Goal: Information Seeking & Learning: Learn about a topic

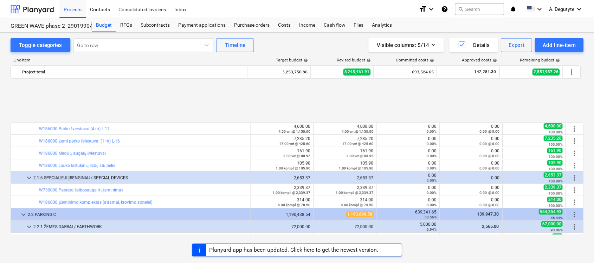
scroll to position [690, 0]
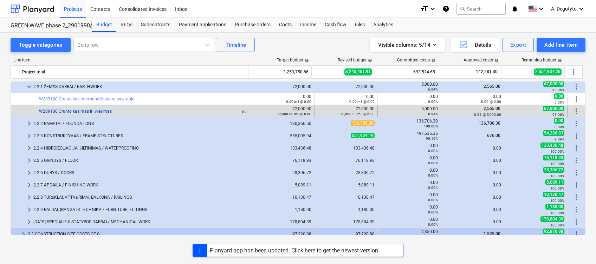
click at [98, 111] on link "W209100 Grunto kasimas ir išvežimas" at bounding box center [75, 111] width 73 height 5
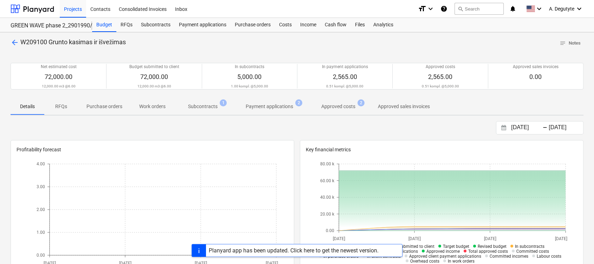
drag, startPoint x: 206, startPoint y: 107, endPoint x: 210, endPoint y: 113, distance: 7.8
click at [210, 113] on button "Subcontracts 1" at bounding box center [203, 106] width 58 height 17
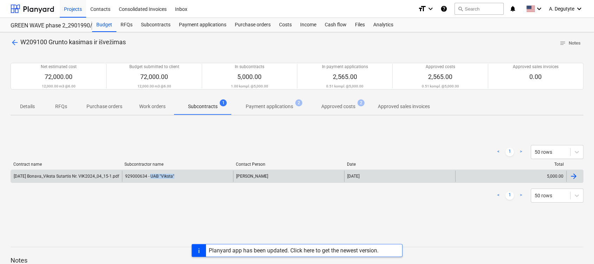
copy div "UAB "Viksta""
drag, startPoint x: 178, startPoint y: 175, endPoint x: 150, endPoint y: 181, distance: 28.6
click at [149, 178] on div "929000634 - UAB "Viksta"" at bounding box center [177, 176] width 111 height 11
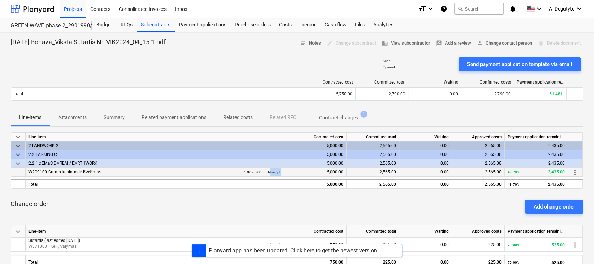
drag, startPoint x: 286, startPoint y: 170, endPoint x: 269, endPoint y: 171, distance: 16.2
click at [269, 171] on div "1.00 × 5,000.00 / kompl. 5,000.00" at bounding box center [293, 172] width 99 height 9
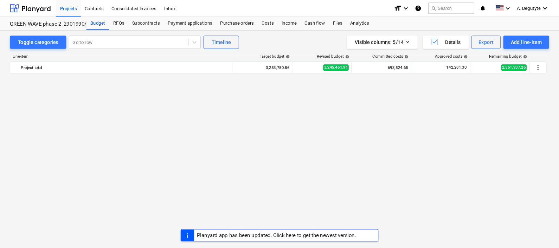
scroll to position [690, 0]
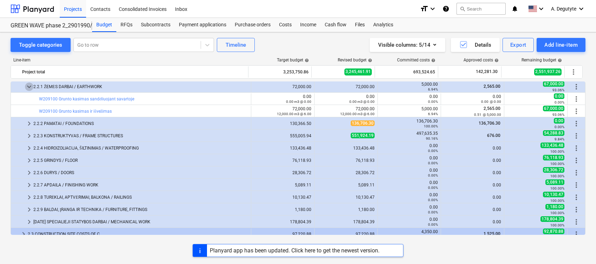
click at [28, 84] on span "keyboard_arrow_down" at bounding box center [29, 87] width 8 height 8
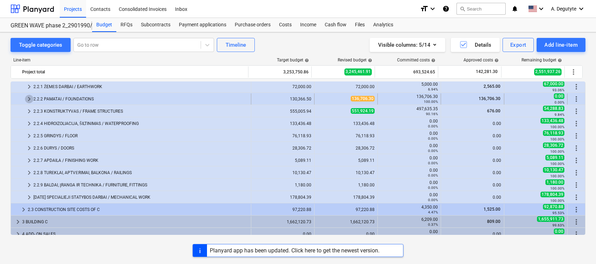
click at [31, 98] on span "keyboard_arrow_right" at bounding box center [29, 99] width 8 height 8
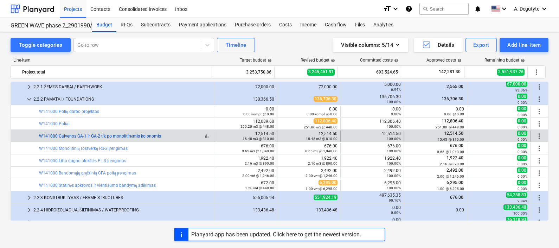
click at [128, 134] on link "W141000 Galvenos GA-1 ir GA-2 tik po monolitinėmis kolonomis" at bounding box center [100, 135] width 122 height 5
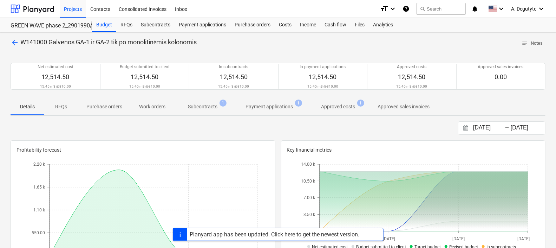
drag, startPoint x: 205, startPoint y: 104, endPoint x: 276, endPoint y: 102, distance: 71.4
click at [213, 103] on p "Subcontracts" at bounding box center [203, 106] width 30 height 7
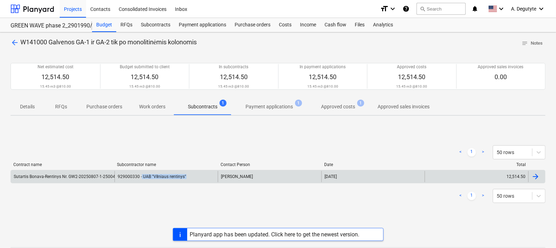
copy div "UAB "Vilniaus rentinys""
drag, startPoint x: 172, startPoint y: 181, endPoint x: 141, endPoint y: 180, distance: 30.6
click at [141, 180] on div "929000330 - UAB "Vilniaus rentinys"" at bounding box center [167, 176] width 104 height 11
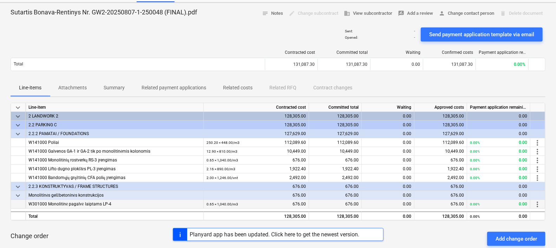
scroll to position [44, 0]
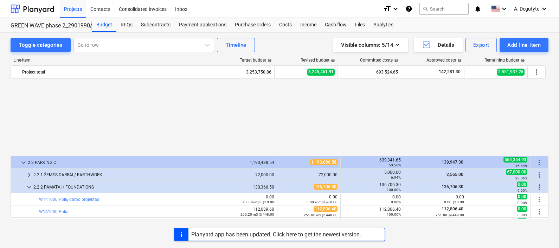
scroll to position [690, 0]
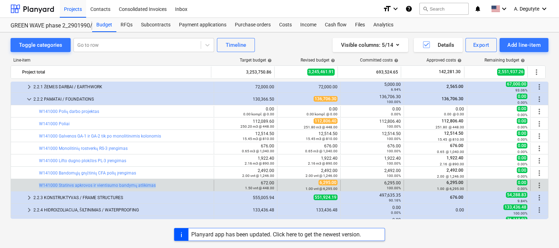
drag, startPoint x: 154, startPoint y: 185, endPoint x: 17, endPoint y: 186, distance: 137.7
click at [17, 186] on div "bar_chart W141000 Statinės apkrovos ir vientisumo bandymų atlikimas" at bounding box center [112, 185] width 203 height 11
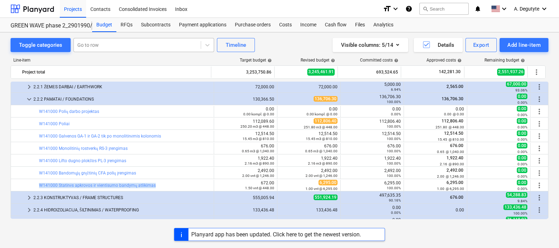
click at [116, 44] on div at bounding box center [137, 44] width 120 height 7
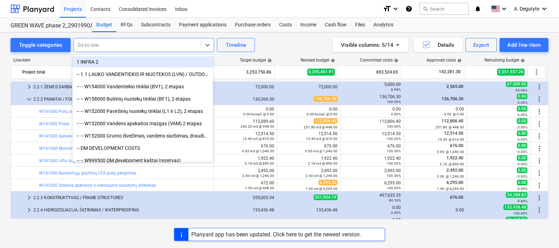
paste input "Gręžtinių CFA polių Ø300÷1000mm, l=2,00÷6,00m įrengimas. ~203 vnt."
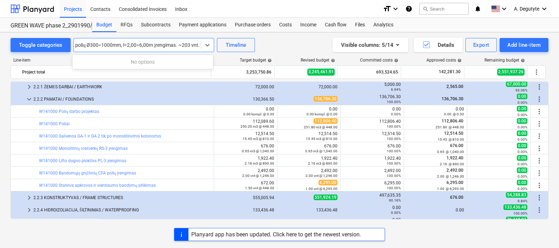
type input "Gręžtinių CFA polių Ø300÷1000mm, l=2,00÷6,00m įrengimas. ~203 vnt."
click at [207, 44] on icon at bounding box center [207, 44] width 7 height 7
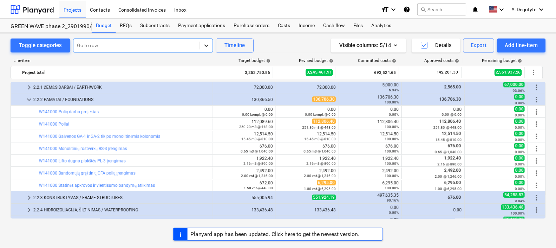
scroll to position [0, 0]
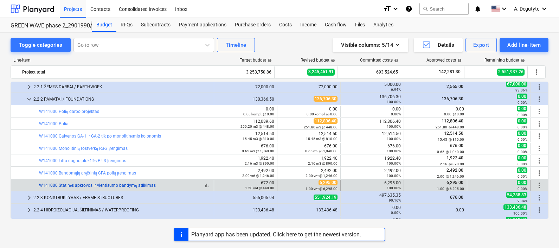
click at [97, 184] on link "W141000 Statinės apkrovos ir vientisumo bandymų atlikimas" at bounding box center [97, 185] width 117 height 5
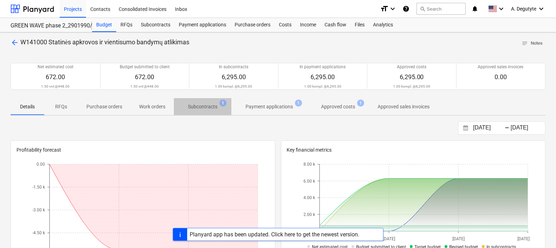
click at [197, 110] on p "Subcontracts" at bounding box center [203, 106] width 30 height 7
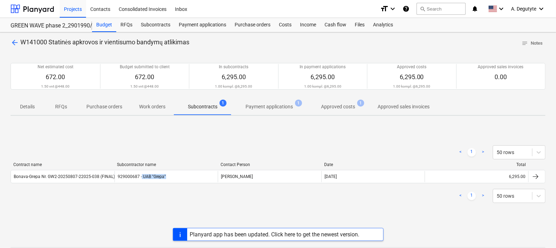
copy div "UAB "Grepa""
drag, startPoint x: 175, startPoint y: 175, endPoint x: 141, endPoint y: 185, distance: 35.0
click at [141, 185] on div "Contract name Subcontractor name Contact Person Date Total Bonava-Grepa Nr. GW2…" at bounding box center [278, 174] width 535 height 24
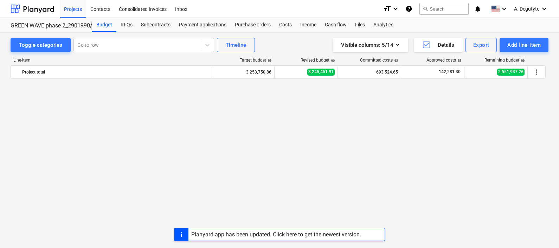
scroll to position [690, 0]
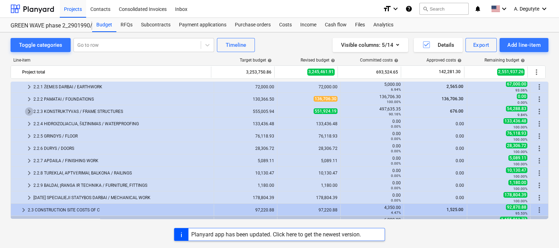
click at [28, 109] on span "keyboard_arrow_right" at bounding box center [29, 111] width 8 height 8
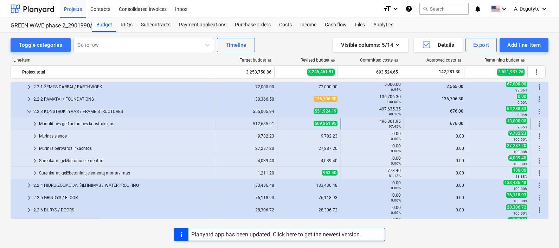
click at [37, 125] on span "keyboard_arrow_right" at bounding box center [35, 123] width 8 height 8
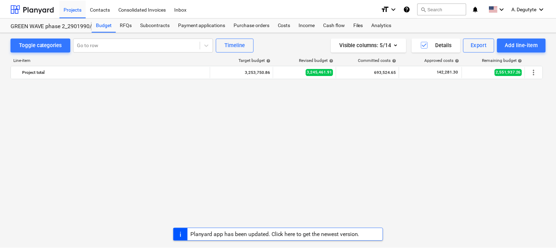
scroll to position [647, 0]
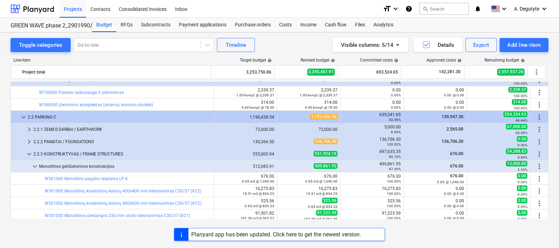
click at [69, 178] on link "W301000 Monolitinė pagalvė laiptams LP-4" at bounding box center [86, 178] width 83 height 5
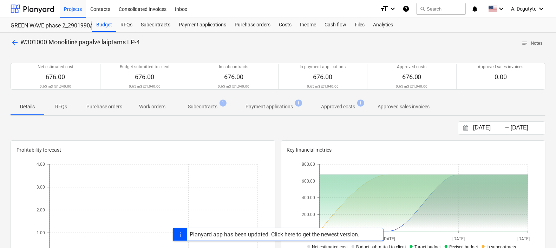
click at [211, 109] on p "Subcontracts" at bounding box center [203, 106] width 30 height 7
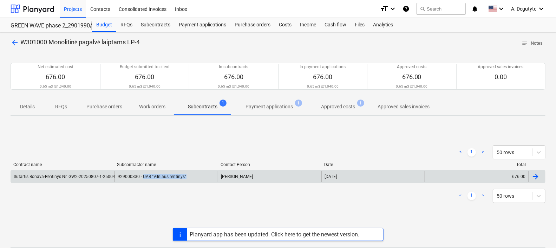
drag, startPoint x: 138, startPoint y: 178, endPoint x: 142, endPoint y: 179, distance: 4.6
click at [142, 179] on div "929000330 - UAB "Vilniaus rentinys"" at bounding box center [167, 176] width 104 height 11
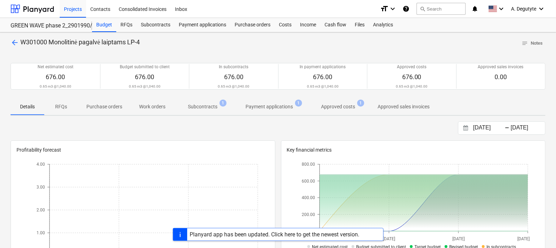
click at [176, 106] on span "Subcontracts 1" at bounding box center [203, 106] width 58 height 13
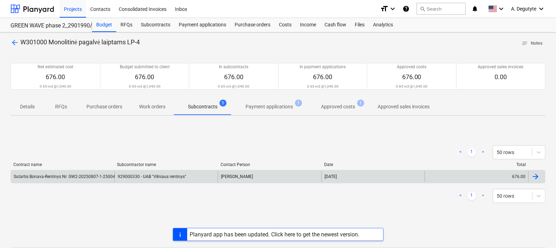
click at [145, 174] on div "929000330 - UAB "Vilniaus rentinys"" at bounding box center [167, 176] width 104 height 11
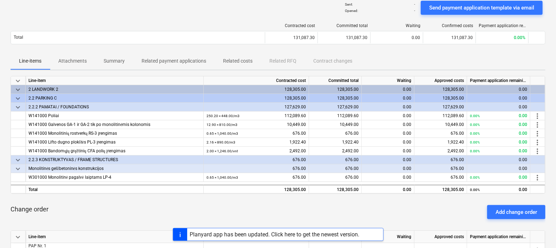
scroll to position [87, 0]
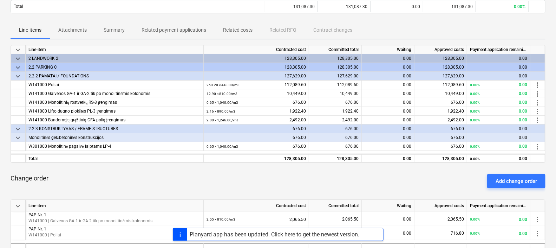
click at [18, 136] on span "keyboard_arrow_down" at bounding box center [18, 137] width 8 height 8
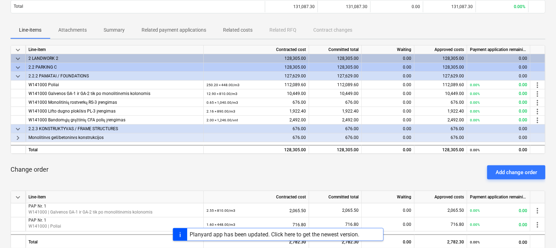
click at [18, 136] on span "keyboard_arrow_right" at bounding box center [18, 137] width 8 height 8
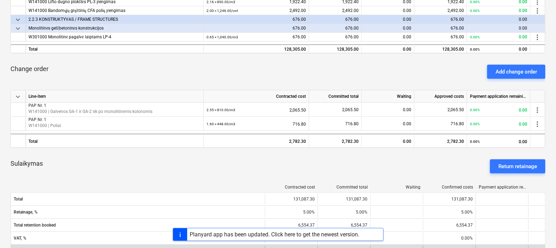
scroll to position [44, 0]
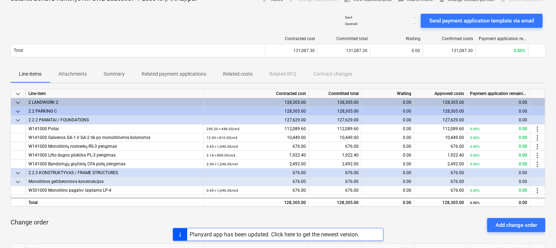
click at [20, 116] on span "keyboard_arrow_down" at bounding box center [18, 120] width 8 height 8
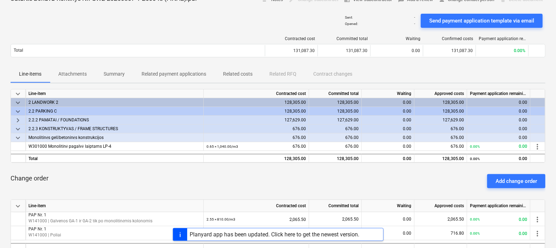
click at [20, 116] on span "keyboard_arrow_right" at bounding box center [18, 120] width 8 height 8
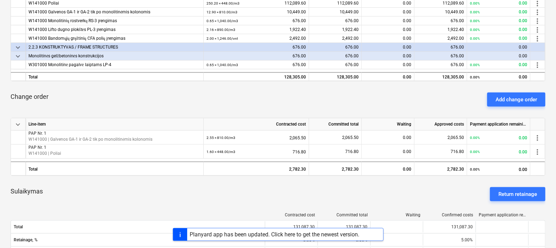
scroll to position [175, 0]
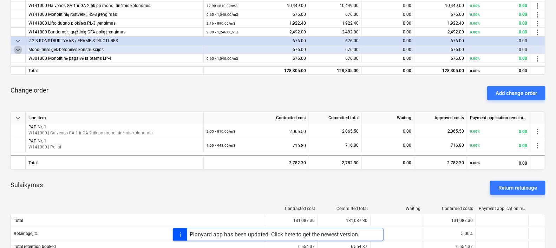
click at [17, 50] on span "keyboard_arrow_down" at bounding box center [18, 50] width 8 height 8
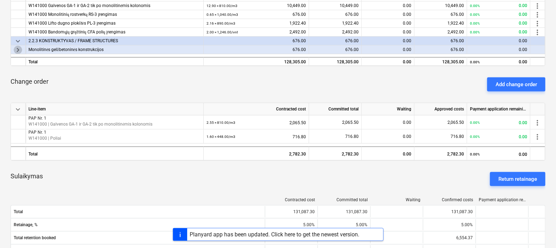
click at [17, 50] on span "keyboard_arrow_right" at bounding box center [18, 50] width 8 height 8
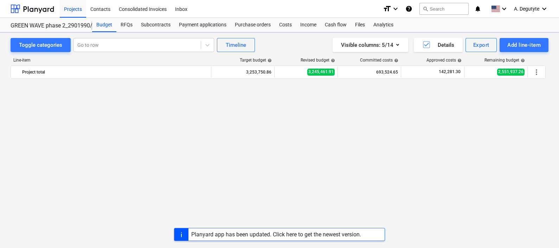
scroll to position [647, 0]
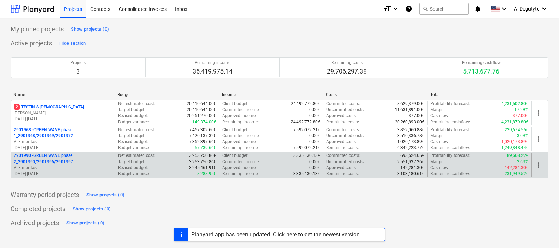
click at [75, 169] on p "V. Eimontas" at bounding box center [63, 168] width 98 height 6
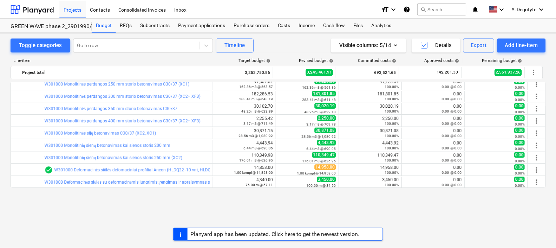
scroll to position [735, 0]
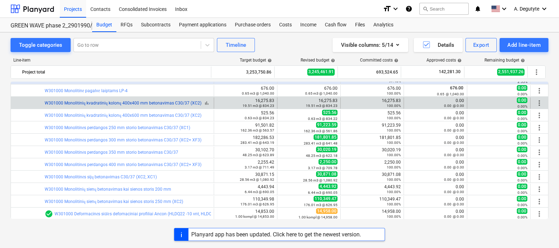
click at [154, 104] on link "W301000 Monolitinių kvadratinių kolonų 400x400 mm betonavimas C30/37 (XC2)" at bounding box center [123, 102] width 157 height 5
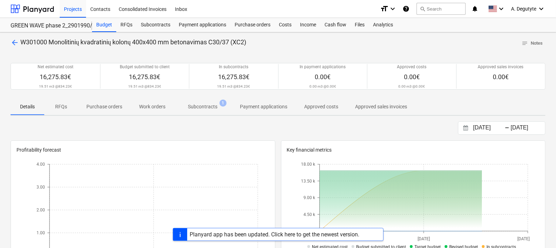
drag, startPoint x: 207, startPoint y: 104, endPoint x: 195, endPoint y: 123, distance: 22.3
click at [207, 105] on p "Subcontracts" at bounding box center [203, 106] width 30 height 7
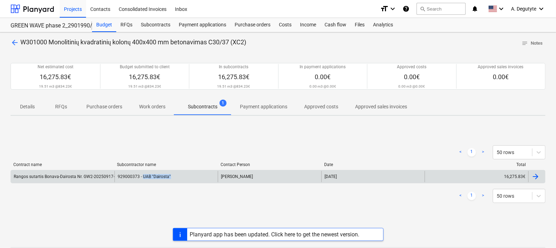
copy div "UAB "Dairosta""
drag, startPoint x: 177, startPoint y: 174, endPoint x: 143, endPoint y: 178, distance: 34.6
click at [143, 178] on div "929000373 - UAB "Dairosta"" at bounding box center [167, 176] width 104 height 11
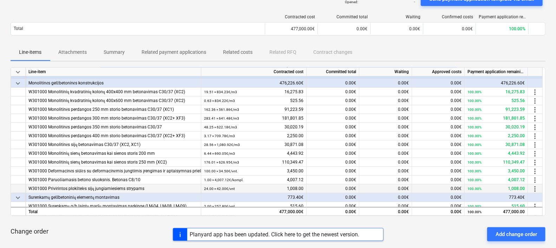
scroll to position [36, 0]
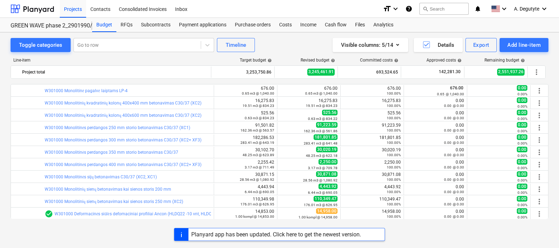
scroll to position [823, 0]
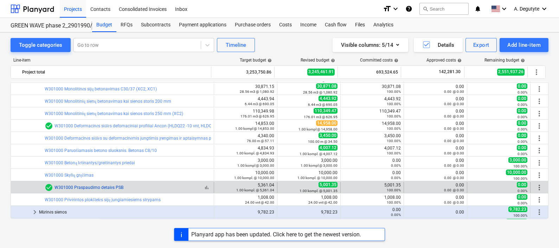
click at [91, 188] on link "W301000 Praspaudimo detalės PSB" at bounding box center [88, 187] width 69 height 5
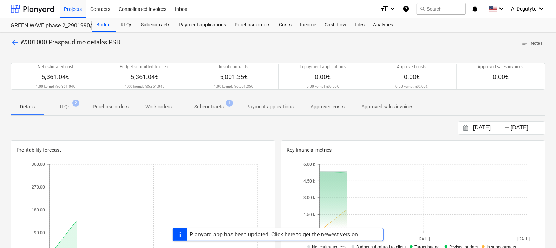
click at [207, 108] on p "Subcontracts" at bounding box center [209, 106] width 30 height 7
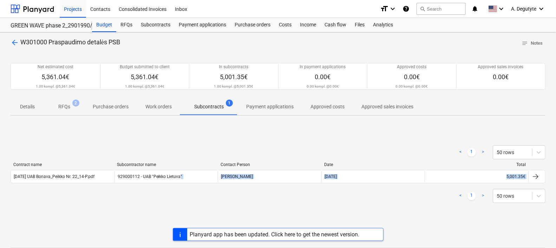
drag, startPoint x: 180, startPoint y: 171, endPoint x: 216, endPoint y: 206, distance: 49.7
click at [216, 206] on div "< 1 > 50 rows Contract name Subcontractor name Contact Person Date Total 2022-1…" at bounding box center [278, 174] width 535 height 74
drag, startPoint x: 180, startPoint y: 182, endPoint x: 188, endPoint y: 188, distance: 10.6
click at [180, 182] on div "2022-10-10 UAB Bonava_Peikko Nr. 22_14-P.pdf 929000112 - UAB "Peikko Lietuva" R…" at bounding box center [278, 176] width 535 height 13
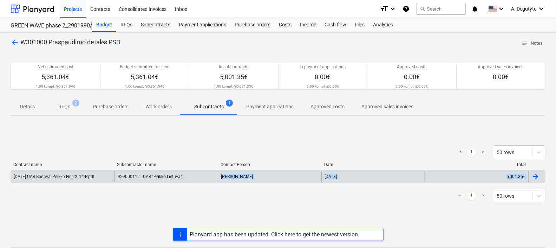
click at [191, 174] on div "929000112 - UAB "Peikko Lietuva"" at bounding box center [167, 176] width 104 height 11
copy div "UAB "Peikko Lietuva""
drag, startPoint x: 183, startPoint y: 176, endPoint x: 142, endPoint y: 182, distance: 40.9
click at [142, 182] on div "2022-10-10 UAB Bonava_Peikko Nr. 22_14-P.pdf 929000112 - UAB "Peikko Lietuva" R…" at bounding box center [278, 176] width 535 height 13
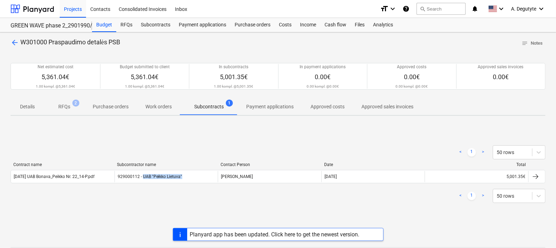
click at [19, 43] on span "arrow_back" at bounding box center [15, 42] width 8 height 8
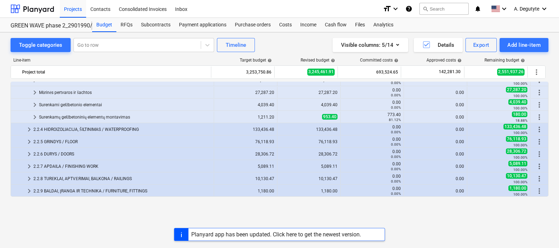
scroll to position [911, 0]
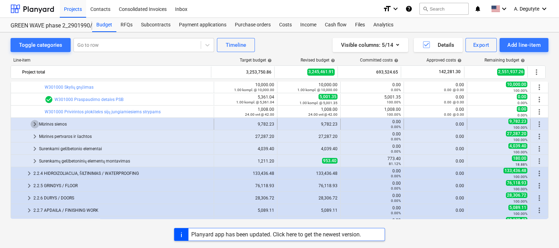
click at [33, 122] on span "keyboard_arrow_right" at bounding box center [35, 124] width 8 height 8
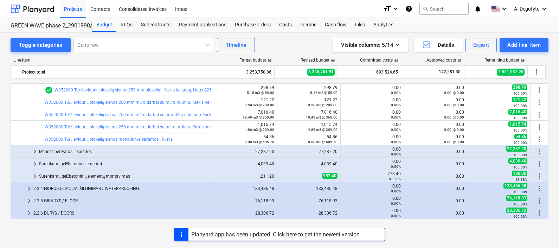
scroll to position [999, 0]
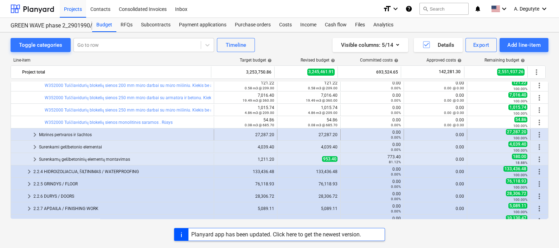
click at [34, 135] on span "keyboard_arrow_right" at bounding box center [35, 134] width 8 height 8
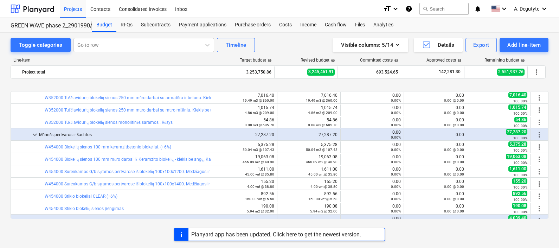
scroll to position [1043, 0]
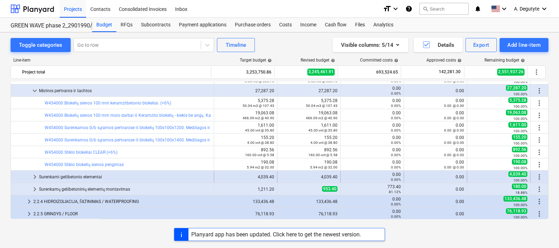
click at [34, 177] on span "keyboard_arrow_right" at bounding box center [35, 176] width 8 height 8
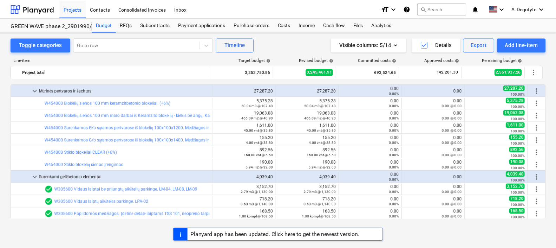
scroll to position [1131, 0]
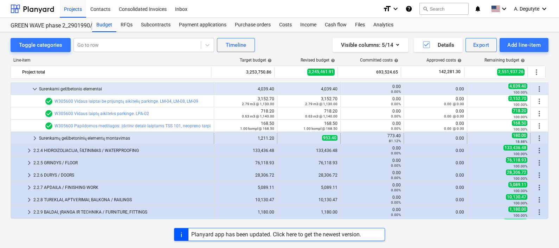
click at [33, 140] on span "keyboard_arrow_right" at bounding box center [35, 138] width 8 height 8
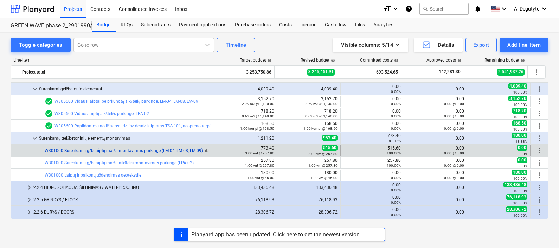
click at [176, 150] on link "W301000 Surenkamų g/b laiptų maršų montavimas parkinge (LM-04, LM-08, LM-09)" at bounding box center [124, 150] width 158 height 5
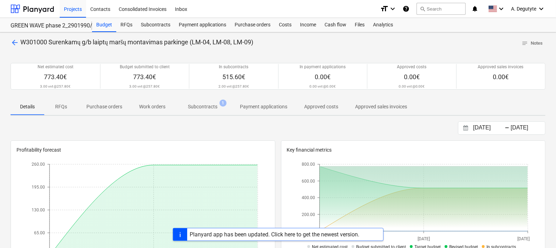
click at [199, 105] on p "Subcontracts" at bounding box center [203, 106] width 30 height 7
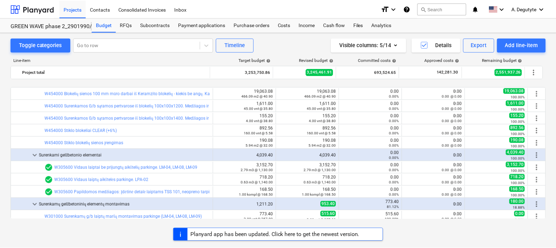
scroll to position [1152, 0]
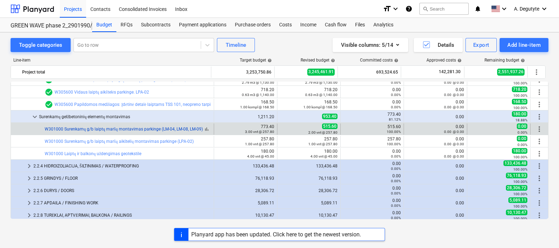
click at [126, 129] on link "W301000 Surenkamų g/b laiptų maršų montavimas parkinge (LM-04, LM-08, LM-09)" at bounding box center [124, 128] width 158 height 5
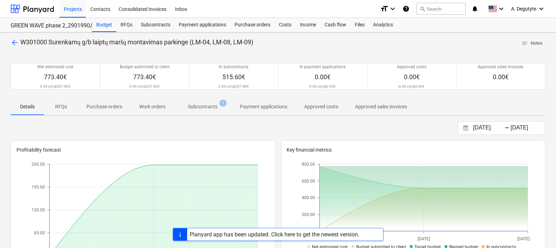
click at [206, 107] on p "Subcontracts" at bounding box center [203, 106] width 30 height 7
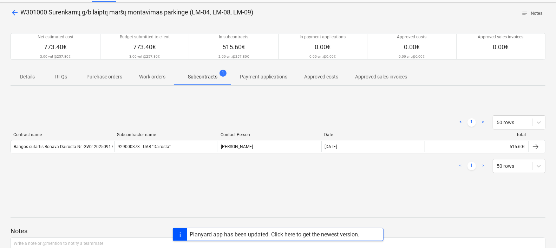
scroll to position [44, 0]
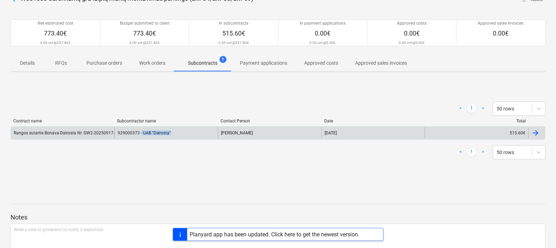
copy div "UAB "Dairosta""
drag, startPoint x: 174, startPoint y: 130, endPoint x: 141, endPoint y: 135, distance: 33.7
click at [141, 135] on div "929000373 - UAB "Dairosta"" at bounding box center [167, 132] width 104 height 11
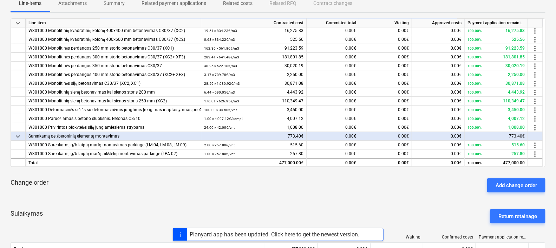
scroll to position [132, 0]
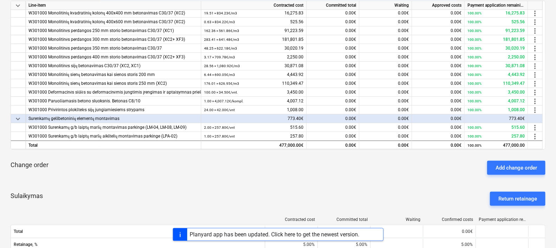
click at [19, 118] on span "keyboard_arrow_down" at bounding box center [18, 119] width 8 height 8
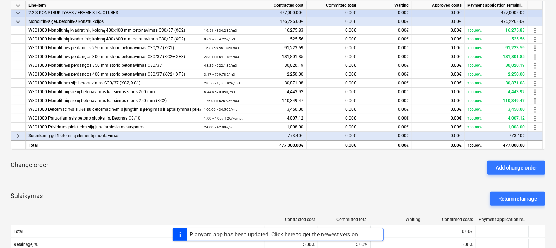
scroll to position [19, 0]
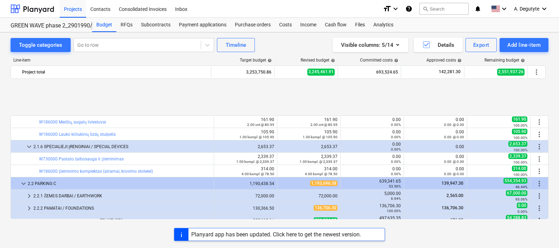
scroll to position [669, 0]
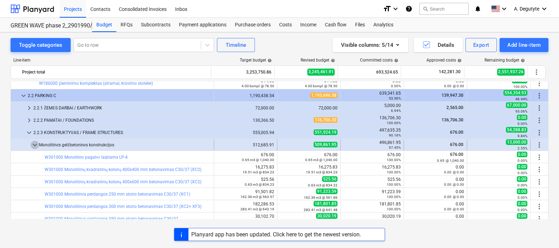
click at [34, 145] on span "keyboard_arrow_down" at bounding box center [35, 145] width 8 height 8
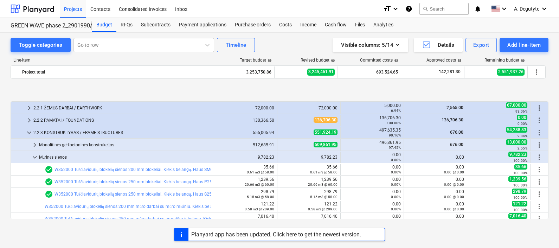
scroll to position [713, 0]
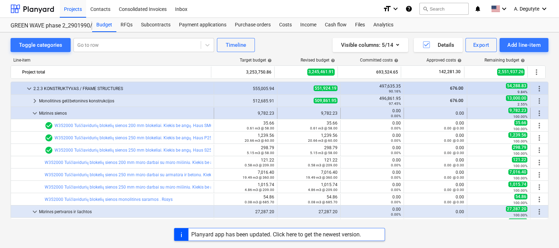
click at [35, 112] on span "keyboard_arrow_down" at bounding box center [35, 113] width 8 height 8
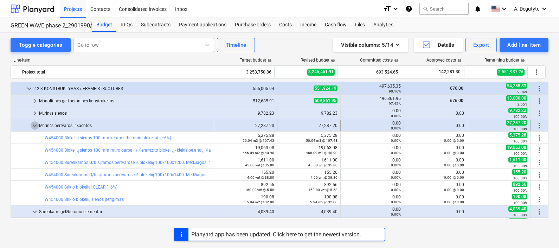
click at [34, 123] on span "keyboard_arrow_down" at bounding box center [35, 125] width 8 height 8
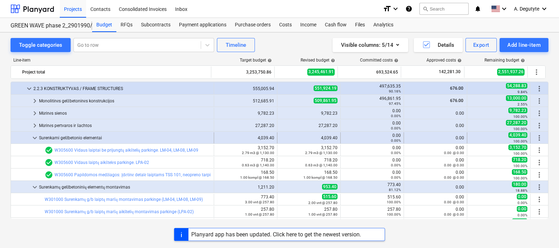
click at [35, 136] on span "keyboard_arrow_down" at bounding box center [35, 137] width 8 height 8
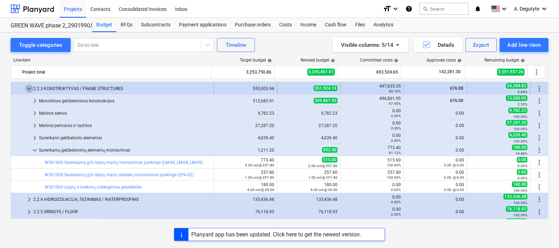
click at [31, 87] on span "keyboard_arrow_down" at bounding box center [29, 88] width 8 height 8
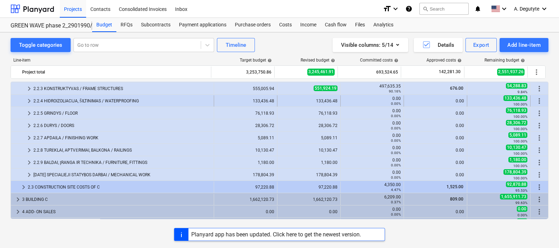
click at [31, 98] on span "keyboard_arrow_right" at bounding box center [29, 101] width 8 height 8
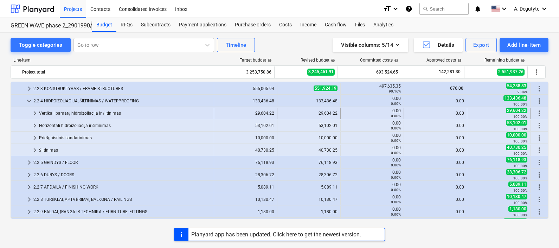
click at [39, 112] on div "Vertikali pamatų hidroizoliacija ir šiltinimas" at bounding box center [125, 113] width 172 height 11
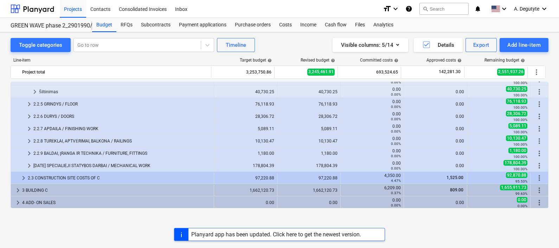
scroll to position [757, 0]
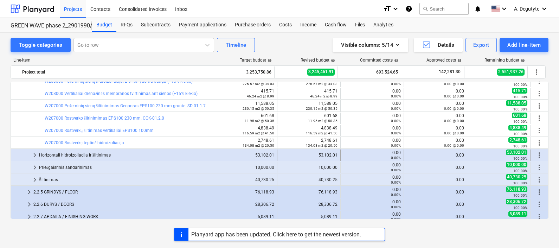
click at [37, 153] on span "keyboard_arrow_right" at bounding box center [35, 155] width 8 height 8
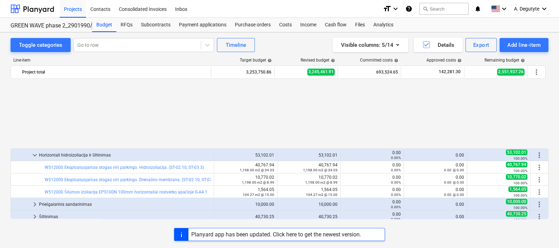
scroll to position [845, 0]
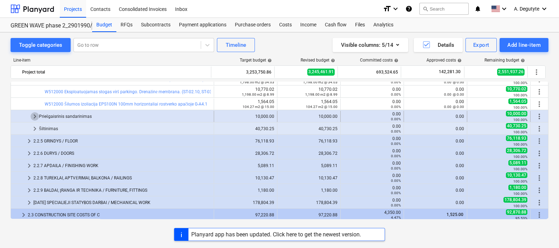
click at [37, 116] on span "keyboard_arrow_right" at bounding box center [35, 116] width 8 height 8
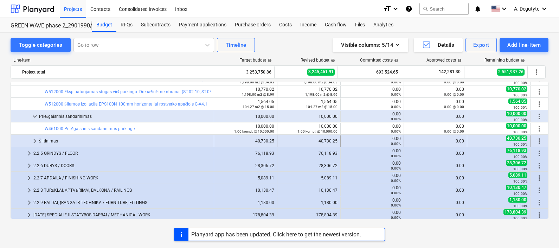
click at [32, 142] on span "keyboard_arrow_right" at bounding box center [35, 141] width 8 height 8
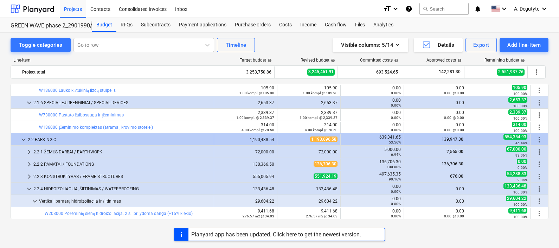
scroll to position [669, 0]
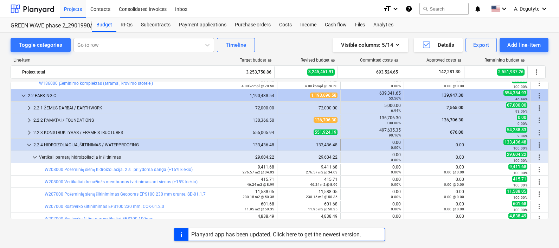
click at [30, 142] on span "keyboard_arrow_down" at bounding box center [29, 145] width 8 height 8
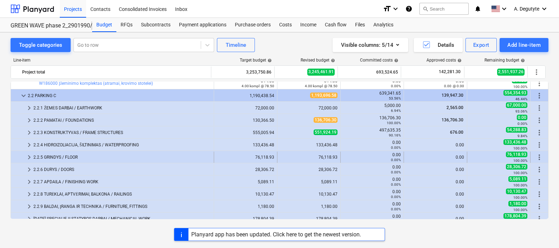
drag, startPoint x: 25, startPoint y: 156, endPoint x: 28, endPoint y: 156, distance: 3.9
click at [28, 156] on span "keyboard_arrow_right" at bounding box center [29, 157] width 8 height 8
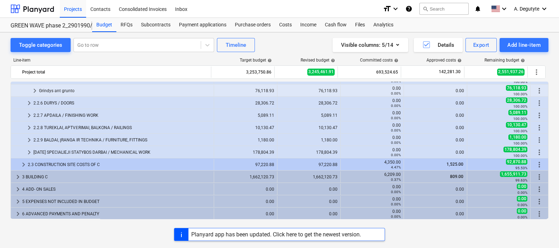
scroll to position [748, 0]
click at [34, 91] on span "keyboard_arrow_right" at bounding box center [35, 90] width 8 height 8
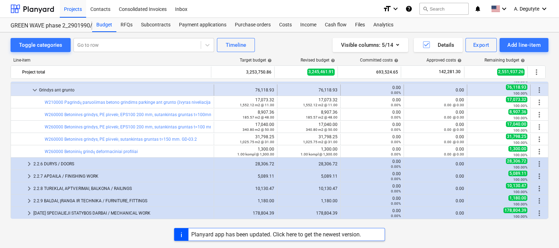
click at [34, 93] on span "keyboard_arrow_down" at bounding box center [35, 90] width 8 height 8
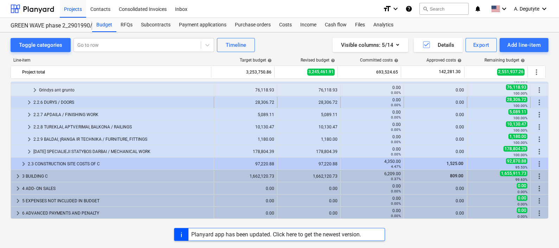
click at [30, 104] on span "keyboard_arrow_right" at bounding box center [29, 102] width 8 height 8
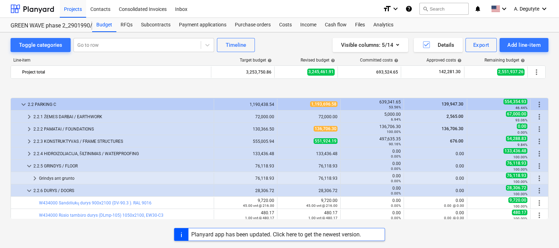
scroll to position [704, 0]
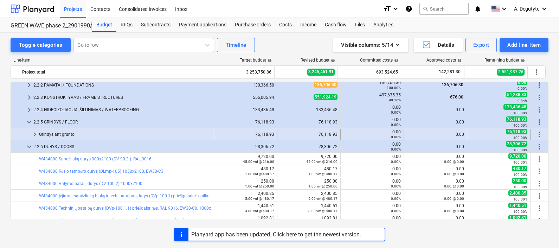
click at [33, 133] on span "keyboard_arrow_right" at bounding box center [35, 134] width 8 height 8
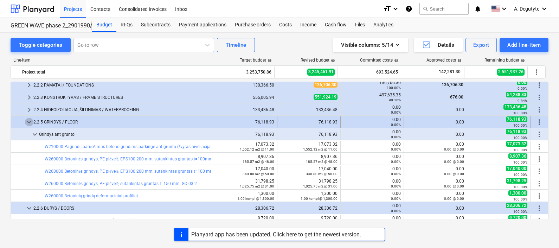
click at [28, 122] on span "keyboard_arrow_down" at bounding box center [29, 122] width 8 height 8
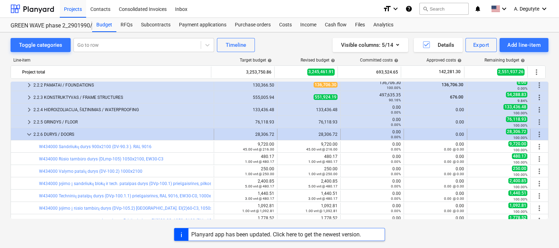
click at [27, 132] on span "keyboard_arrow_down" at bounding box center [29, 134] width 8 height 8
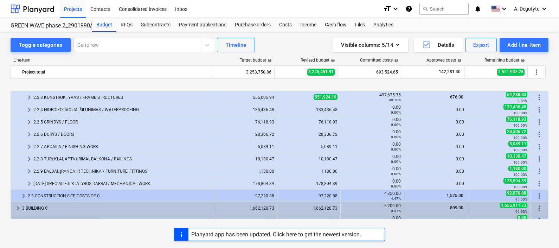
scroll to position [736, 0]
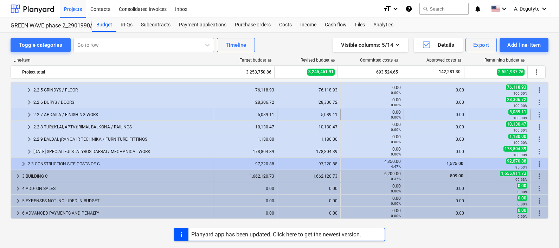
click at [28, 114] on span "keyboard_arrow_right" at bounding box center [29, 114] width 8 height 8
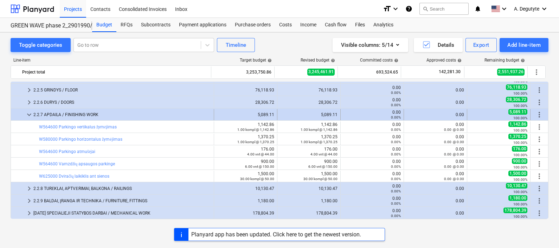
click at [28, 112] on span "keyboard_arrow_down" at bounding box center [29, 114] width 8 height 8
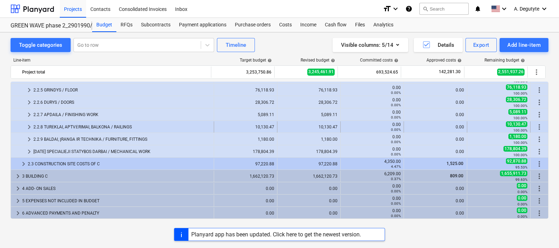
click at [26, 125] on span "keyboard_arrow_right" at bounding box center [29, 127] width 8 height 8
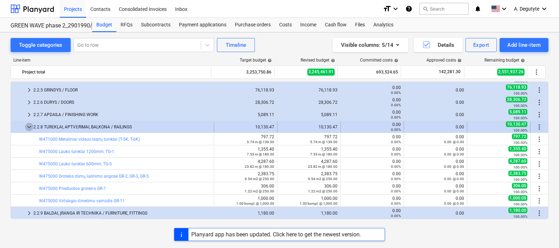
click at [27, 125] on span "keyboard_arrow_down" at bounding box center [29, 127] width 8 height 8
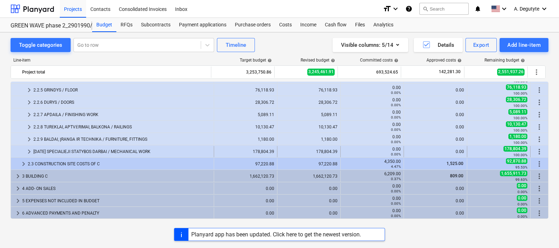
click at [29, 149] on span "keyboard_arrow_right" at bounding box center [29, 151] width 8 height 8
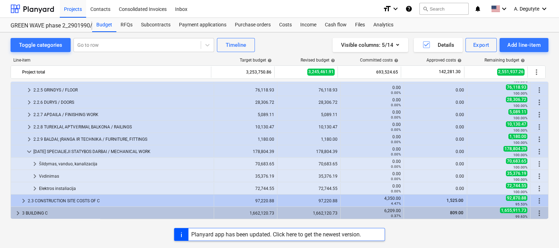
scroll to position [773, 0]
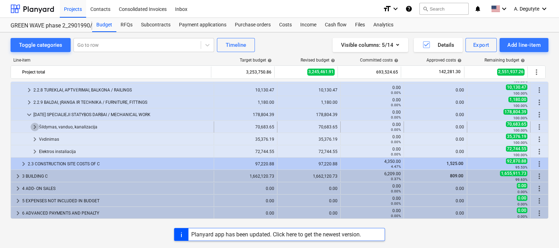
click at [34, 127] on span "keyboard_arrow_right" at bounding box center [35, 127] width 8 height 8
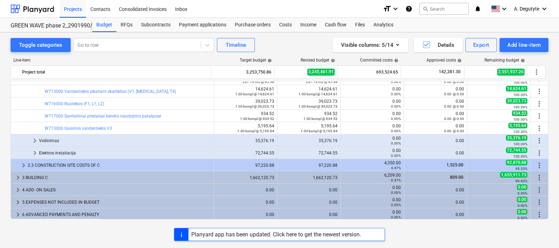
scroll to position [834, 0]
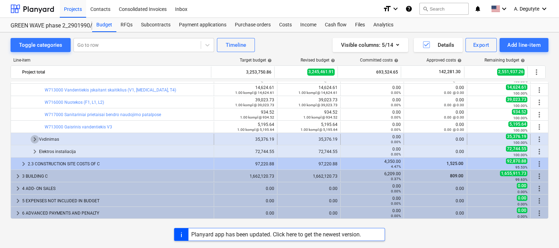
click at [32, 139] on span "keyboard_arrow_right" at bounding box center [35, 139] width 8 height 8
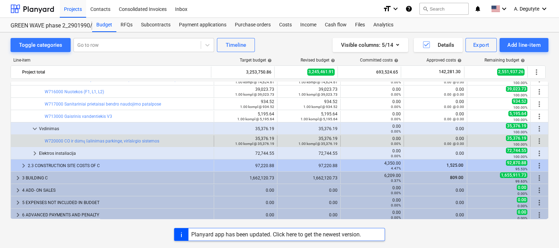
scroll to position [847, 0]
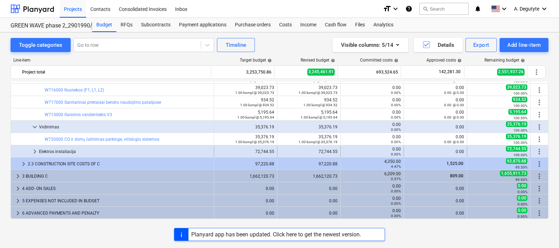
click at [30, 151] on div at bounding box center [22, 151] width 17 height 11
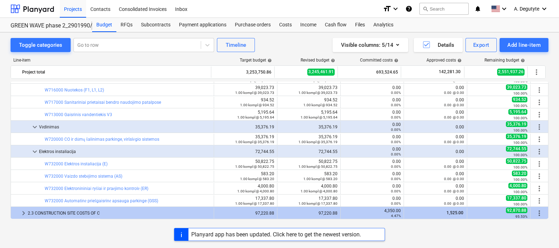
scroll to position [891, 0]
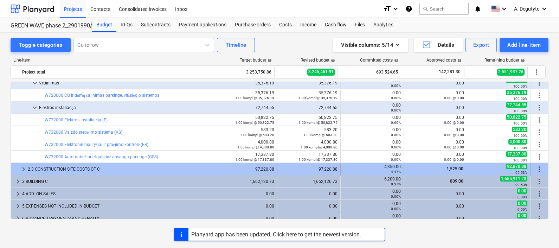
click at [27, 168] on span "keyboard_arrow_right" at bounding box center [23, 169] width 8 height 8
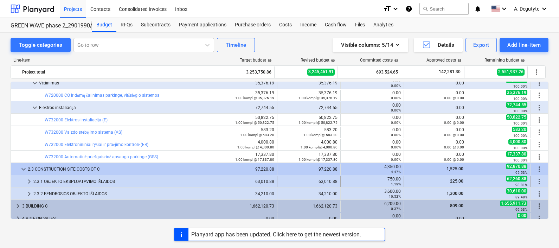
click at [30, 179] on span "keyboard_arrow_right" at bounding box center [29, 181] width 8 height 8
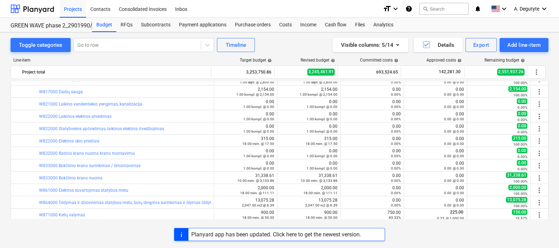
scroll to position [1129, 0]
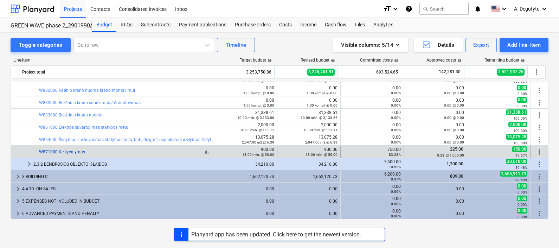
click at [77, 154] on link "W871000 Kelių valymas" at bounding box center [62, 151] width 46 height 5
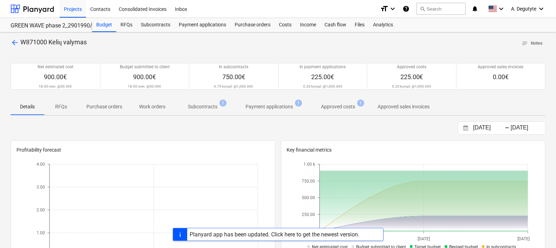
click at [198, 98] on button "Subcontracts 1" at bounding box center [203, 106] width 58 height 17
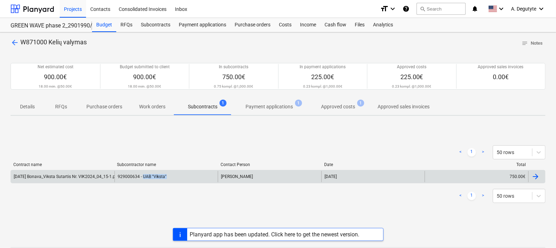
copy div "UAB "Viksta""
drag, startPoint x: 187, startPoint y: 176, endPoint x: 142, endPoint y: 178, distance: 44.7
click at [142, 178] on div "929000634 - UAB "Viksta"" at bounding box center [167, 176] width 104 height 11
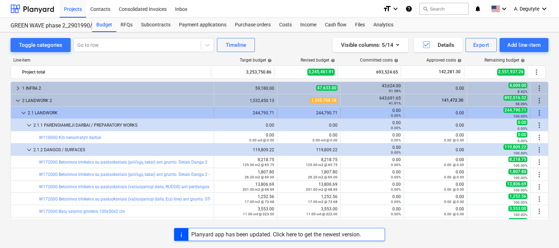
click at [23, 110] on span "keyboard_arrow_down" at bounding box center [23, 113] width 8 height 8
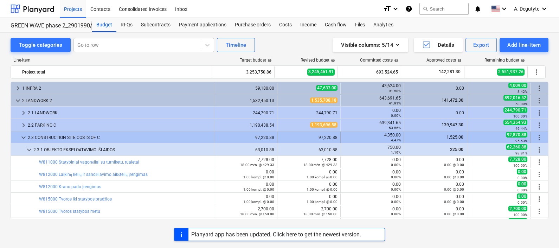
click at [19, 133] on span "keyboard_arrow_down" at bounding box center [23, 137] width 8 height 8
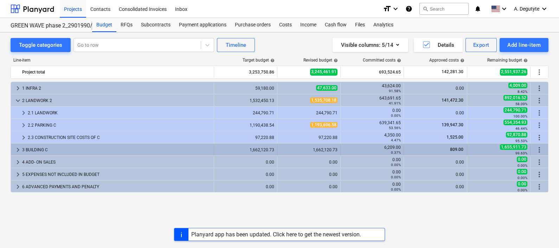
click at [14, 148] on span "keyboard_arrow_right" at bounding box center [18, 149] width 8 height 8
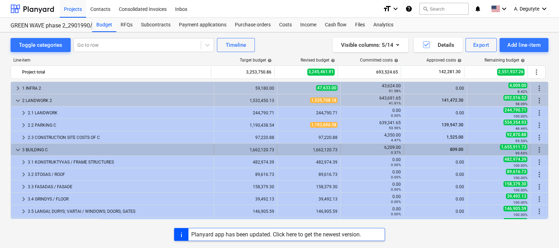
click at [17, 147] on span "keyboard_arrow_down" at bounding box center [18, 149] width 8 height 8
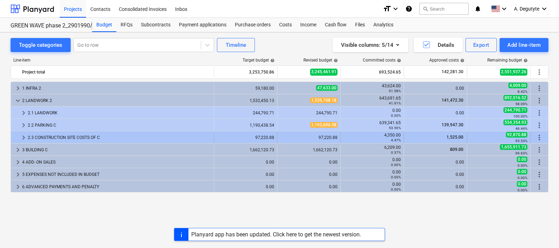
click at [23, 135] on span "keyboard_arrow_right" at bounding box center [23, 137] width 8 height 8
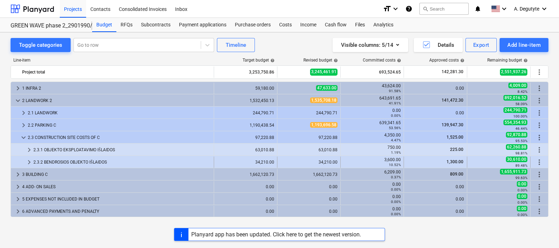
click at [28, 161] on span "keyboard_arrow_right" at bounding box center [29, 162] width 8 height 8
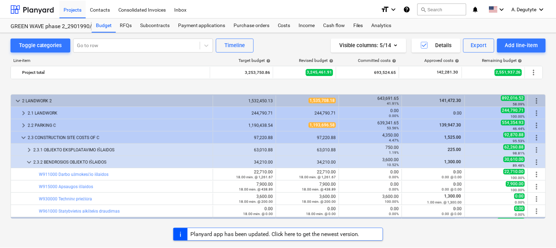
scroll to position [47, 0]
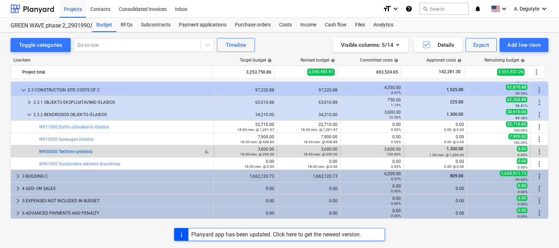
click at [67, 152] on link "W930000 Techninė priežiūra" at bounding box center [65, 151] width 53 height 5
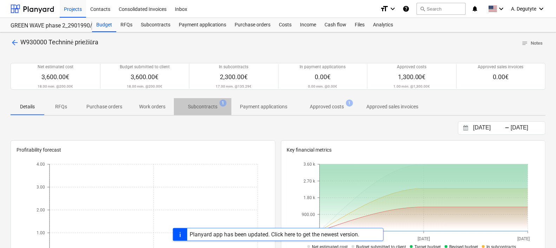
click at [201, 104] on p "Subcontracts" at bounding box center [203, 106] width 30 height 7
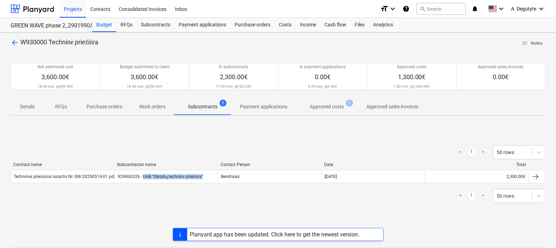
copy div "UAB "Statybų techninė priežiūra""
drag, startPoint x: 207, startPoint y: 177, endPoint x: 143, endPoint y: 183, distance: 64.9
click at [143, 183] on div "Contract name Subcontractor name Contact Person Date Total Techninės priežiūros…" at bounding box center [278, 174] width 535 height 24
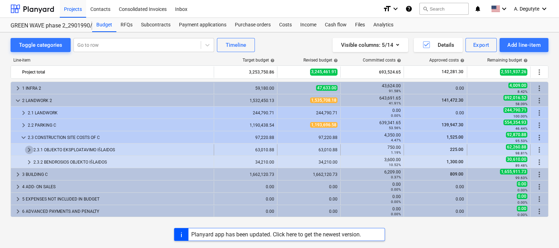
click at [30, 148] on span "keyboard_arrow_right" at bounding box center [29, 149] width 8 height 8
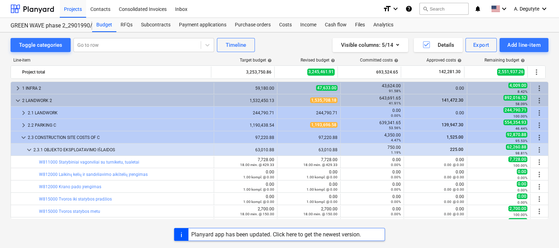
click at [30, 149] on span "keyboard_arrow_down" at bounding box center [29, 149] width 8 height 8
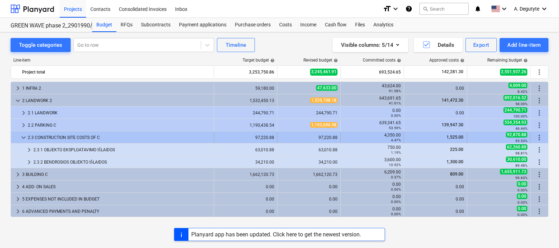
click at [24, 139] on span "keyboard_arrow_down" at bounding box center [23, 137] width 8 height 8
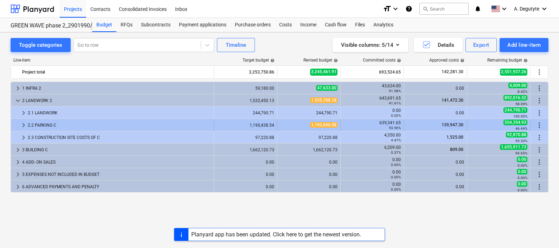
click at [24, 120] on div "keyboard_arrow_right" at bounding box center [23, 124] width 8 height 11
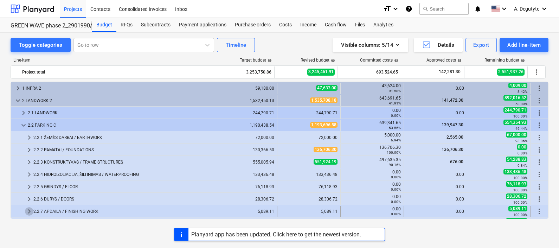
click at [32, 209] on span "keyboard_arrow_right" at bounding box center [29, 211] width 8 height 8
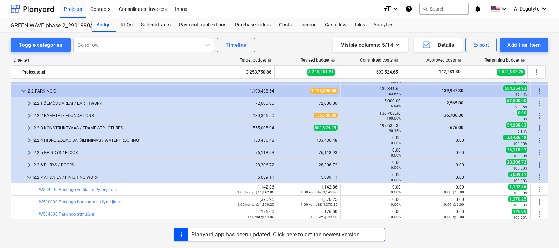
scroll to position [26, 0]
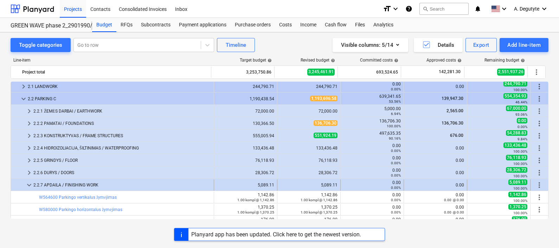
click at [28, 183] on span "keyboard_arrow_down" at bounding box center [29, 185] width 8 height 8
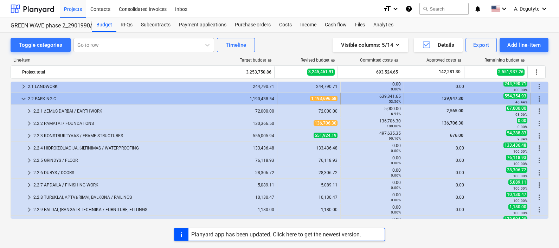
click at [19, 102] on div at bounding box center [17, 98] width 6 height 11
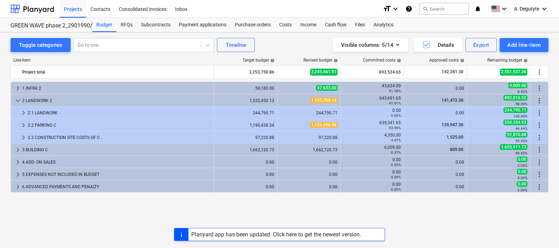
scroll to position [0, 0]
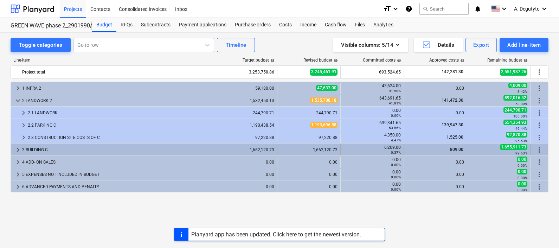
click at [17, 149] on span "keyboard_arrow_right" at bounding box center [18, 149] width 8 height 8
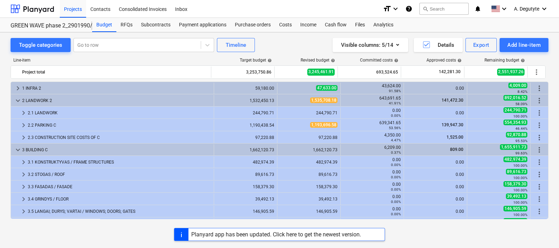
scroll to position [44, 0]
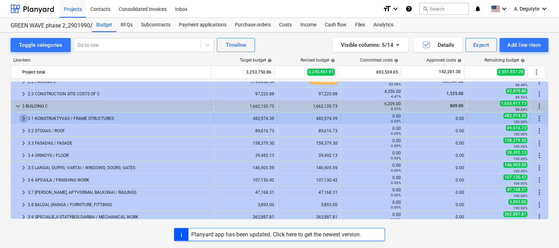
click at [23, 116] on span "keyboard_arrow_right" at bounding box center [23, 118] width 8 height 8
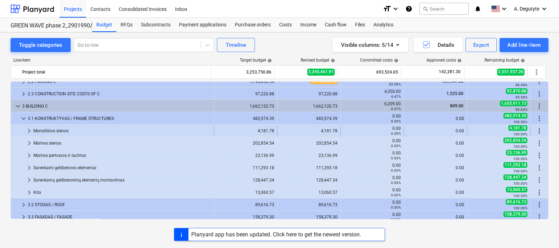
click at [28, 128] on span "keyboard_arrow_right" at bounding box center [29, 130] width 8 height 8
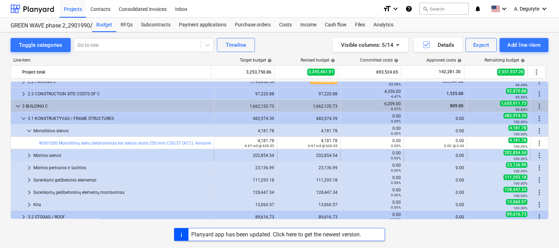
click at [30, 153] on span "keyboard_arrow_right" at bounding box center [29, 155] width 8 height 8
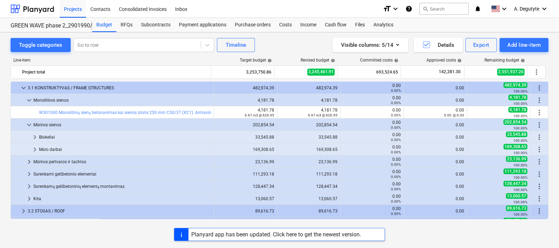
scroll to position [87, 0]
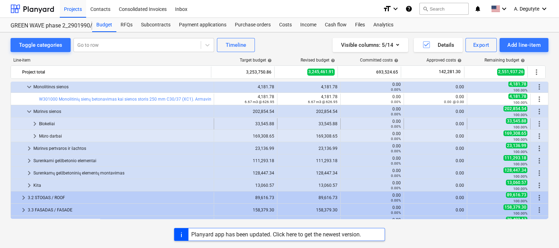
click at [37, 123] on span "keyboard_arrow_right" at bounding box center [35, 123] width 8 height 8
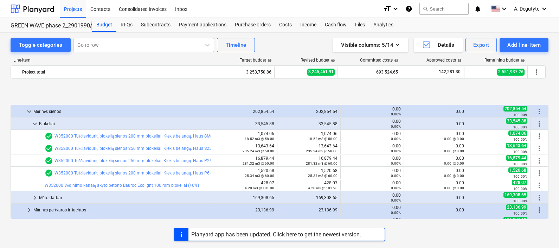
scroll to position [132, 0]
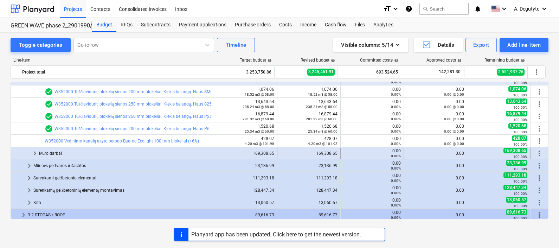
click at [34, 153] on span "keyboard_arrow_right" at bounding box center [35, 153] width 8 height 8
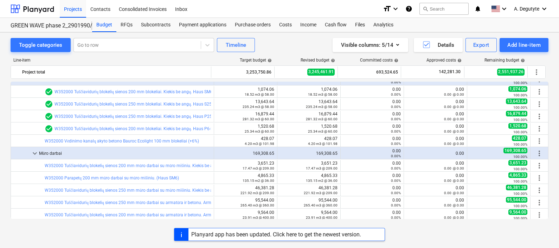
scroll to position [263, 0]
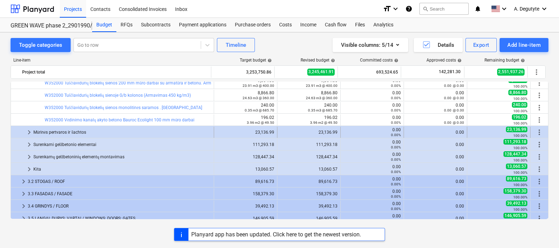
click at [28, 132] on span "keyboard_arrow_right" at bounding box center [29, 132] width 8 height 8
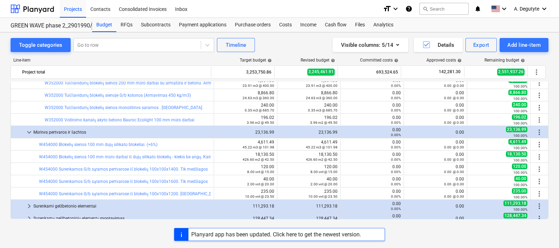
scroll to position [307, 0]
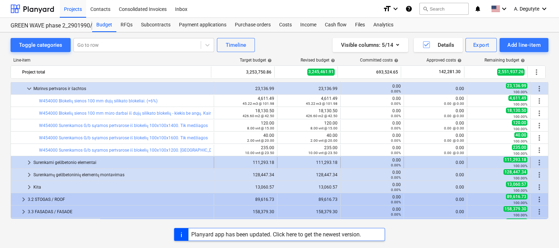
click at [30, 162] on span "keyboard_arrow_right" at bounding box center [29, 162] width 8 height 8
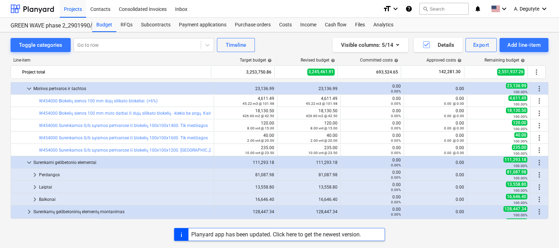
scroll to position [395, 0]
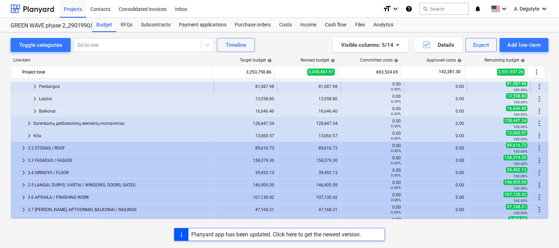
click at [34, 88] on span "keyboard_arrow_right" at bounding box center [35, 86] width 8 height 8
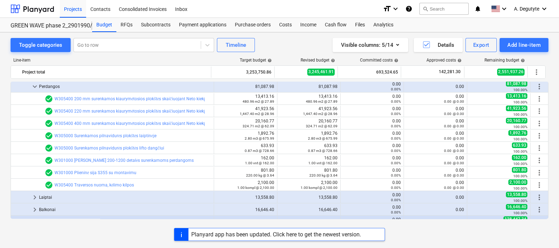
scroll to position [439, 0]
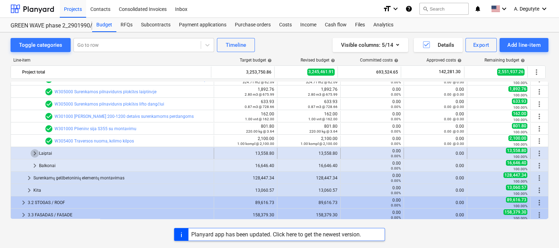
click at [32, 155] on span "keyboard_arrow_right" at bounding box center [35, 153] width 8 height 8
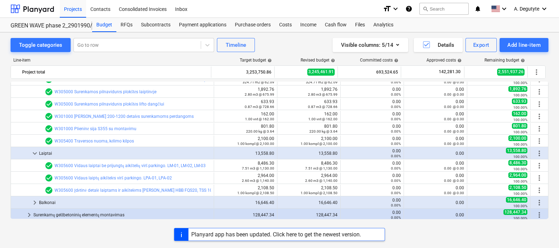
scroll to position [483, 0]
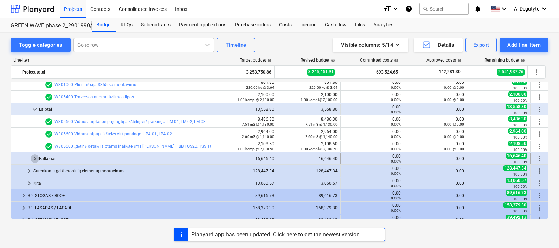
click at [35, 160] on span "keyboard_arrow_right" at bounding box center [35, 158] width 8 height 8
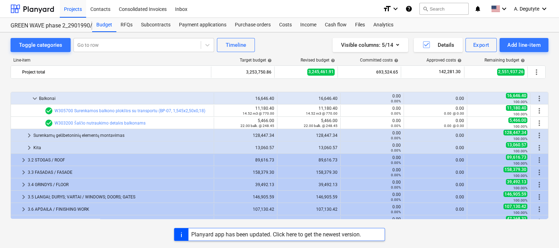
scroll to position [571, 0]
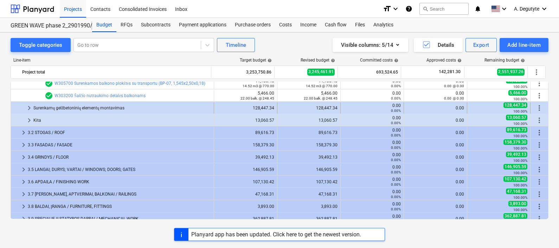
click at [28, 106] on span "keyboard_arrow_right" at bounding box center [29, 108] width 8 height 8
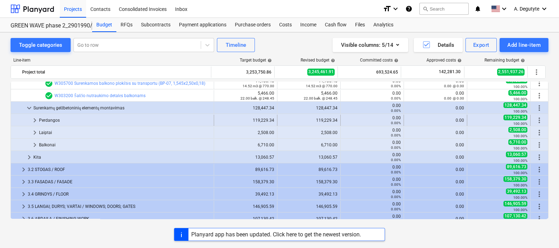
click at [35, 120] on span "keyboard_arrow_right" at bounding box center [35, 120] width 8 height 8
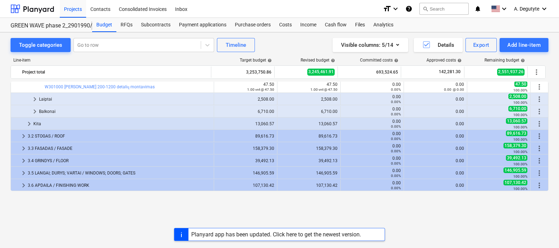
scroll to position [658, 0]
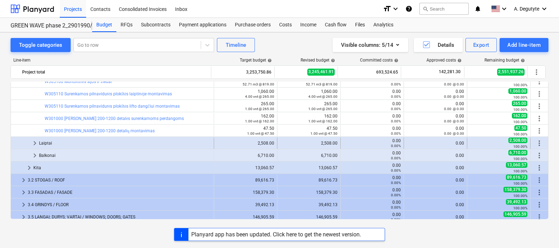
click at [32, 141] on span "keyboard_arrow_right" at bounding box center [35, 143] width 8 height 8
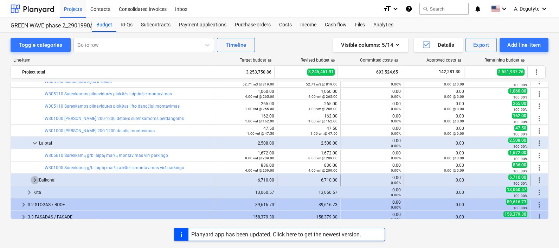
click at [31, 180] on span "keyboard_arrow_right" at bounding box center [35, 180] width 8 height 8
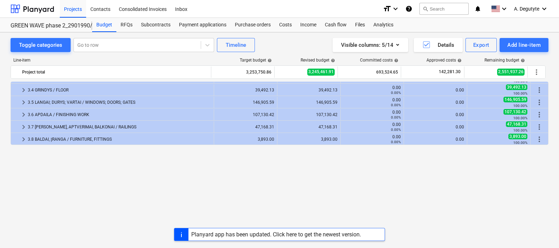
scroll to position [722, 0]
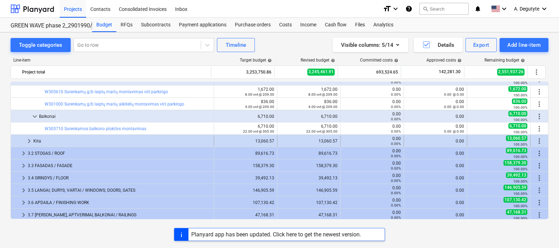
click at [29, 140] on span "keyboard_arrow_right" at bounding box center [29, 141] width 8 height 8
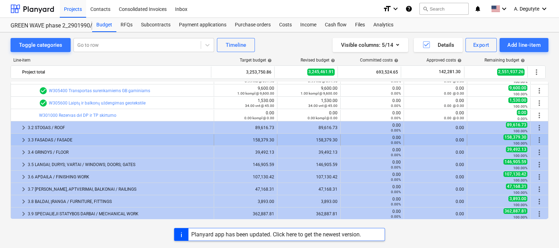
scroll to position [810, 0]
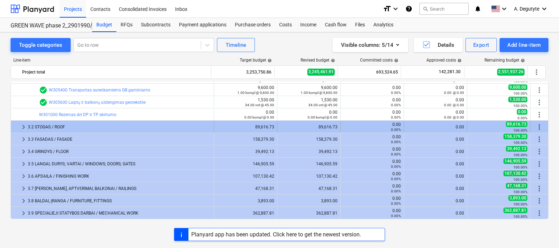
click at [24, 125] on span "keyboard_arrow_right" at bounding box center [23, 127] width 8 height 8
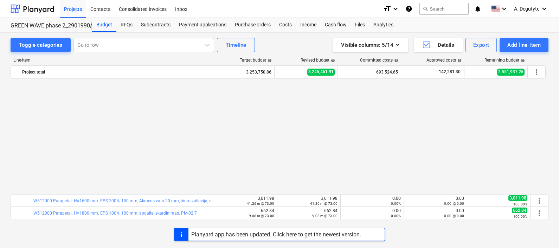
scroll to position [942, 0]
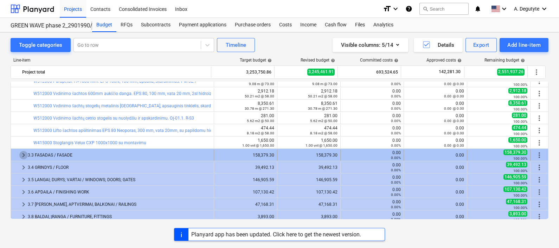
click at [25, 154] on span "keyboard_arrow_right" at bounding box center [23, 155] width 8 height 8
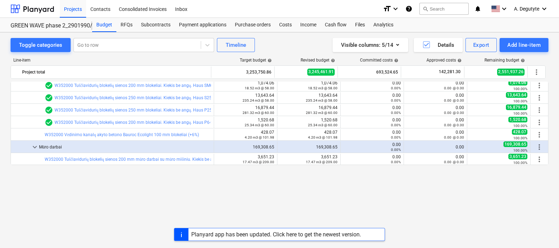
scroll to position [0, 0]
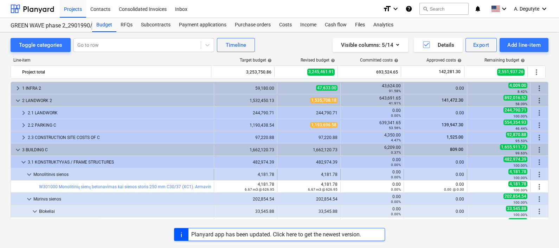
click at [30, 170] on span "keyboard_arrow_down" at bounding box center [29, 174] width 8 height 8
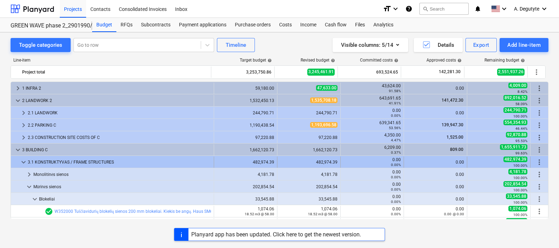
click at [24, 161] on span "keyboard_arrow_down" at bounding box center [23, 162] width 8 height 8
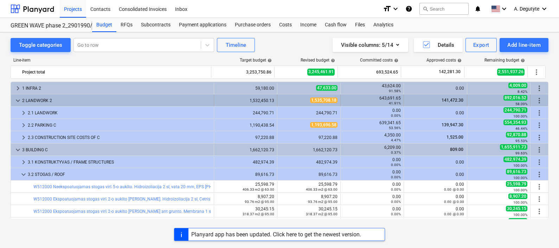
click at [20, 102] on span "keyboard_arrow_down" at bounding box center [18, 100] width 8 height 8
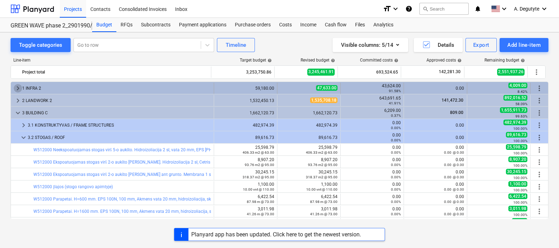
click at [19, 88] on span "keyboard_arrow_right" at bounding box center [18, 88] width 8 height 8
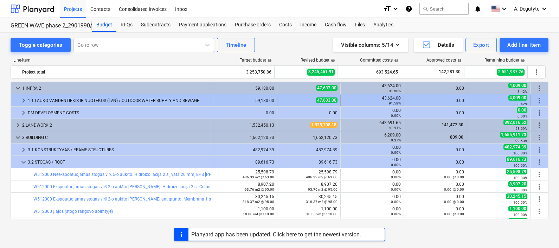
click at [19, 102] on span "keyboard_arrow_right" at bounding box center [23, 100] width 8 height 8
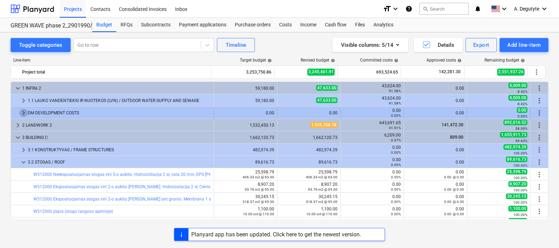
click at [21, 113] on span "keyboard_arrow_right" at bounding box center [23, 113] width 8 height 8
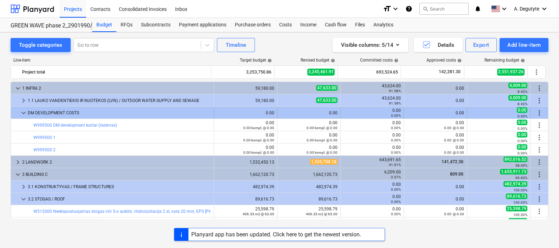
click at [20, 111] on span "keyboard_arrow_down" at bounding box center [23, 113] width 8 height 8
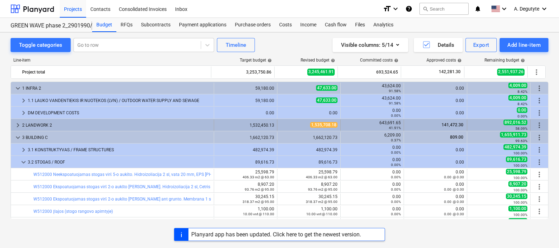
click at [19, 124] on span "keyboard_arrow_right" at bounding box center [18, 125] width 8 height 8
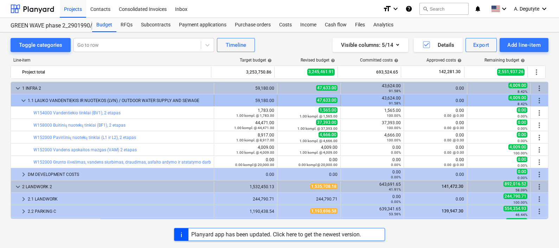
click at [23, 98] on span "keyboard_arrow_down" at bounding box center [23, 100] width 8 height 8
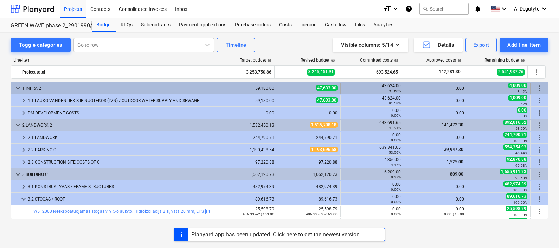
click at [19, 88] on span "keyboard_arrow_down" at bounding box center [18, 88] width 8 height 8
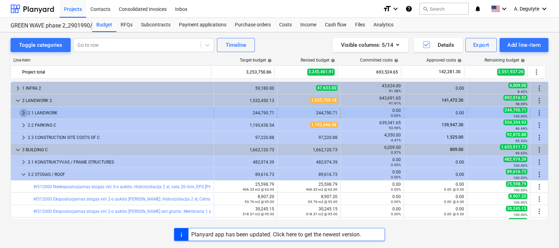
click at [22, 113] on span "keyboard_arrow_right" at bounding box center [23, 113] width 8 height 8
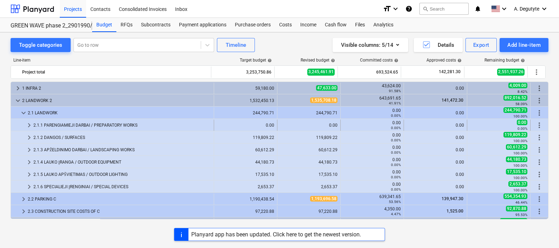
click at [30, 124] on span "keyboard_arrow_right" at bounding box center [29, 125] width 8 height 8
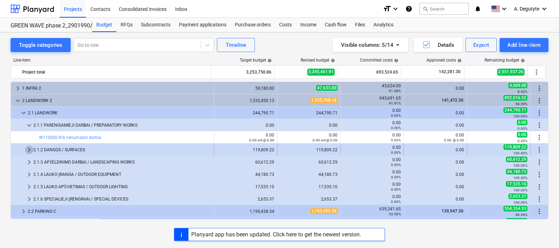
click at [27, 149] on span "keyboard_arrow_right" at bounding box center [29, 149] width 8 height 8
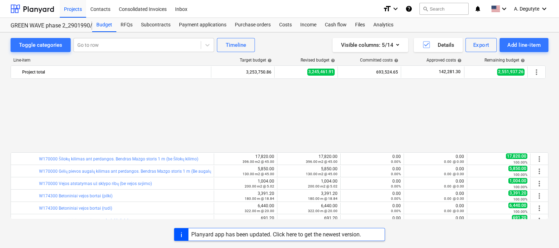
scroll to position [263, 0]
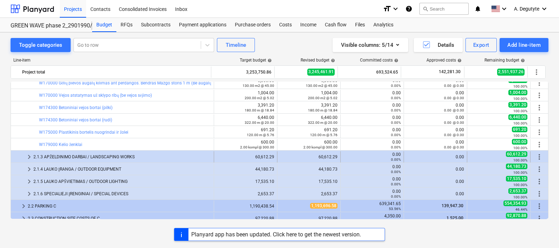
click at [27, 157] on span "keyboard_arrow_right" at bounding box center [29, 156] width 8 height 8
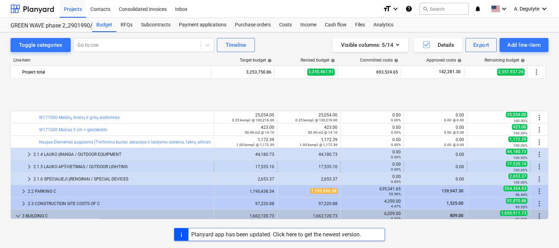
scroll to position [395, 0]
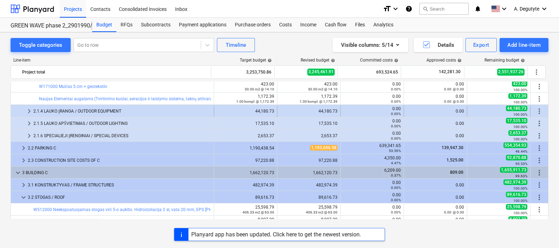
click at [26, 110] on span "keyboard_arrow_right" at bounding box center [29, 111] width 8 height 8
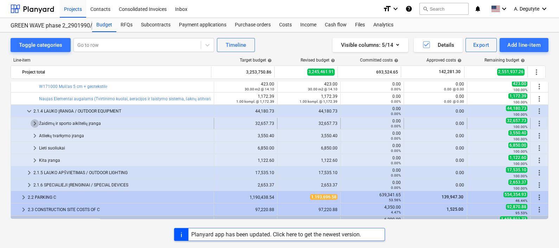
click at [37, 121] on span "keyboard_arrow_right" at bounding box center [35, 123] width 8 height 8
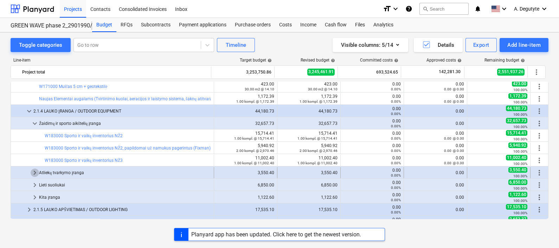
click at [32, 172] on span "keyboard_arrow_right" at bounding box center [35, 172] width 8 height 8
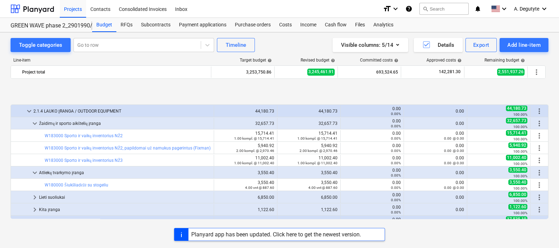
scroll to position [439, 0]
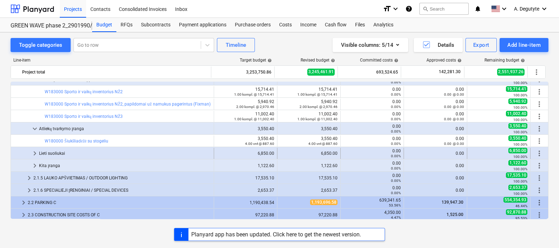
click at [37, 151] on span "keyboard_arrow_right" at bounding box center [35, 153] width 8 height 8
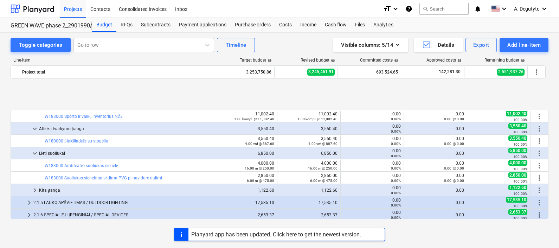
scroll to position [483, 0]
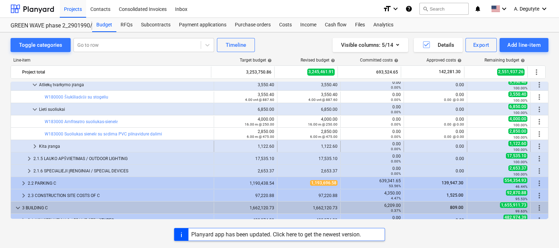
click at [31, 143] on span "keyboard_arrow_right" at bounding box center [35, 146] width 8 height 8
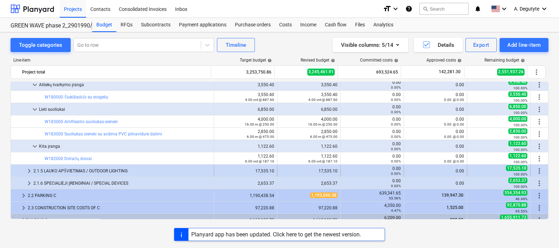
click at [28, 173] on span "keyboard_arrow_right" at bounding box center [29, 171] width 8 height 8
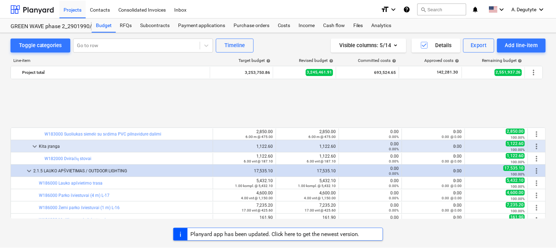
scroll to position [571, 0]
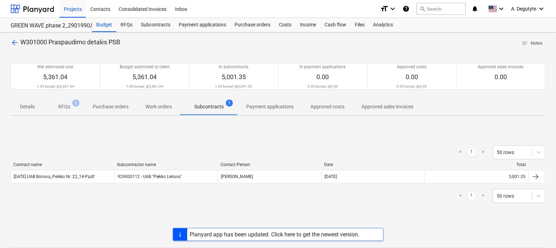
click at [262, 233] on div "Planyard app has been updated. Click here to get the newest version." at bounding box center [275, 234] width 170 height 7
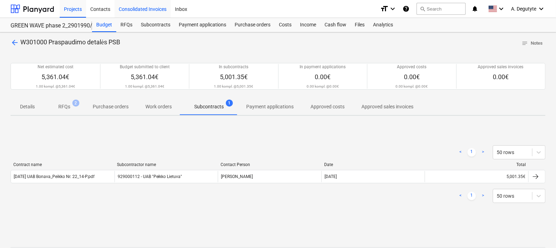
drag, startPoint x: 32, startPoint y: 5, endPoint x: 162, endPoint y: 16, distance: 130.8
click at [32, 5] on div at bounding box center [33, 9] width 44 height 18
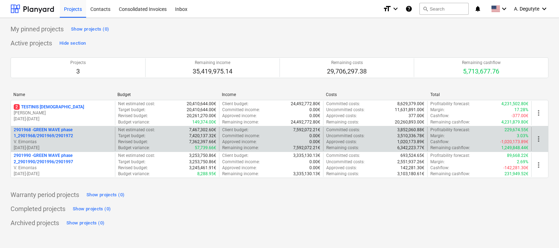
click at [76, 136] on p "2901968 - GREEN WAVE phase 1_2901968/2901969/2901972" at bounding box center [63, 133] width 98 height 12
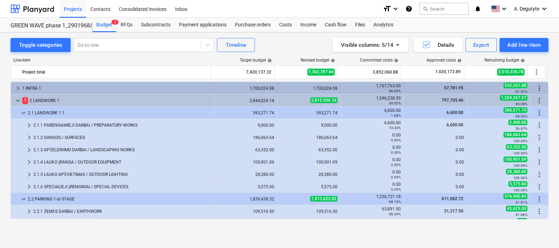
click at [17, 88] on span "keyboard_arrow_right" at bounding box center [18, 88] width 8 height 8
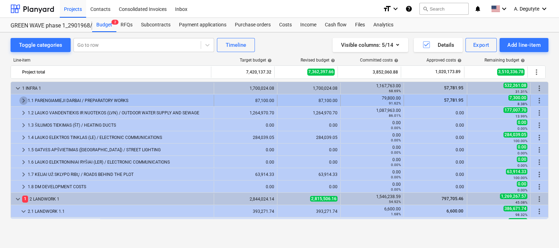
click at [23, 99] on span "keyboard_arrow_right" at bounding box center [23, 100] width 8 height 8
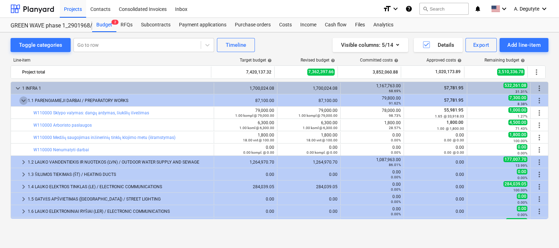
click at [24, 100] on span "keyboard_arrow_down" at bounding box center [23, 100] width 8 height 8
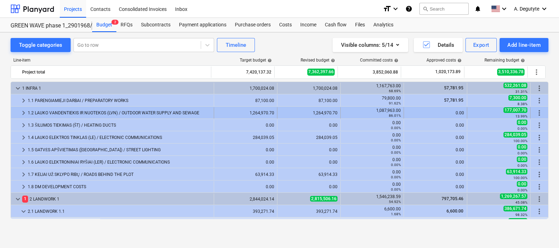
click at [25, 109] on span "keyboard_arrow_right" at bounding box center [23, 113] width 8 height 8
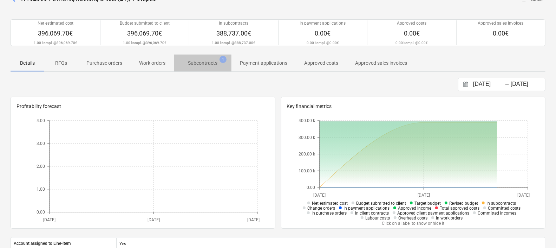
click at [211, 63] on p "Subcontracts" at bounding box center [203, 62] width 30 height 7
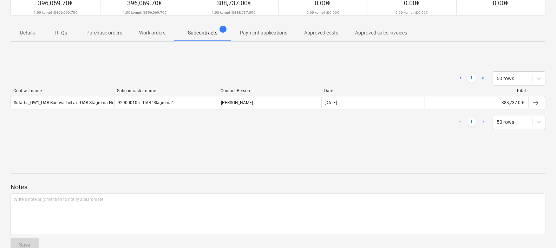
scroll to position [87, 0]
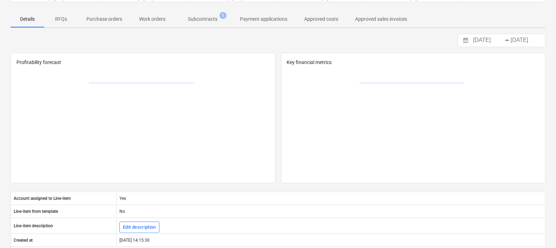
scroll to position [44, 0]
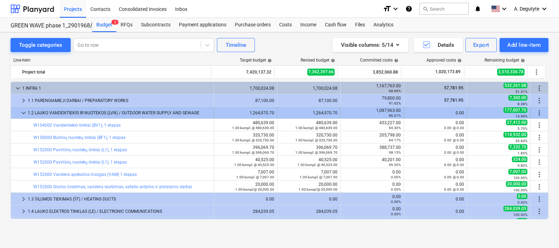
click at [23, 111] on span "keyboard_arrow_down" at bounding box center [23, 113] width 8 height 8
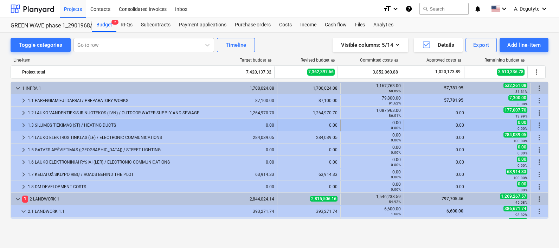
click at [24, 126] on span "keyboard_arrow_right" at bounding box center [23, 125] width 8 height 8
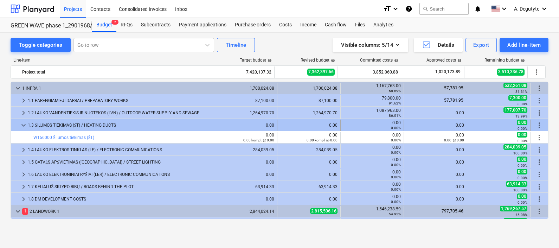
click at [24, 123] on span "keyboard_arrow_down" at bounding box center [23, 125] width 8 height 8
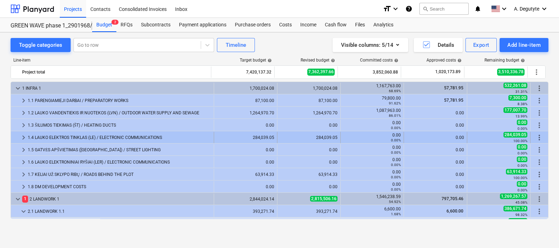
click at [22, 138] on span "keyboard_arrow_right" at bounding box center [23, 137] width 8 height 8
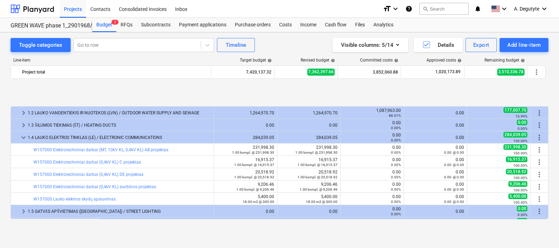
scroll to position [44, 0]
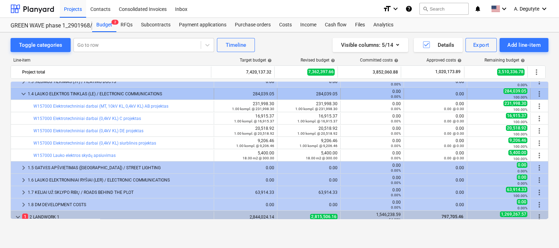
click at [21, 92] on span "keyboard_arrow_down" at bounding box center [23, 94] width 8 height 8
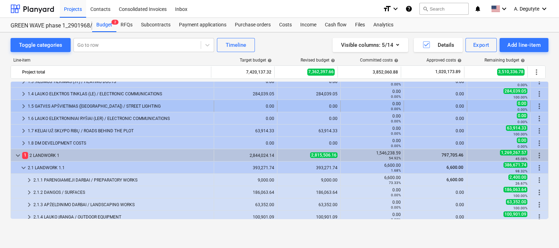
click at [23, 106] on span "keyboard_arrow_right" at bounding box center [23, 106] width 8 height 8
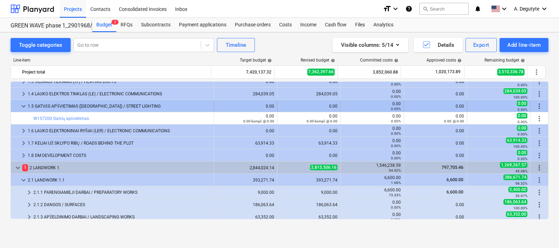
click at [23, 106] on span "keyboard_arrow_down" at bounding box center [23, 106] width 8 height 8
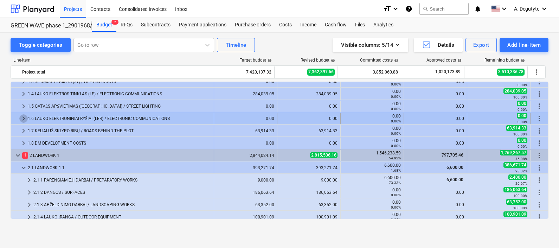
click at [22, 118] on span "keyboard_arrow_right" at bounding box center [23, 118] width 8 height 8
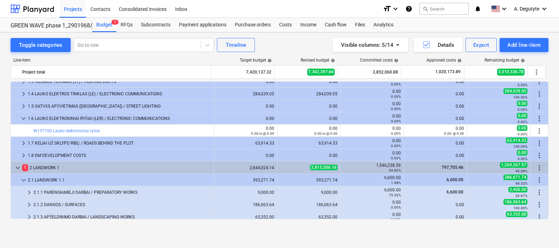
click at [22, 118] on span "keyboard_arrow_down" at bounding box center [23, 118] width 8 height 8
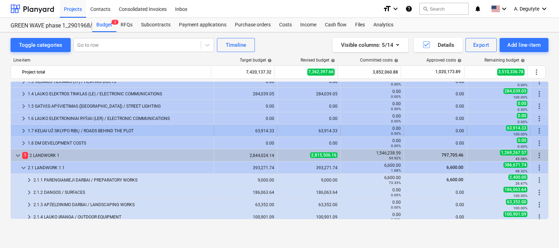
click at [25, 130] on span "keyboard_arrow_right" at bounding box center [23, 130] width 8 height 8
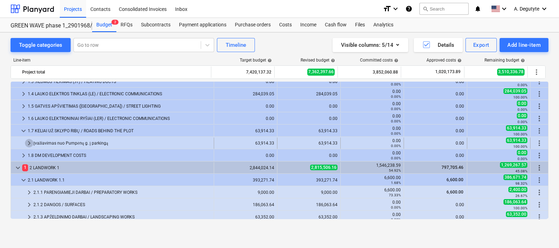
click at [27, 142] on span "keyboard_arrow_right" at bounding box center [29, 143] width 8 height 8
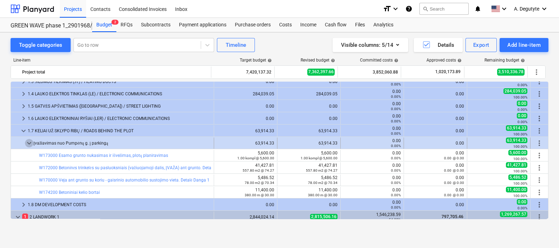
click at [25, 142] on span "keyboard_arrow_down" at bounding box center [29, 143] width 8 height 8
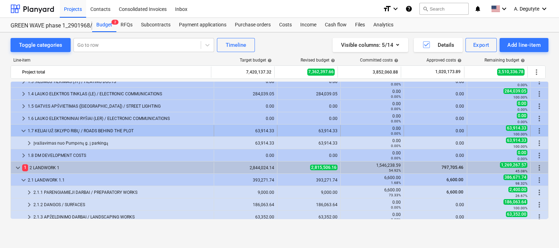
click at [21, 128] on span "keyboard_arrow_down" at bounding box center [23, 130] width 8 height 8
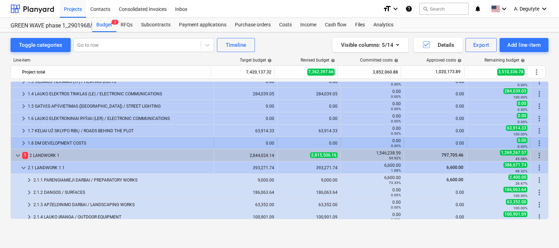
click at [21, 143] on span "keyboard_arrow_right" at bounding box center [23, 143] width 8 height 8
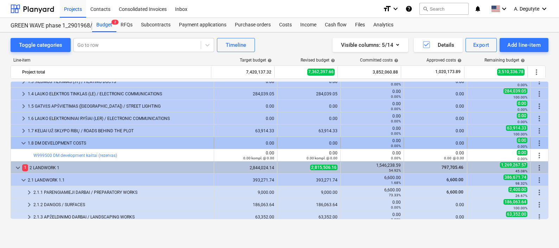
click at [25, 142] on span "keyboard_arrow_down" at bounding box center [23, 143] width 8 height 8
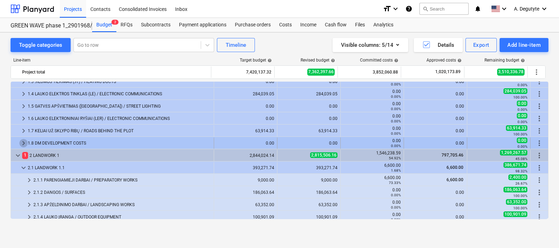
click at [25, 142] on span "keyboard_arrow_right" at bounding box center [23, 143] width 8 height 8
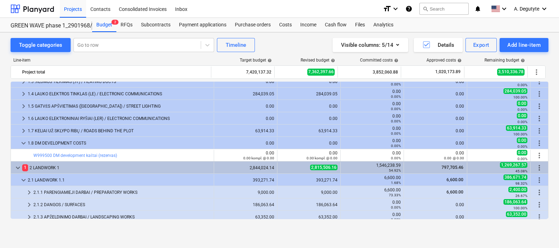
click at [25, 142] on span "keyboard_arrow_down" at bounding box center [23, 143] width 8 height 8
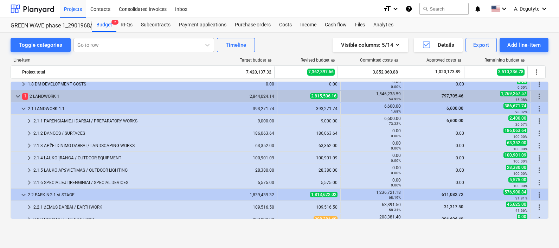
scroll to position [87, 0]
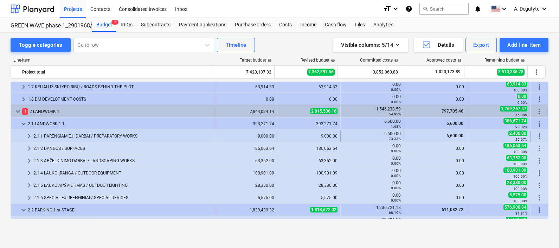
click at [28, 138] on span "keyboard_arrow_right" at bounding box center [29, 136] width 8 height 8
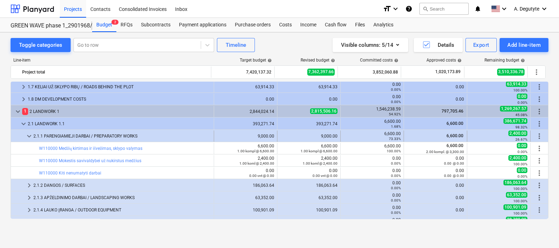
click at [28, 134] on span "keyboard_arrow_down" at bounding box center [29, 136] width 8 height 8
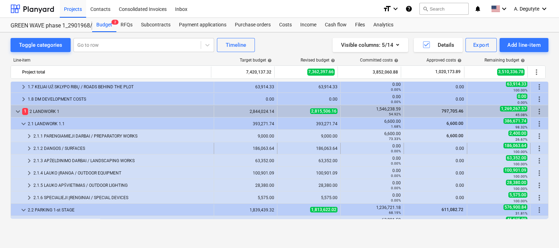
drag, startPoint x: 29, startPoint y: 146, endPoint x: 32, endPoint y: 145, distance: 3.5
click at [32, 145] on span "keyboard_arrow_right" at bounding box center [29, 148] width 8 height 8
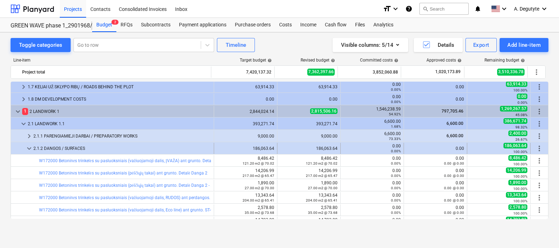
click at [28, 150] on span "keyboard_arrow_down" at bounding box center [29, 148] width 8 height 8
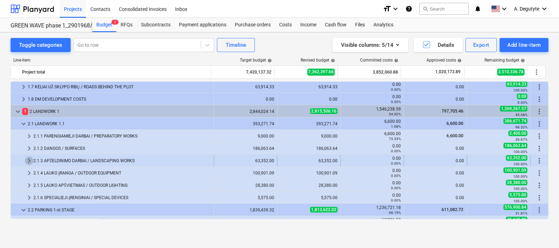
click at [31, 159] on span "keyboard_arrow_right" at bounding box center [29, 160] width 8 height 8
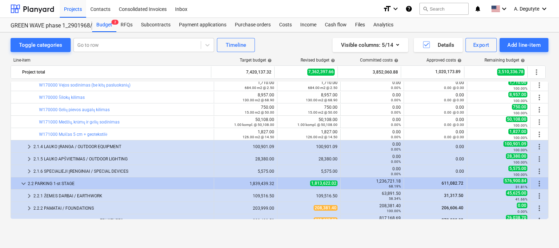
scroll to position [132, 0]
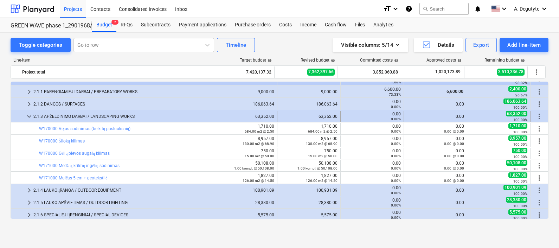
click at [27, 118] on span "keyboard_arrow_down" at bounding box center [29, 116] width 8 height 8
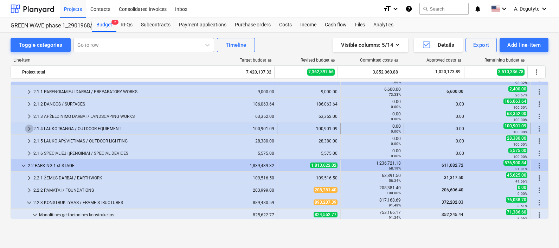
click at [26, 132] on span "keyboard_arrow_right" at bounding box center [29, 128] width 8 height 8
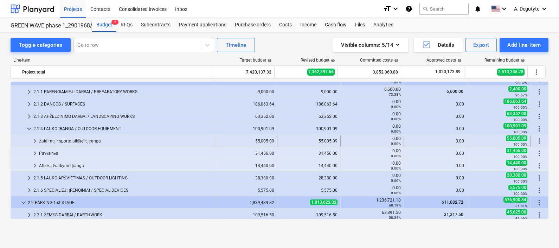
click at [37, 140] on span "keyboard_arrow_right" at bounding box center [35, 141] width 8 height 8
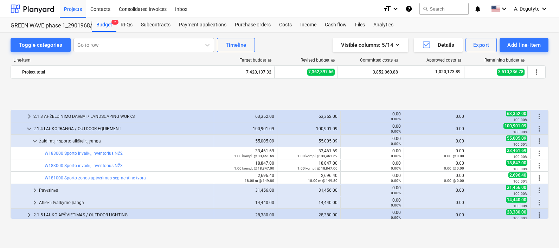
scroll to position [175, 0]
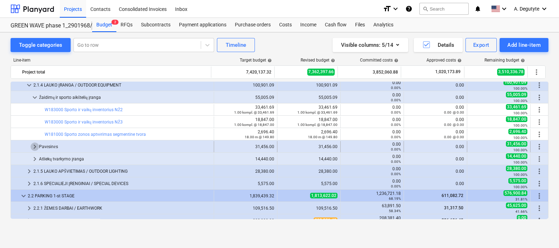
click at [32, 146] on span "keyboard_arrow_right" at bounding box center [35, 146] width 8 height 8
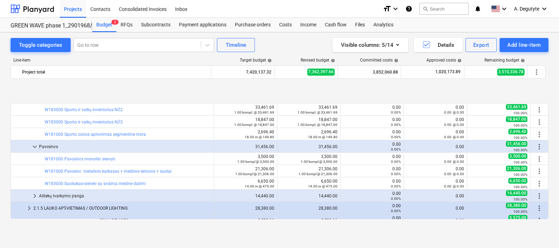
scroll to position [220, 0]
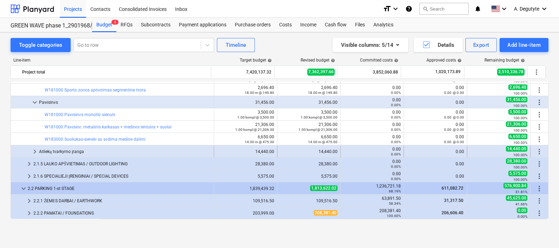
click at [35, 148] on span "keyboard_arrow_right" at bounding box center [35, 151] width 8 height 8
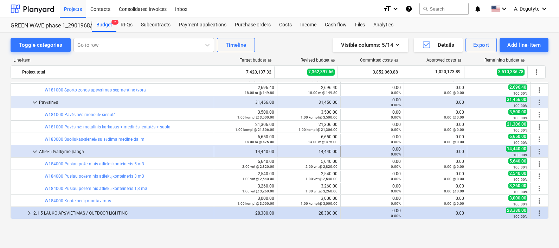
click at [34, 150] on span "keyboard_arrow_down" at bounding box center [35, 151] width 8 height 8
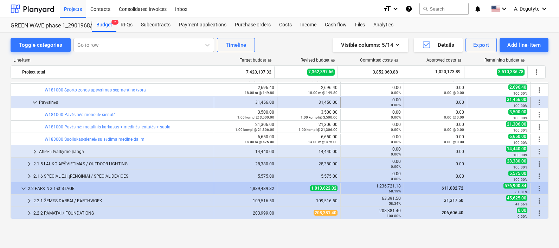
click at [36, 104] on span "keyboard_arrow_down" at bounding box center [35, 102] width 8 height 8
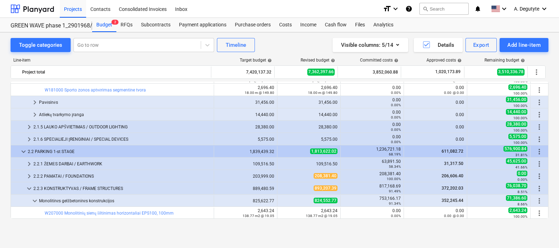
scroll to position [175, 0]
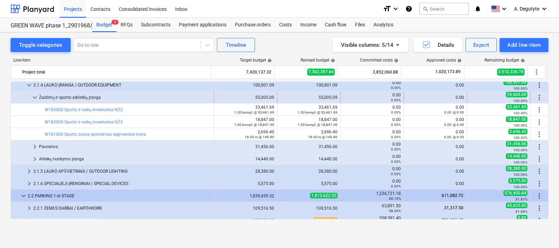
click at [37, 97] on span "keyboard_arrow_down" at bounding box center [35, 97] width 8 height 8
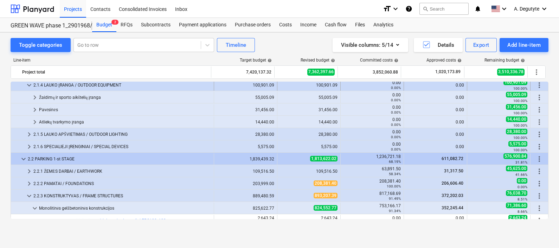
click at [28, 84] on span "keyboard_arrow_down" at bounding box center [29, 85] width 8 height 8
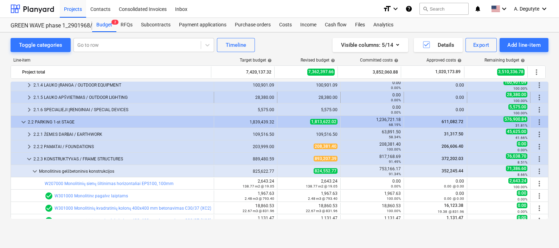
click at [25, 95] on span "keyboard_arrow_right" at bounding box center [29, 97] width 8 height 8
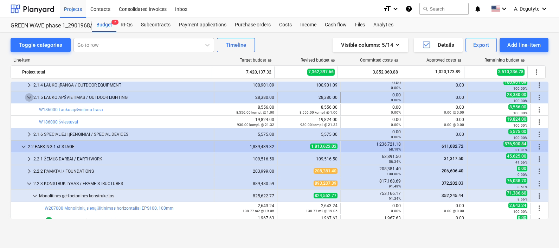
click at [32, 97] on span "keyboard_arrow_down" at bounding box center [29, 97] width 8 height 8
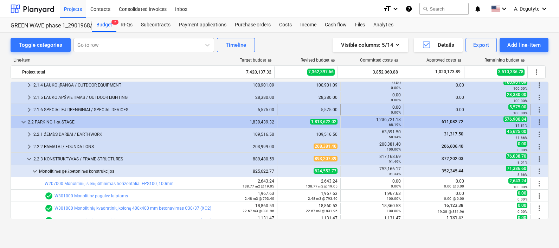
click at [30, 109] on span "keyboard_arrow_right" at bounding box center [29, 109] width 8 height 8
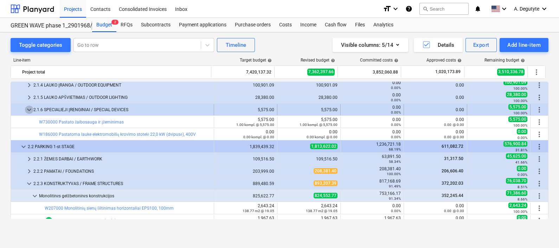
click at [30, 109] on span "keyboard_arrow_down" at bounding box center [29, 109] width 8 height 8
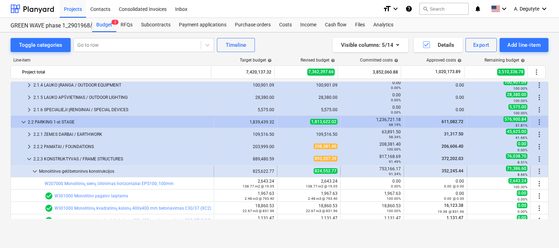
click at [34, 167] on span "keyboard_arrow_down" at bounding box center [35, 171] width 8 height 8
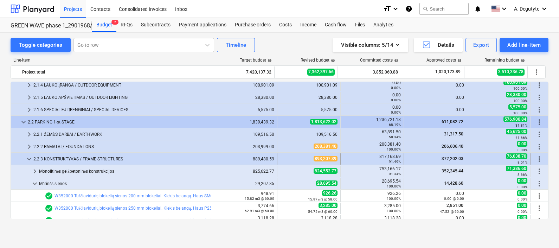
click at [28, 156] on span "keyboard_arrow_down" at bounding box center [29, 159] width 8 height 8
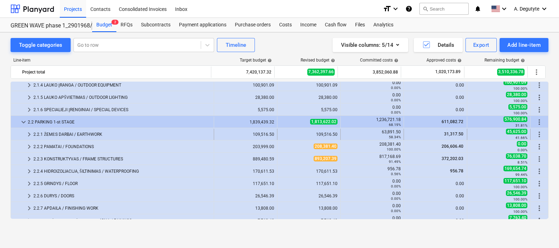
click at [32, 131] on span "keyboard_arrow_right" at bounding box center [29, 134] width 8 height 8
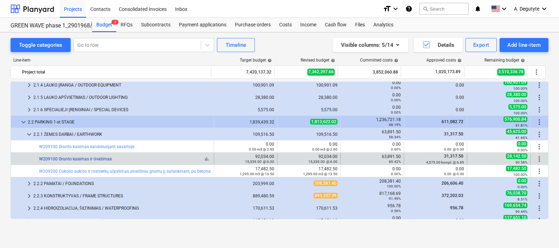
click at [66, 160] on link "W209100 Grunto kasimas ir išvežimas" at bounding box center [75, 158] width 73 height 5
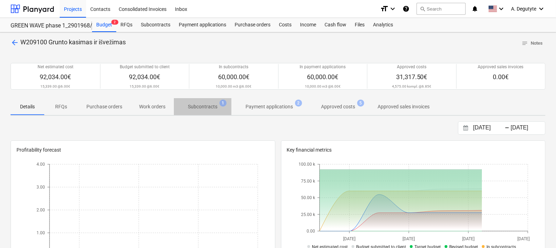
click at [212, 107] on p "Subcontracts" at bounding box center [203, 106] width 30 height 7
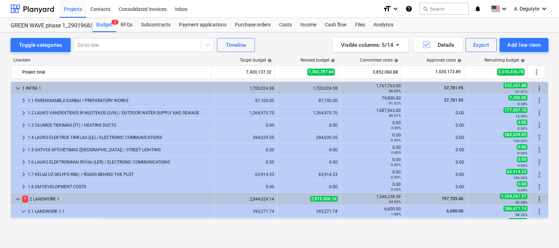
scroll to position [175, 0]
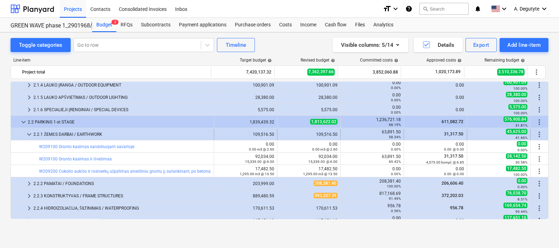
click at [31, 132] on span "keyboard_arrow_down" at bounding box center [29, 134] width 8 height 8
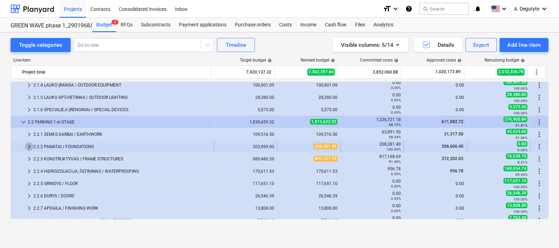
click at [32, 143] on span "keyboard_arrow_right" at bounding box center [29, 146] width 8 height 8
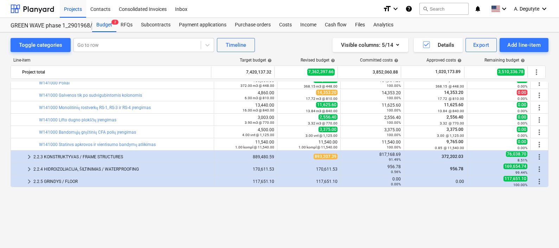
scroll to position [220, 0]
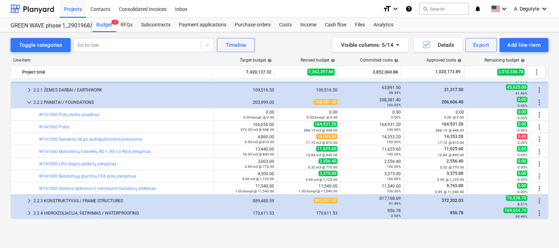
click at [105, 189] on link "W141000 Statinės apkrovos ir vientisumo bandymų atlikimas" at bounding box center [97, 188] width 117 height 5
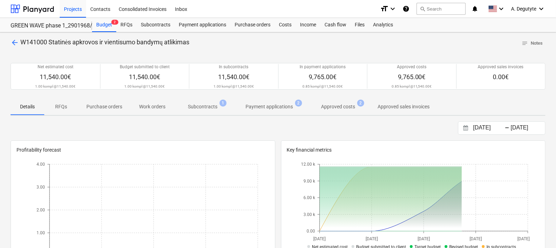
click at [207, 105] on p "Subcontracts" at bounding box center [203, 106] width 30 height 7
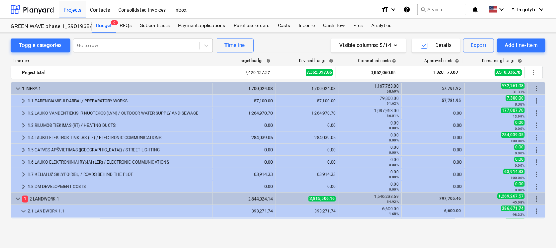
scroll to position [220, 0]
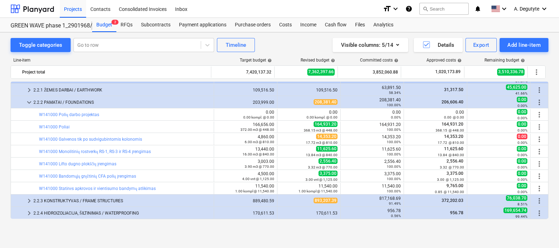
click at [89, 160] on div "bar_chart W141000 Lifto dugno plokščių įrengimas" at bounding box center [125, 163] width 172 height 11
click at [84, 163] on link "W141000 Lifto dugno plokščių įrengimas" at bounding box center [77, 163] width 77 height 5
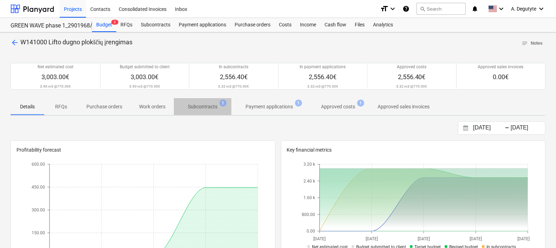
click at [206, 106] on p "Subcontracts" at bounding box center [203, 106] width 30 height 7
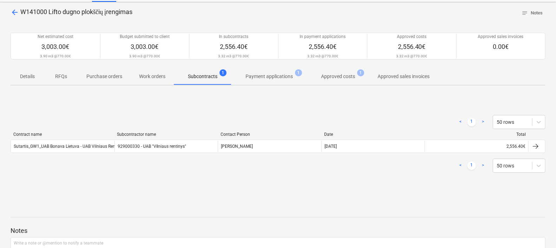
scroll to position [44, 0]
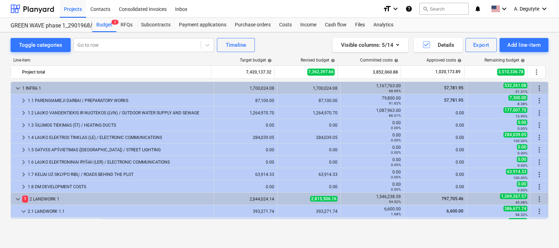
scroll to position [220, 0]
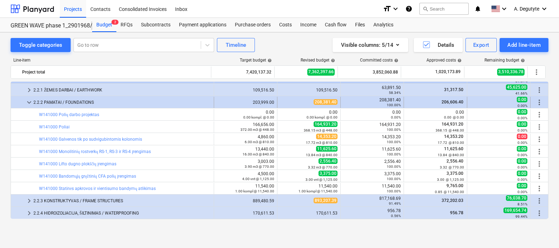
click at [26, 103] on span "keyboard_arrow_down" at bounding box center [29, 102] width 8 height 8
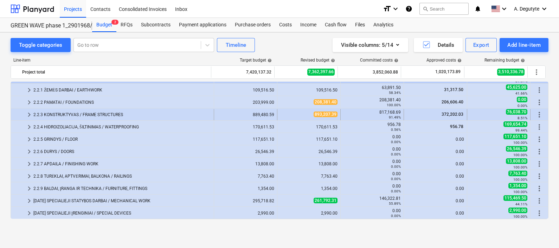
click at [27, 112] on span "keyboard_arrow_right" at bounding box center [29, 114] width 8 height 8
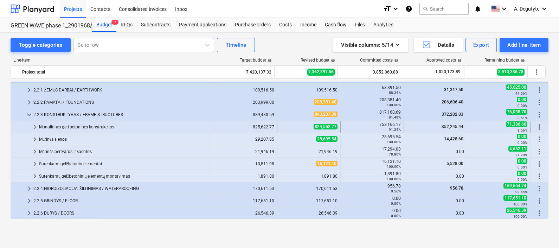
click at [36, 128] on span "keyboard_arrow_right" at bounding box center [35, 127] width 8 height 8
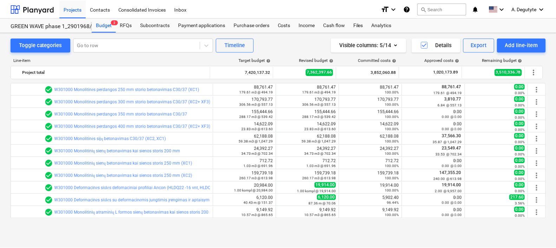
scroll to position [351, 0]
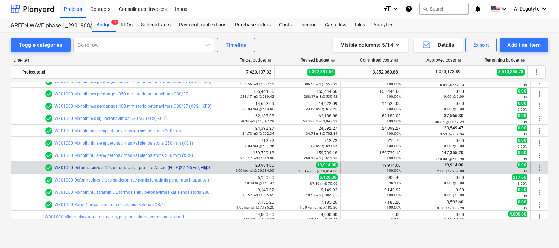
click at [165, 168] on link "W301000 Deformacinės siūlės defomaciniai profiliai Ancon (HLDQ22 -16 vnt, HLDQ2…" at bounding box center [161, 167] width 215 height 5
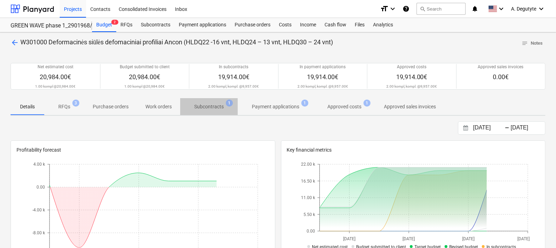
click at [202, 113] on button "Subcontracts 1" at bounding box center [209, 106] width 58 height 17
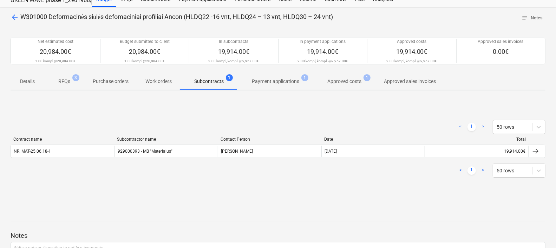
scroll to position [44, 0]
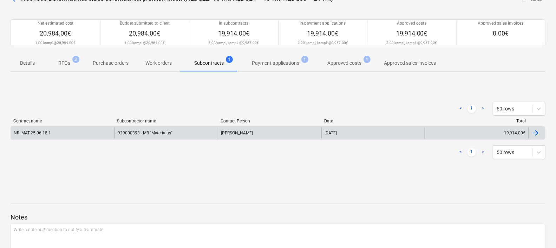
click at [155, 132] on div "929000393 - MB "Materialus"" at bounding box center [167, 132] width 104 height 11
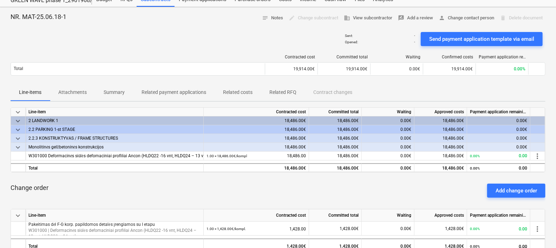
scroll to position [44, 0]
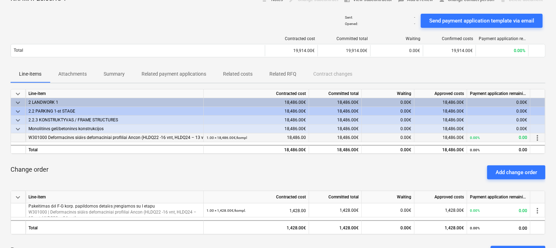
click at [200, 137] on div "W301000 Deformacinės siūlės defomaciniai profiliai Ancon (HLDQ22 -16 vnt, HLDQ2…" at bounding box center [114, 137] width 172 height 9
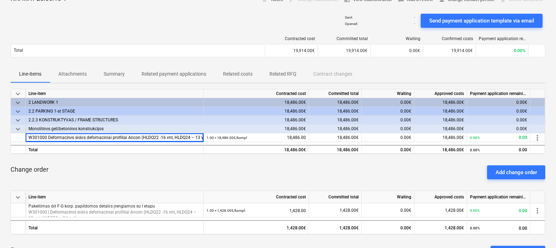
drag, startPoint x: 204, startPoint y: 95, endPoint x: 216, endPoint y: 96, distance: 12.7
click at [216, 96] on div "Contracted cost" at bounding box center [256, 93] width 105 height 9
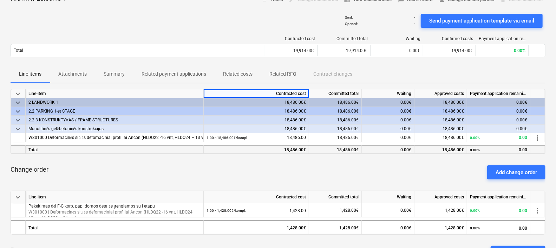
click at [203, 150] on div "Total" at bounding box center [115, 149] width 178 height 9
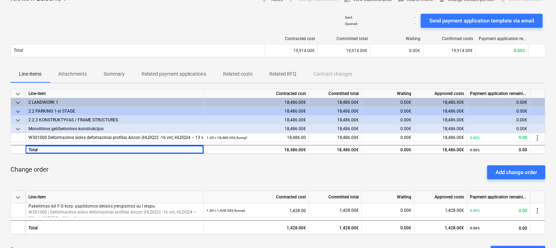
click at [202, 93] on div "Line-item" at bounding box center [115, 93] width 178 height 9
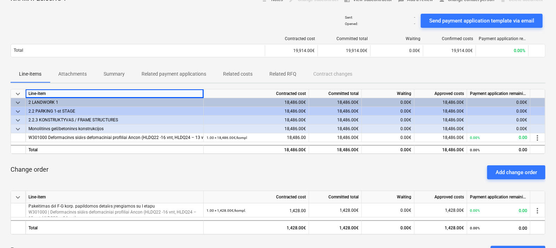
click at [18, 128] on span "keyboard_arrow_down" at bounding box center [18, 129] width 8 height 8
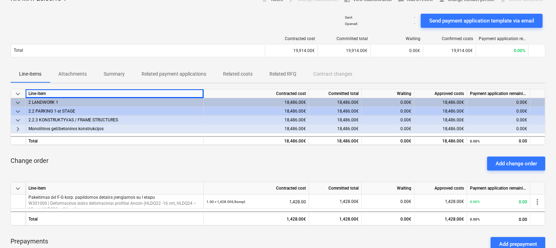
click at [18, 128] on span "keyboard_arrow_right" at bounding box center [18, 129] width 8 height 8
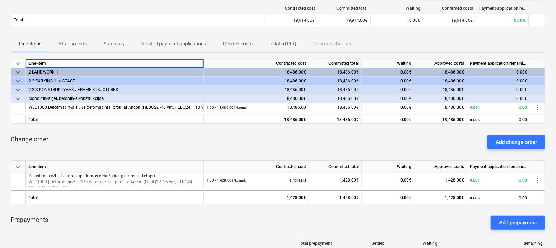
scroll to position [87, 0]
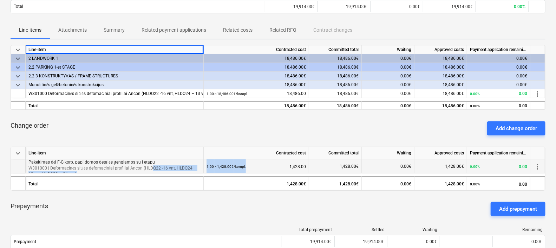
drag, startPoint x: 151, startPoint y: 167, endPoint x: 248, endPoint y: 167, distance: 96.6
click at [0, 0] on div "Pakeitimas dėl F-G korp. papildomos detalės įrengiamos su I etapu W301000 | Def…" at bounding box center [0, 0] width 0 height 0
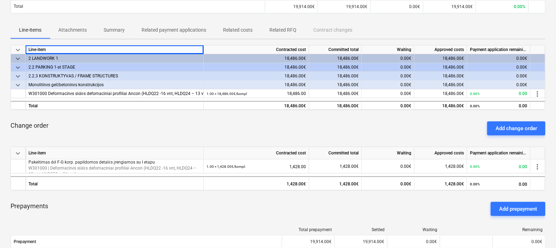
drag, startPoint x: 248, startPoint y: 167, endPoint x: 204, endPoint y: 202, distance: 56.2
click at [204, 202] on div "Prepayments Add prepayment" at bounding box center [278, 208] width 535 height 25
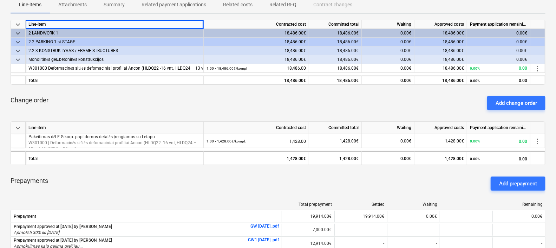
scroll to position [132, 0]
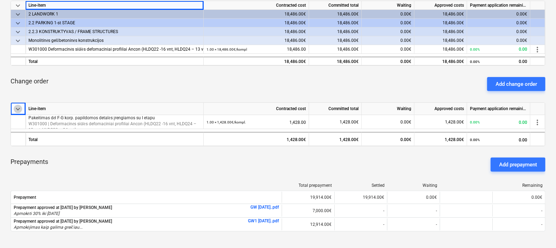
click at [15, 109] on span "keyboard_arrow_down" at bounding box center [18, 109] width 8 height 8
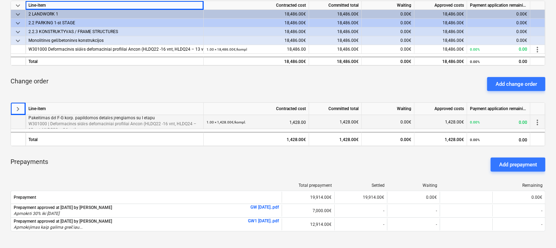
click at [42, 120] on p "Pakeitimas dėl F-G korp. papildomos detalės įrengiamos su I etapu" at bounding box center [114, 118] width 172 height 6
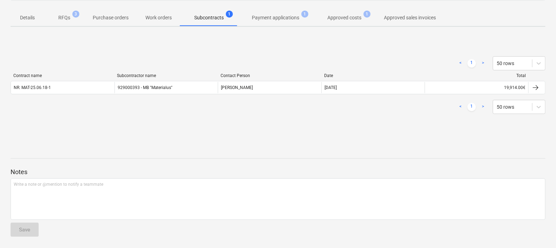
scroll to position [44, 0]
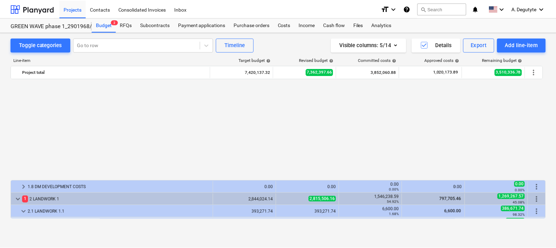
scroll to position [351, 0]
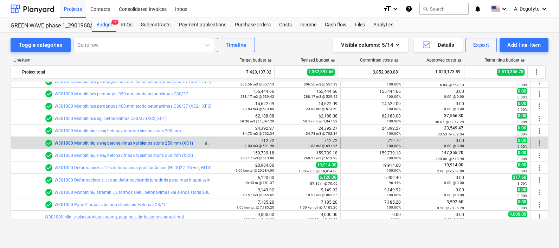
click at [152, 141] on link "W301000 Monolitinių sienų betonavimas kai sienos storis 250 mm (XC1)" at bounding box center [123, 143] width 138 height 5
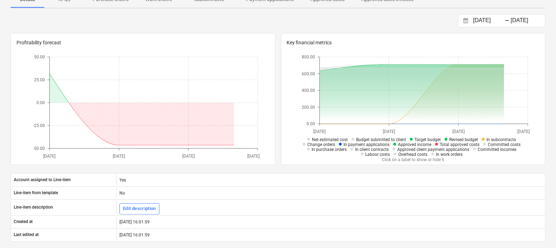
scroll to position [42, 0]
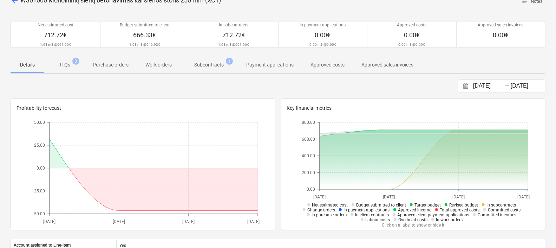
click at [209, 64] on p "Subcontracts" at bounding box center [209, 64] width 30 height 7
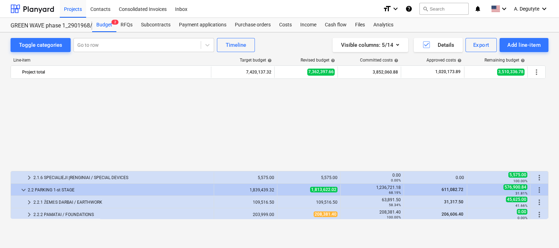
scroll to position [220, 0]
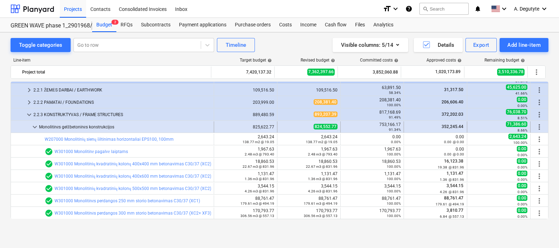
click at [29, 127] on div at bounding box center [22, 126] width 17 height 11
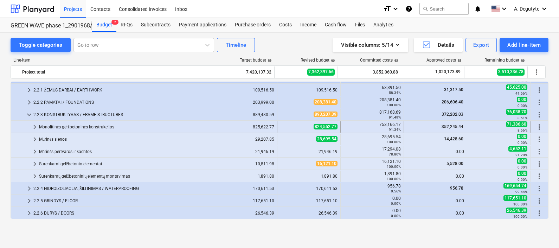
click at [35, 126] on span "keyboard_arrow_right" at bounding box center [35, 127] width 8 height 8
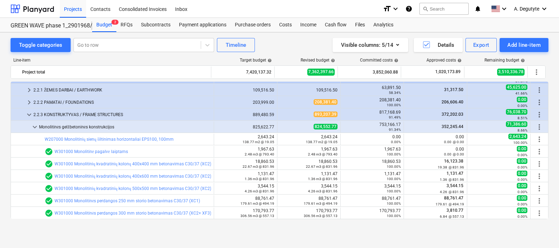
click at [35, 126] on span "keyboard_arrow_down" at bounding box center [35, 127] width 8 height 8
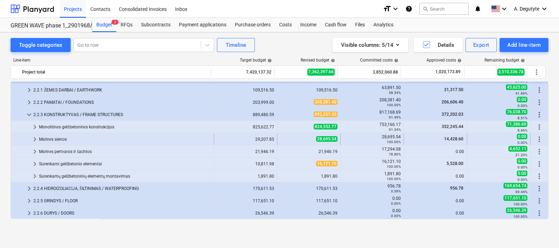
click at [34, 135] on span "keyboard_arrow_right" at bounding box center [35, 139] width 8 height 8
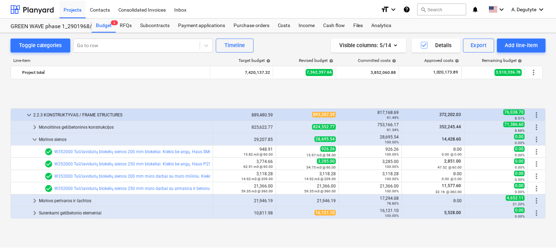
scroll to position [263, 0]
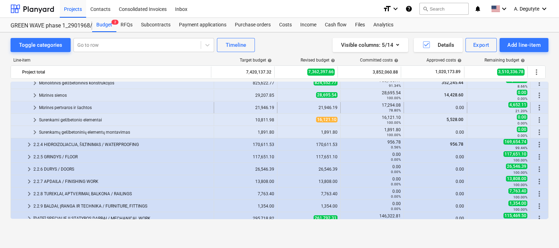
click at [35, 104] on span "keyboard_arrow_right" at bounding box center [35, 107] width 8 height 8
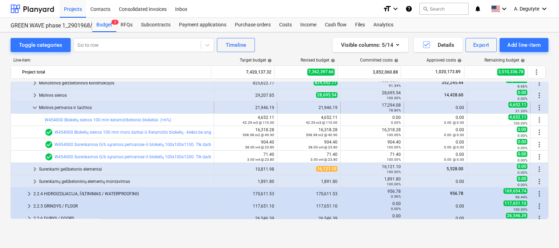
click at [35, 105] on span "keyboard_arrow_down" at bounding box center [35, 107] width 8 height 8
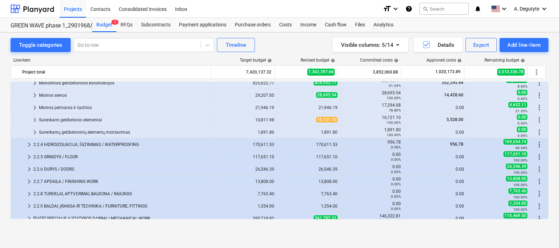
click at [33, 120] on span "keyboard_arrow_right" at bounding box center [35, 120] width 8 height 8
click at [34, 104] on span "keyboard_arrow_right" at bounding box center [35, 107] width 8 height 8
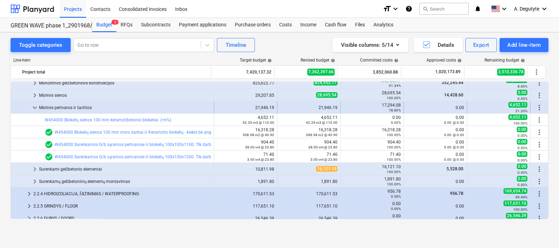
click at [34, 104] on span "keyboard_arrow_down" at bounding box center [35, 107] width 8 height 8
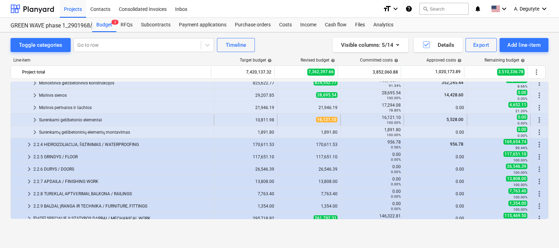
click at [35, 119] on span "keyboard_arrow_right" at bounding box center [35, 120] width 8 height 8
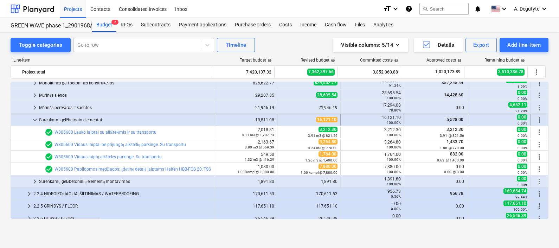
click at [35, 120] on span "keyboard_arrow_down" at bounding box center [35, 120] width 8 height 8
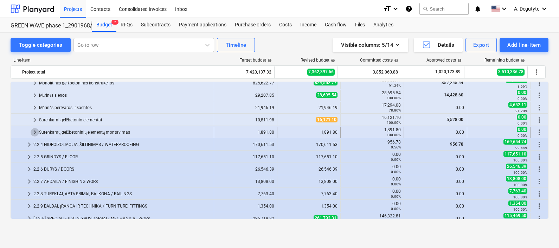
click at [31, 132] on span "keyboard_arrow_right" at bounding box center [35, 132] width 8 height 8
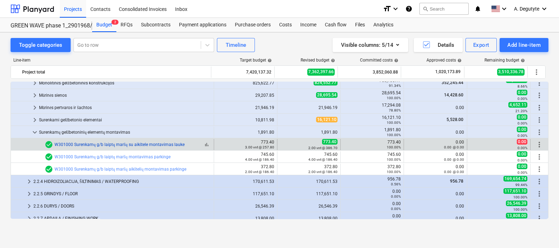
click at [135, 144] on link "W301000 Surenkamų g/b laiptų maršų su aikštele montavimas lauke" at bounding box center [119, 144] width 130 height 5
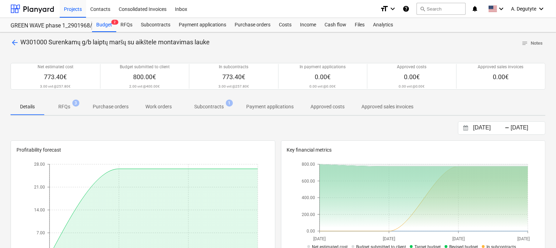
click at [210, 104] on p "Subcontracts" at bounding box center [209, 106] width 30 height 7
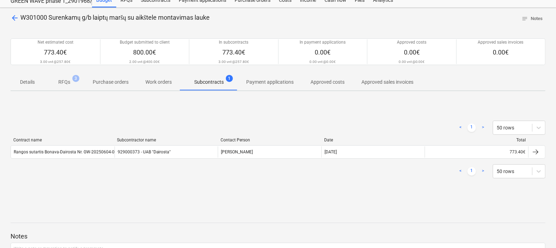
scroll to position [44, 0]
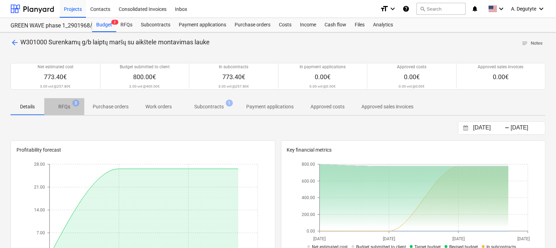
click at [59, 102] on span "RFQs 3" at bounding box center [64, 106] width 40 height 13
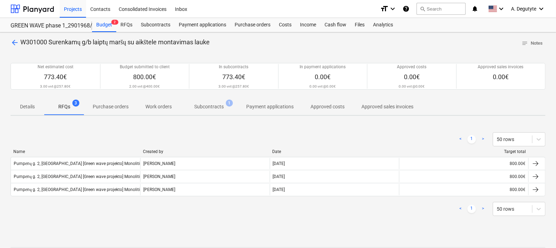
drag, startPoint x: 112, startPoint y: 103, endPoint x: 143, endPoint y: 107, distance: 30.8
click at [113, 104] on p "Purchase orders" at bounding box center [111, 106] width 36 height 7
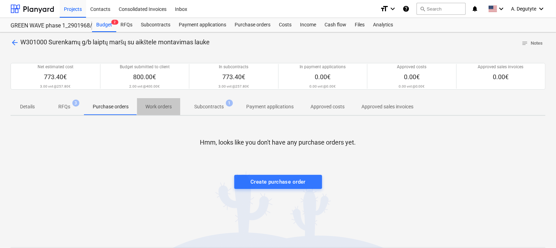
click at [153, 109] on p "Work orders" at bounding box center [158, 106] width 26 height 7
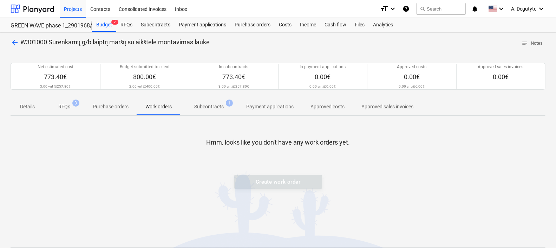
click at [211, 109] on p "Subcontracts" at bounding box center [209, 106] width 30 height 7
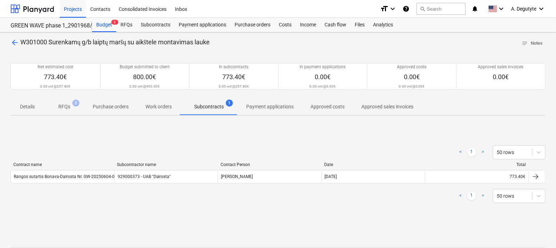
click at [270, 109] on p "Payment applications" at bounding box center [269, 106] width 47 height 7
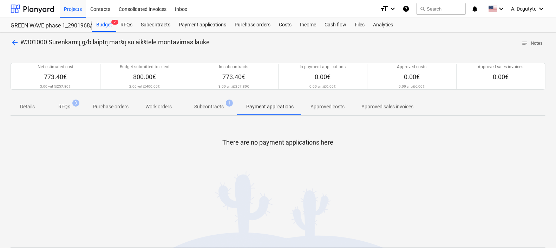
drag, startPoint x: 335, startPoint y: 106, endPoint x: 392, endPoint y: 106, distance: 56.9
click at [337, 106] on p "Approved costs" at bounding box center [328, 106] width 34 height 7
click at [392, 106] on p "Approved sales invoices" at bounding box center [387, 106] width 52 height 7
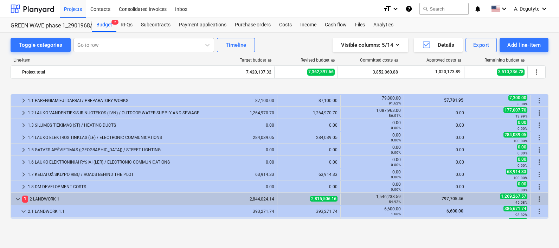
scroll to position [263, 0]
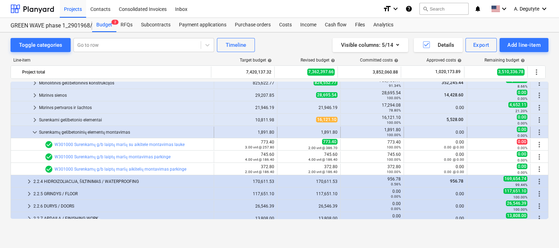
click at [33, 132] on span "keyboard_arrow_down" at bounding box center [35, 132] width 8 height 8
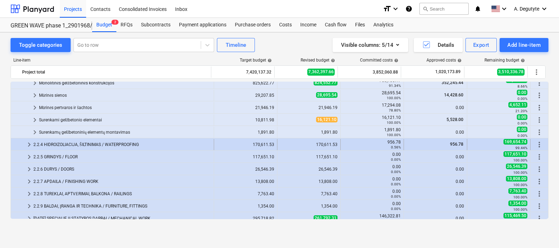
click at [26, 143] on span "keyboard_arrow_right" at bounding box center [29, 144] width 8 height 8
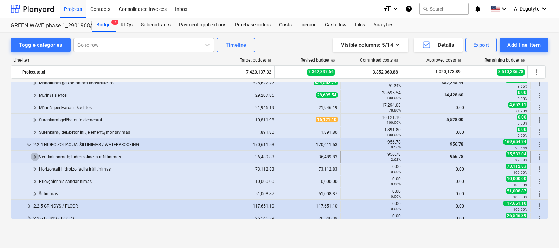
click at [38, 156] on span "keyboard_arrow_right" at bounding box center [35, 156] width 8 height 8
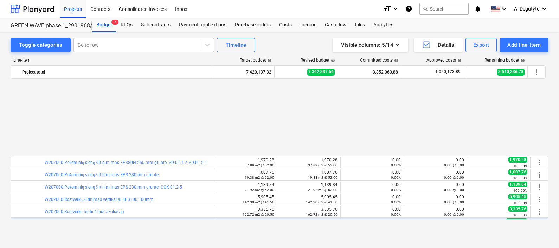
scroll to position [395, 0]
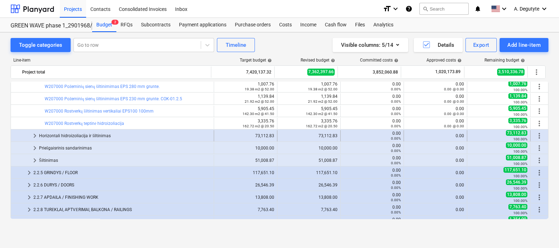
click at [36, 135] on span "keyboard_arrow_right" at bounding box center [35, 135] width 8 height 8
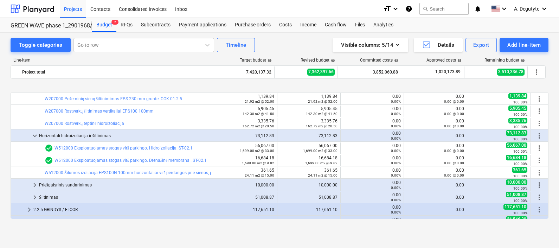
scroll to position [439, 0]
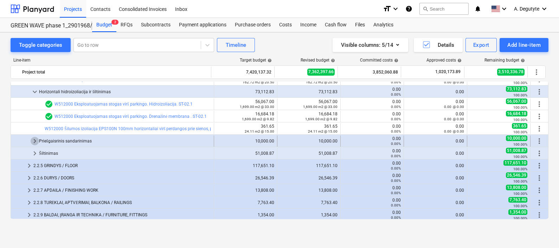
click at [31, 138] on span "keyboard_arrow_right" at bounding box center [35, 141] width 8 height 8
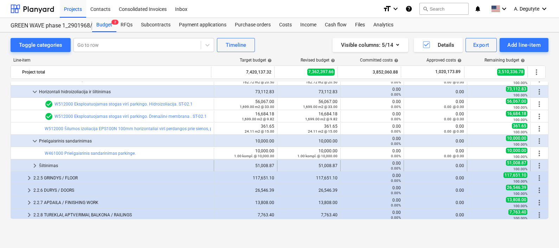
click at [36, 167] on span "keyboard_arrow_right" at bounding box center [35, 165] width 8 height 8
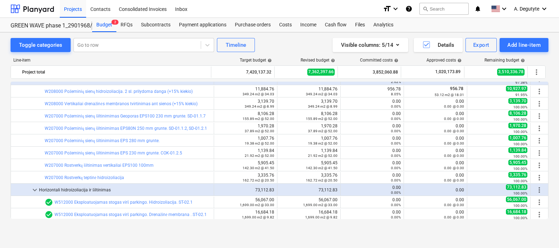
scroll to position [307, 0]
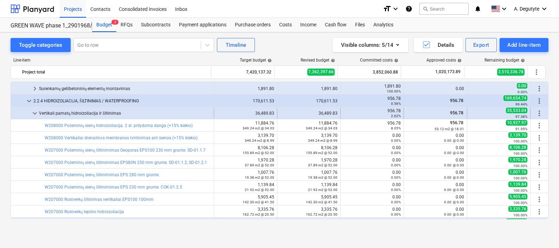
click at [35, 108] on div "keyboard_arrow_down" at bounding box center [35, 113] width 8 height 11
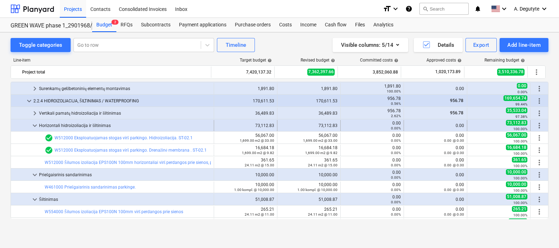
click at [35, 120] on div "keyboard_arrow_down" at bounding box center [35, 125] width 8 height 11
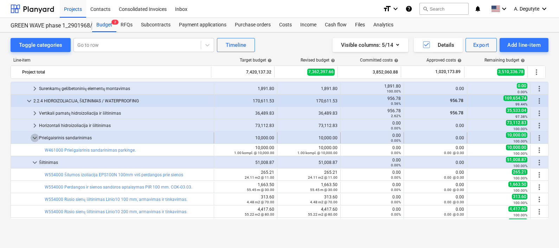
click at [31, 135] on span "keyboard_arrow_down" at bounding box center [35, 137] width 8 height 8
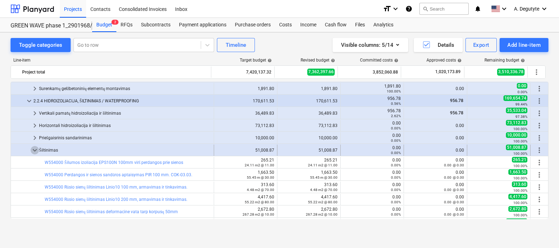
click at [32, 147] on span "keyboard_arrow_down" at bounding box center [35, 150] width 8 height 8
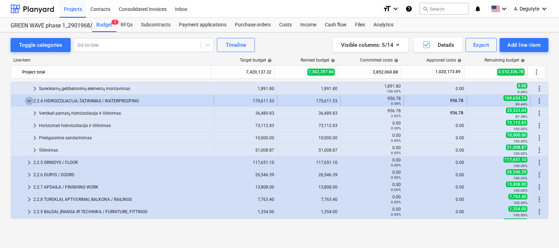
click at [30, 98] on span "keyboard_arrow_down" at bounding box center [29, 101] width 8 height 8
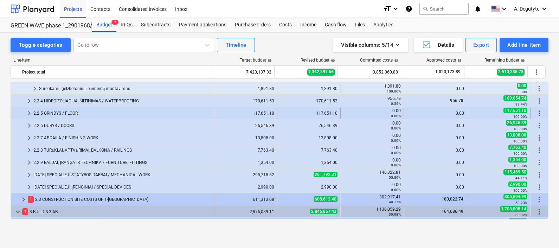
click at [26, 112] on span "keyboard_arrow_right" at bounding box center [29, 113] width 8 height 8
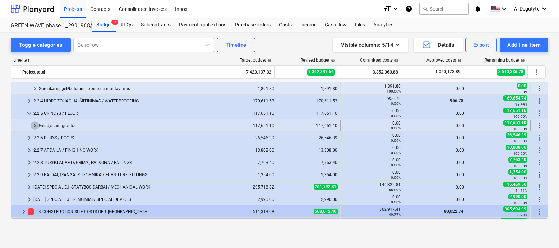
click at [37, 128] on span "keyboard_arrow_right" at bounding box center [35, 125] width 8 height 8
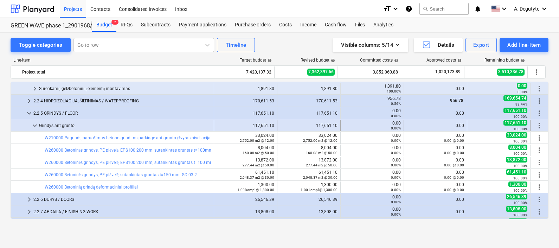
click at [35, 123] on span "keyboard_arrow_down" at bounding box center [35, 125] width 8 height 8
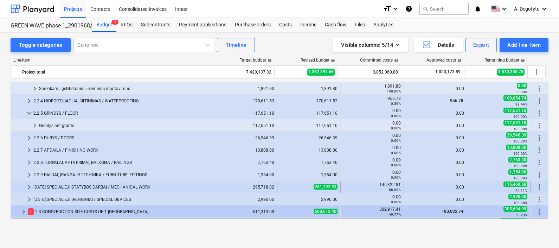
click at [34, 185] on div "2.2.10 SPECIALIEJI STATYBOS DARBAI / MECHANICAL WORK" at bounding box center [121, 186] width 177 height 11
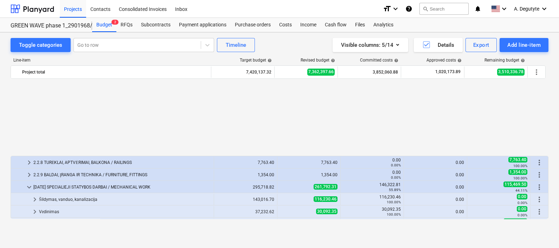
scroll to position [395, 0]
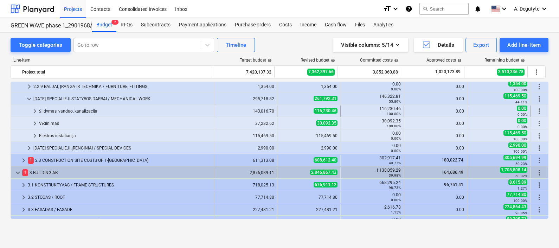
click at [37, 116] on div "keyboard_arrow_right" at bounding box center [35, 110] width 8 height 11
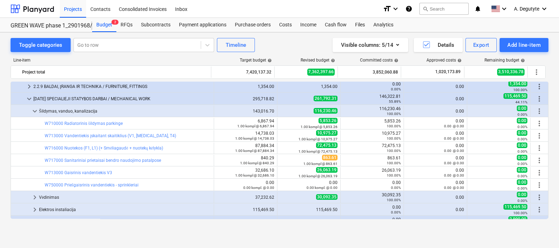
scroll to position [439, 0]
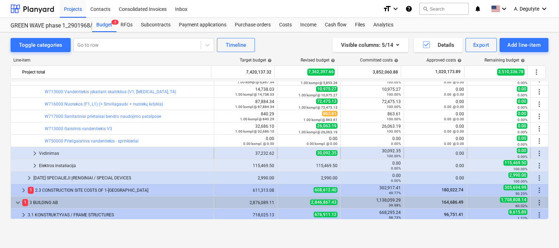
click at [38, 155] on span "keyboard_arrow_right" at bounding box center [35, 153] width 8 height 8
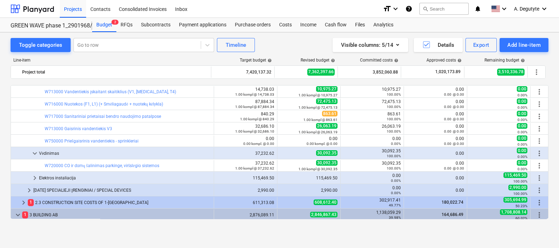
scroll to position [527, 0]
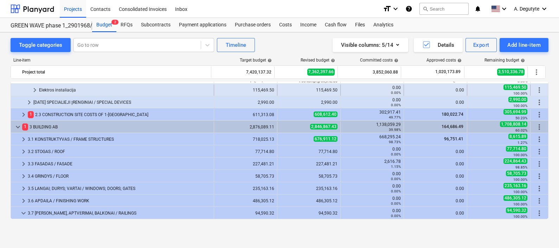
click at [38, 91] on span "keyboard_arrow_right" at bounding box center [35, 90] width 8 height 8
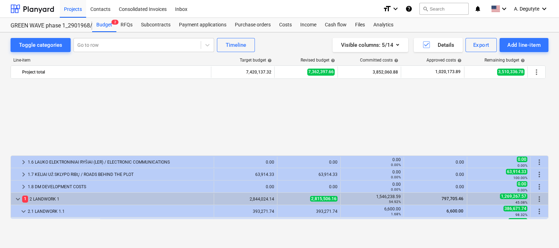
scroll to position [87, 0]
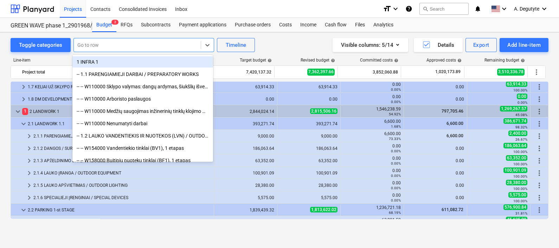
click at [120, 42] on div at bounding box center [137, 44] width 120 height 7
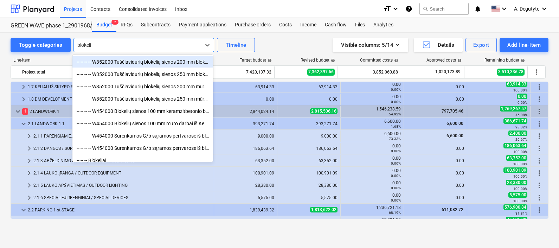
type input "blokeliai"
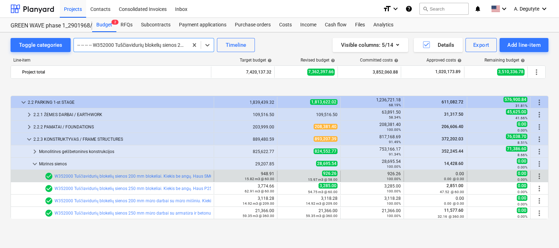
scroll to position [239, 0]
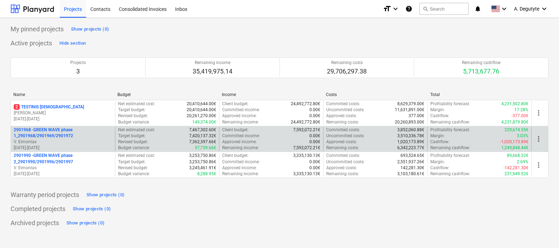
click at [62, 133] on p "2901968 - GREEN WAVE phase 1_2901968/2901969/2901972" at bounding box center [63, 133] width 98 height 12
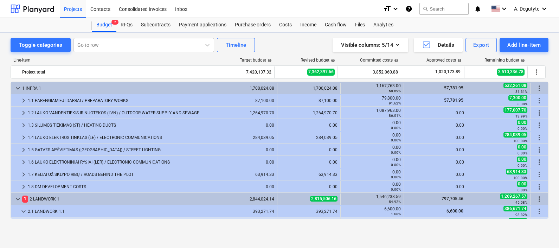
scroll to position [239, 0]
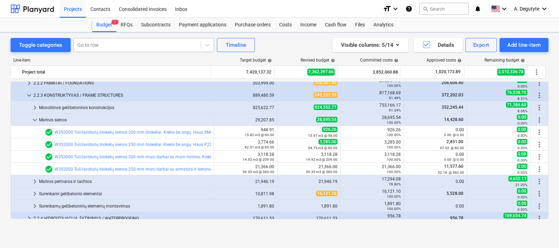
click at [128, 45] on div at bounding box center [137, 44] width 120 height 7
type input "surenkamo balkono"
drag, startPoint x: 133, startPoint y: 47, endPoint x: 22, endPoint y: 44, distance: 111.0
click at [22, 44] on div "Toggle categories Select is focused ,type to refine list, press Down to open th…" at bounding box center [133, 45] width 244 height 14
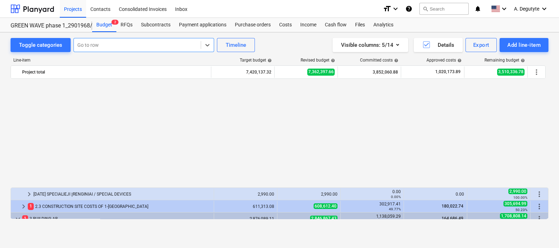
scroll to position [678, 0]
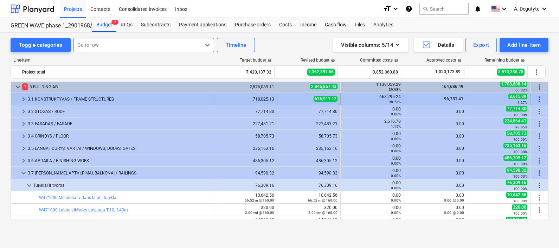
click at [21, 97] on span "keyboard_arrow_right" at bounding box center [23, 99] width 8 height 8
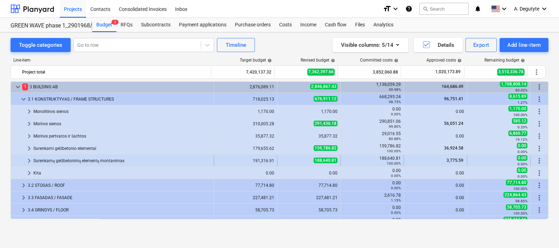
click at [27, 158] on span "keyboard_arrow_right" at bounding box center [29, 160] width 8 height 8
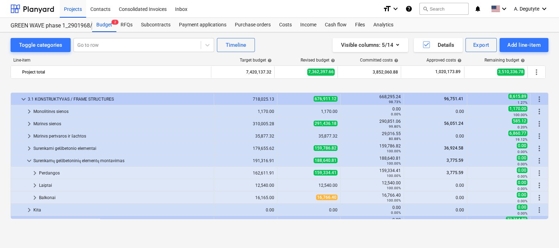
scroll to position [722, 0]
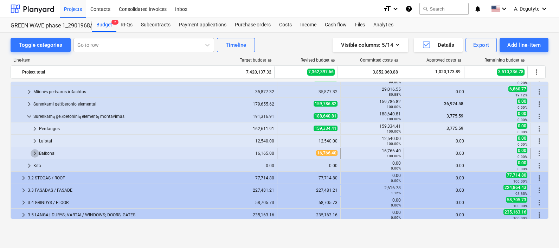
click at [35, 153] on span "keyboard_arrow_right" at bounding box center [35, 153] width 8 height 8
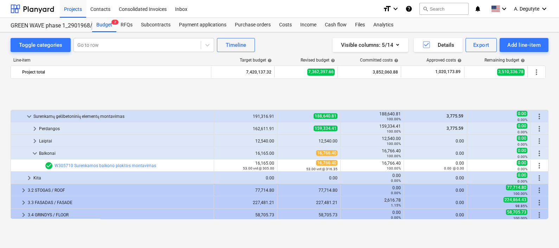
scroll to position [766, 0]
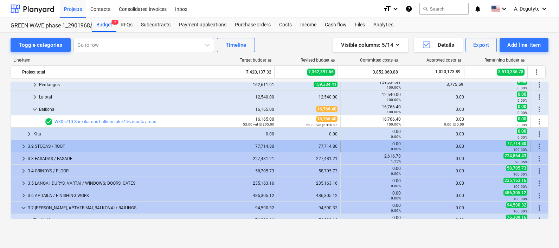
click at [21, 141] on div "keyboard_arrow_right" at bounding box center [23, 146] width 8 height 11
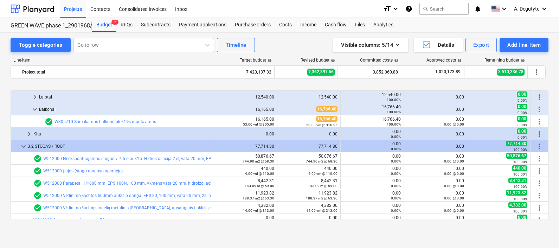
scroll to position [810, 0]
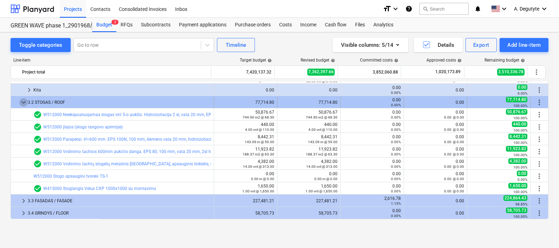
click at [23, 100] on span "keyboard_arrow_down" at bounding box center [23, 102] width 8 height 8
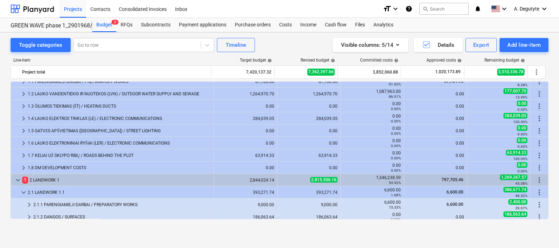
scroll to position [0, 0]
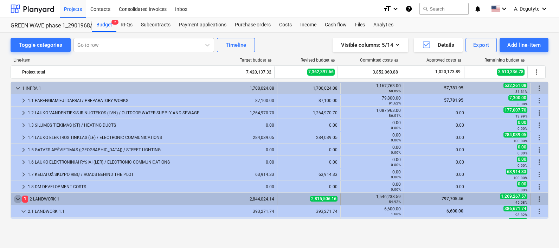
click at [17, 200] on span "keyboard_arrow_down" at bounding box center [18, 199] width 8 height 8
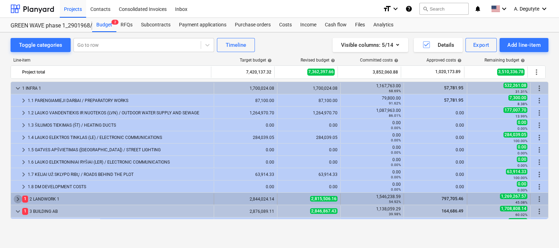
click at [17, 200] on span "keyboard_arrow_right" at bounding box center [18, 199] width 8 height 8
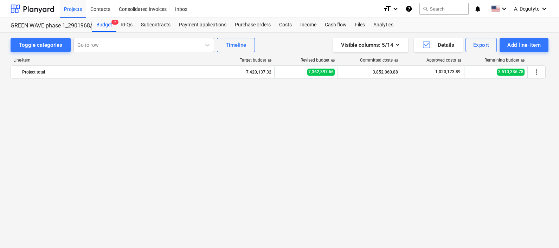
scroll to position [175, 0]
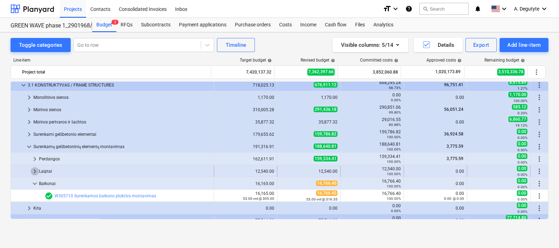
click at [33, 168] on span "keyboard_arrow_right" at bounding box center [35, 171] width 8 height 8
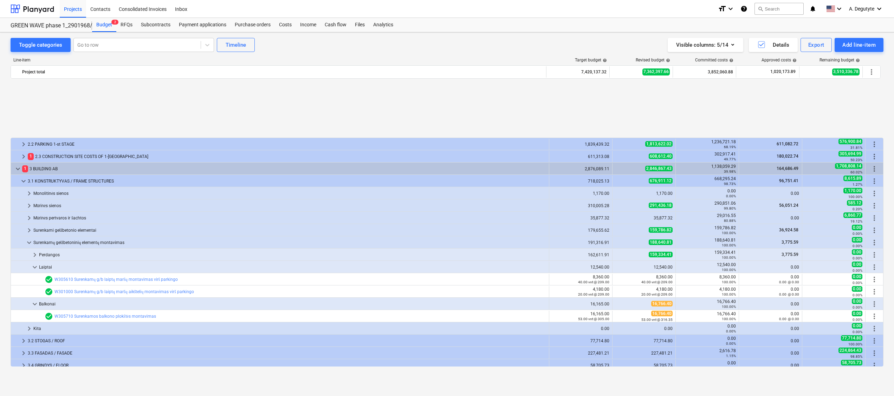
scroll to position [149, 0]
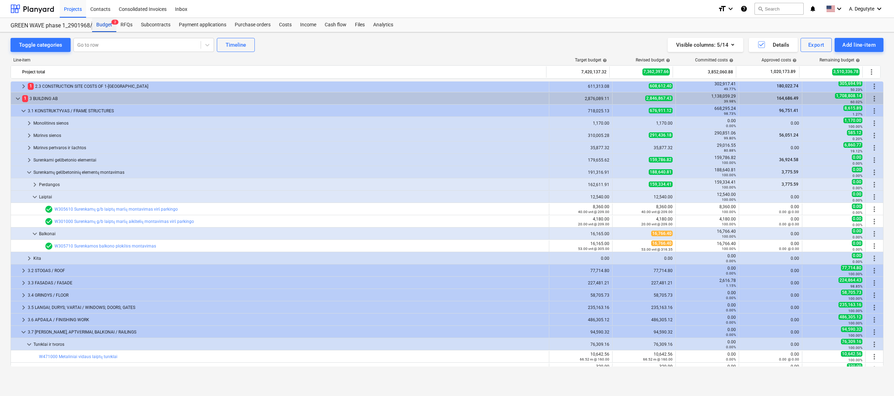
click at [103, 27] on div "Budget 2" at bounding box center [104, 25] width 24 height 14
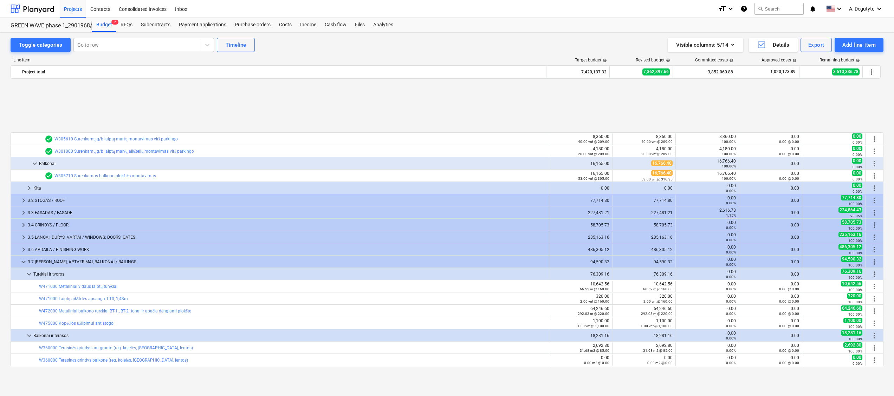
scroll to position [290, 0]
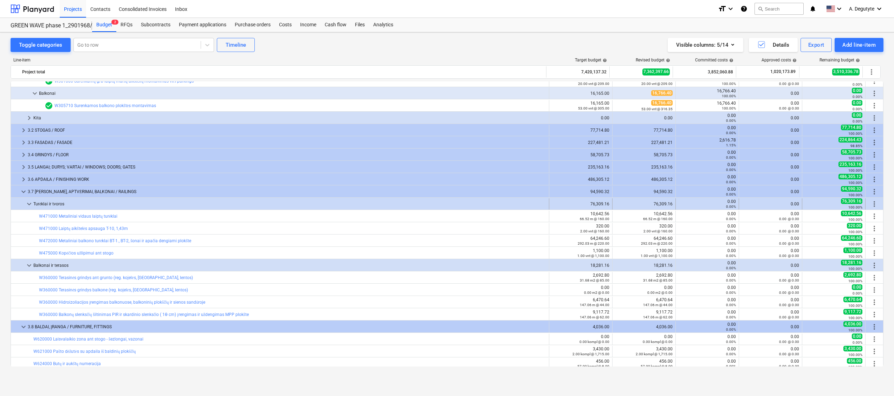
click at [30, 204] on span "keyboard_arrow_down" at bounding box center [29, 204] width 8 height 8
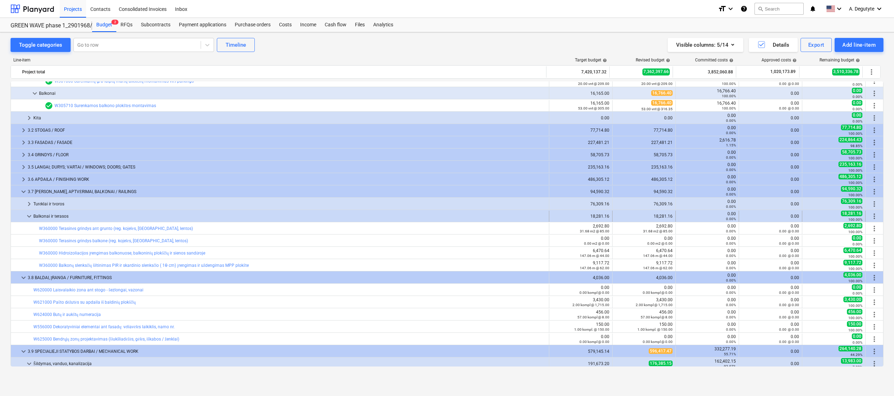
click at [29, 219] on span "keyboard_arrow_down" at bounding box center [29, 216] width 8 height 8
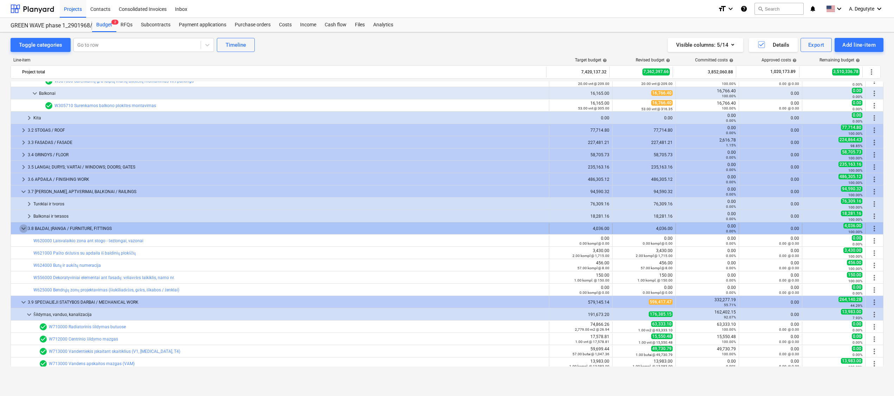
click at [27, 226] on span "keyboard_arrow_down" at bounding box center [23, 228] width 8 height 8
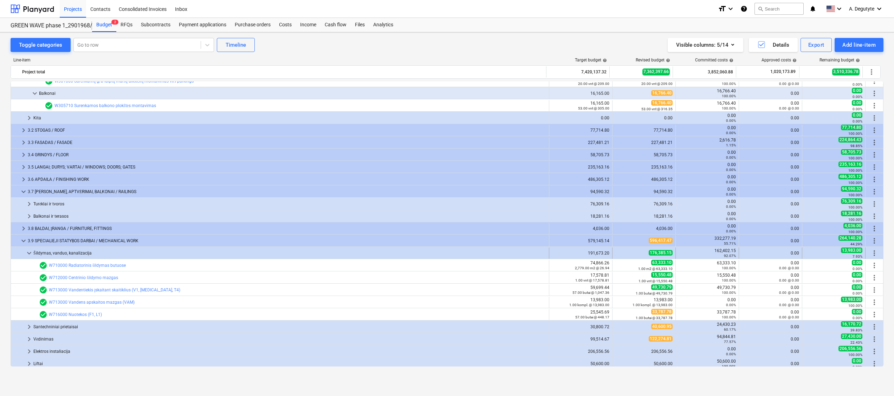
click at [31, 247] on span "keyboard_arrow_down" at bounding box center [29, 253] width 8 height 8
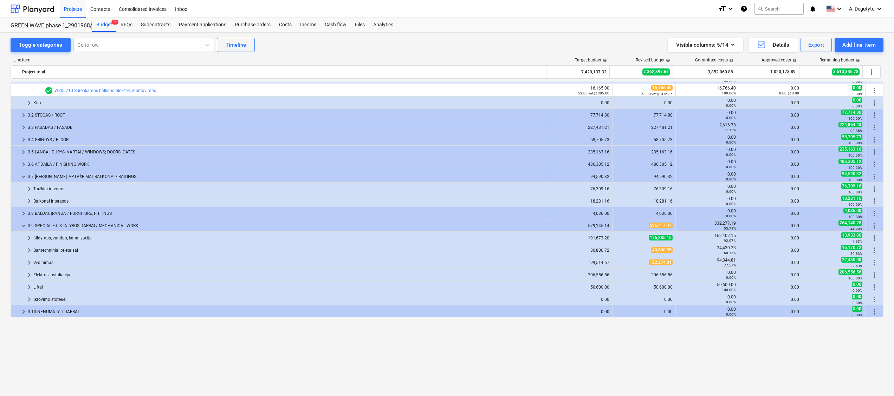
scroll to position [235, 0]
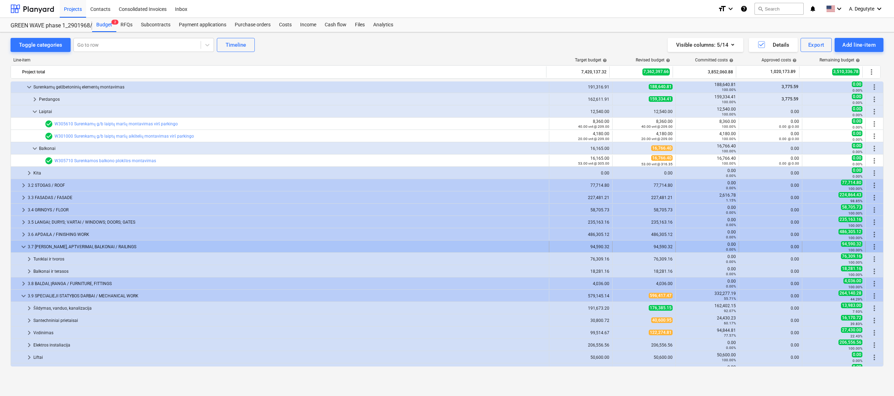
click at [21, 243] on span "keyboard_arrow_down" at bounding box center [23, 247] width 8 height 8
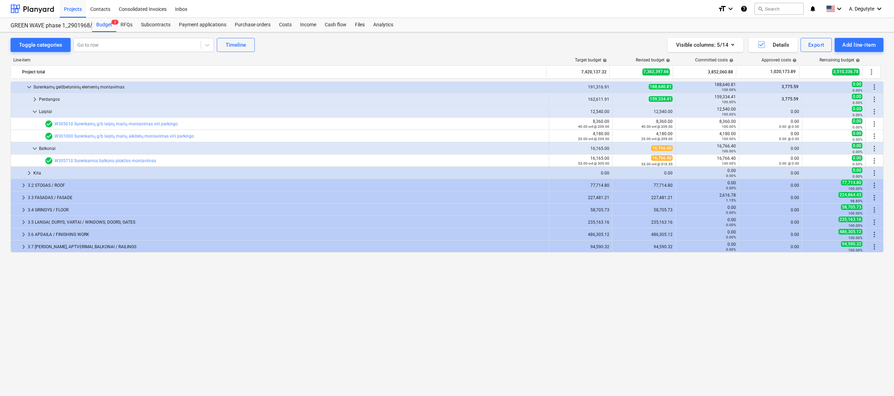
scroll to position [94, 0]
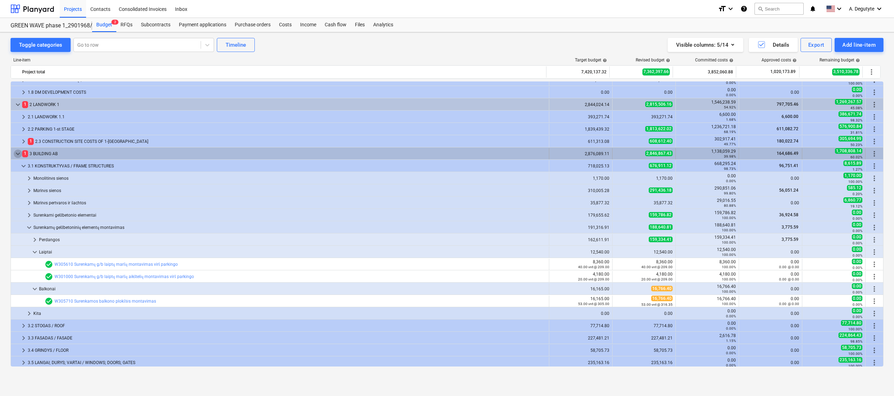
click at [18, 154] on span "keyboard_arrow_down" at bounding box center [18, 154] width 8 height 8
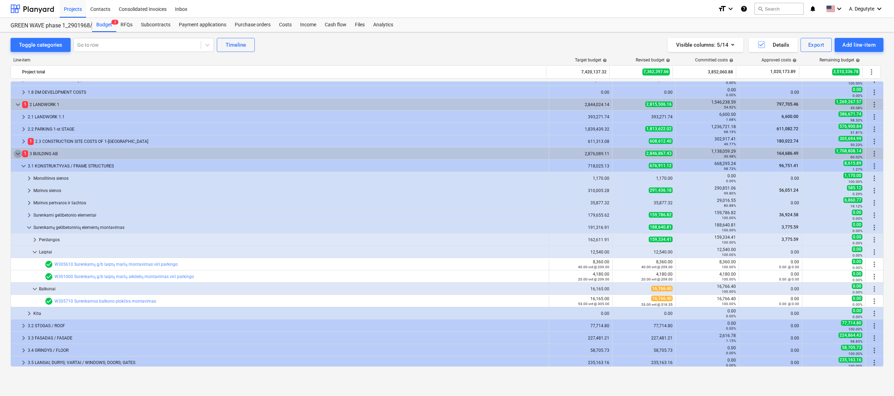
scroll to position [0, 0]
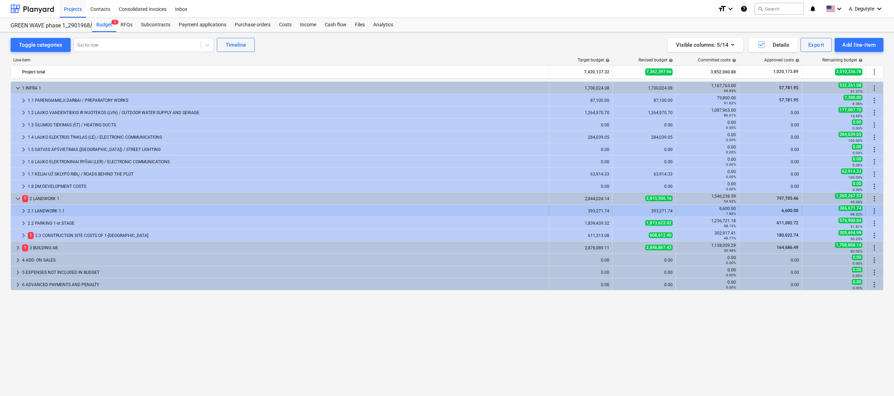
click at [21, 211] on span "keyboard_arrow_right" at bounding box center [23, 211] width 8 height 8
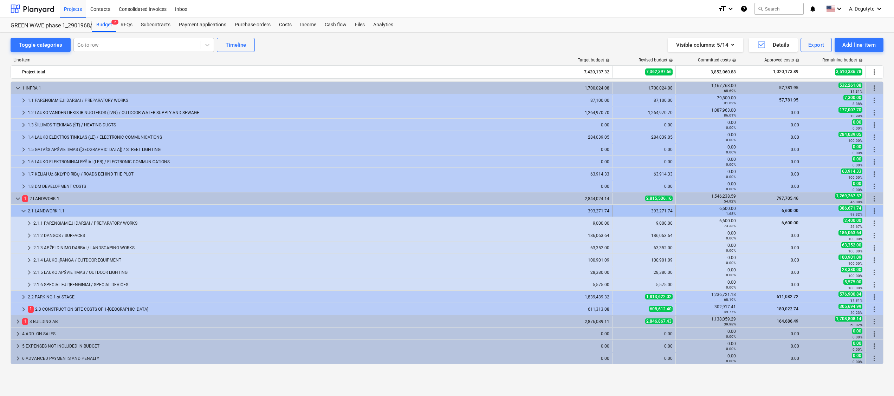
click at [20, 208] on span "keyboard_arrow_down" at bounding box center [23, 211] width 8 height 8
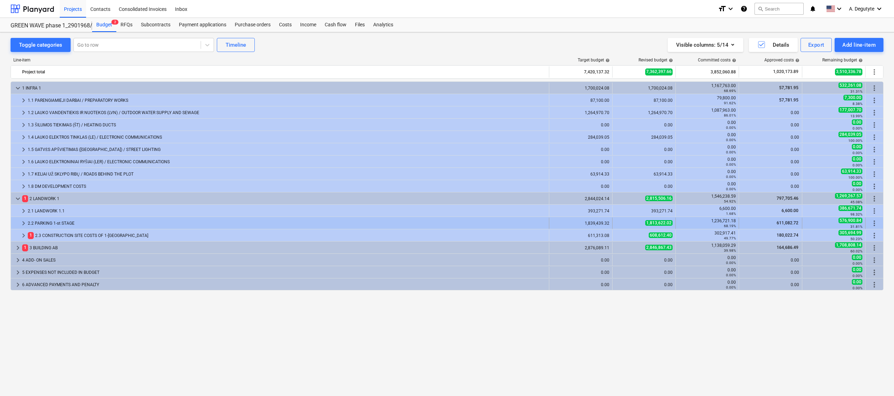
click at [25, 222] on span "keyboard_arrow_right" at bounding box center [23, 223] width 8 height 8
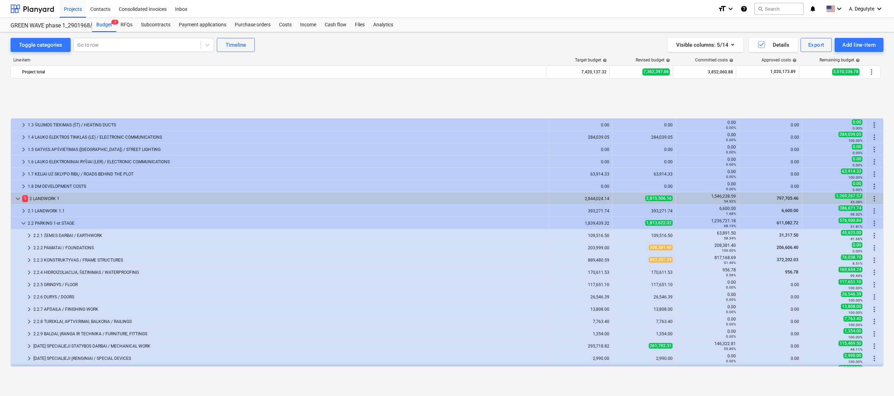
scroll to position [59, 0]
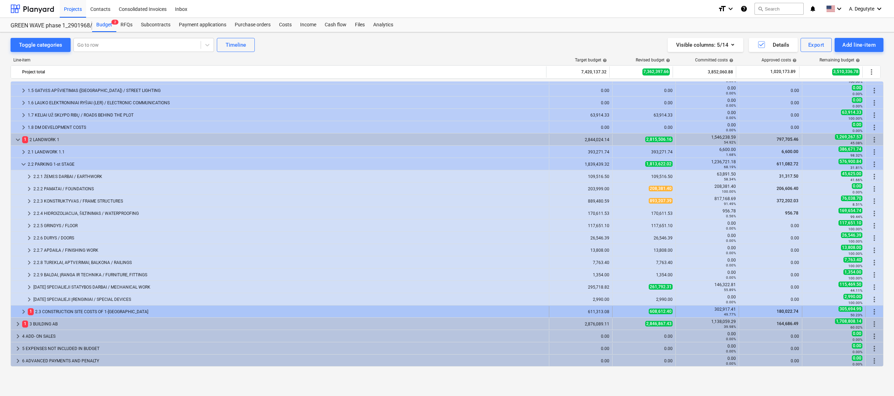
click at [21, 247] on span "keyboard_arrow_right" at bounding box center [23, 312] width 8 height 8
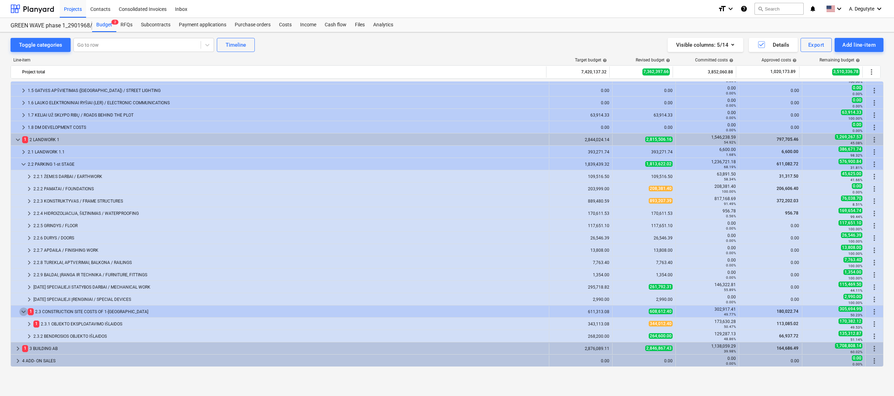
click at [21, 247] on span "keyboard_arrow_down" at bounding box center [23, 312] width 8 height 8
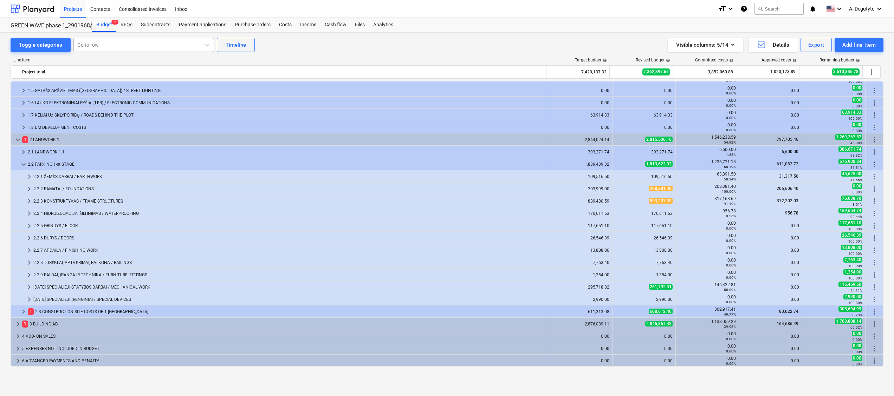
click at [117, 48] on div at bounding box center [137, 44] width 120 height 7
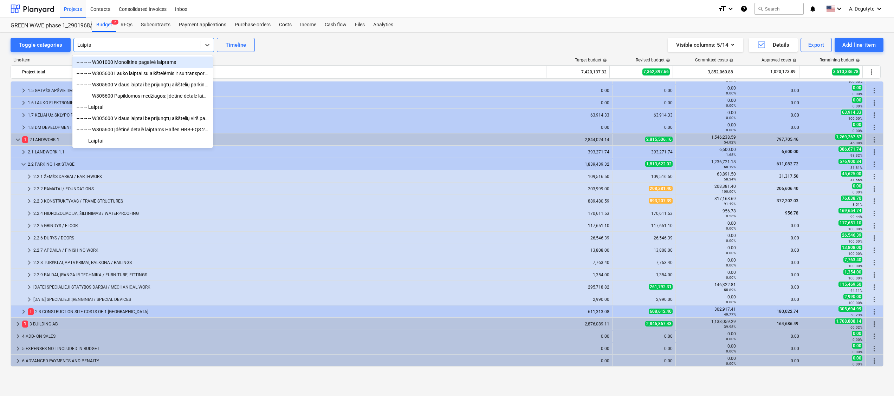
type input "Laiptai"
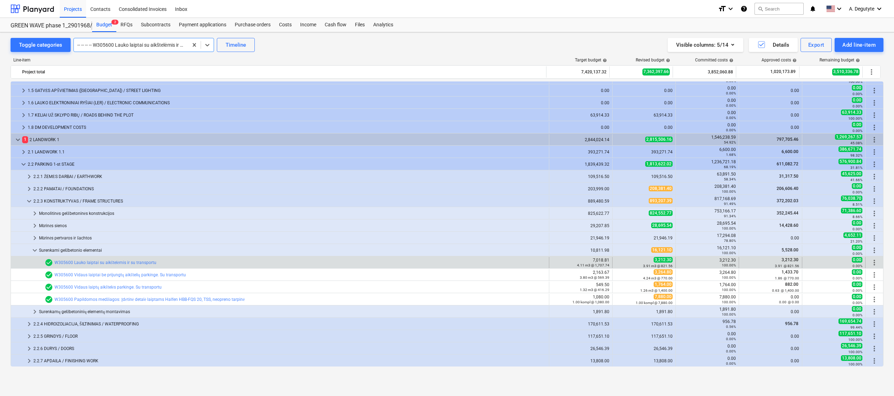
scroll to position [169, 0]
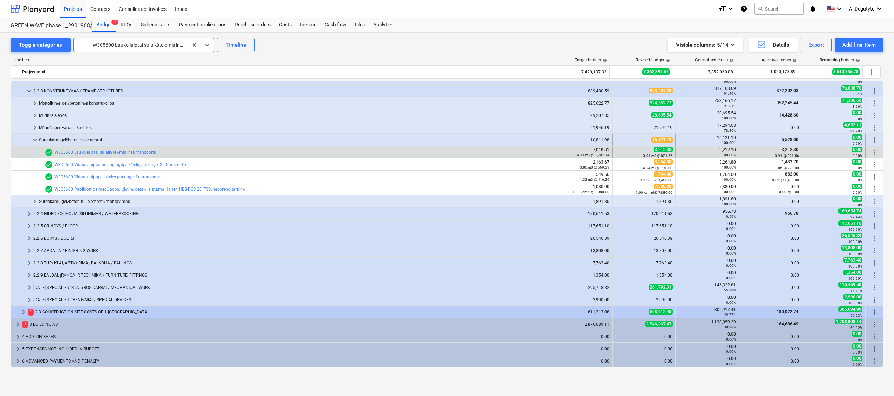
click at [31, 142] on span "keyboard_arrow_down" at bounding box center [35, 140] width 8 height 8
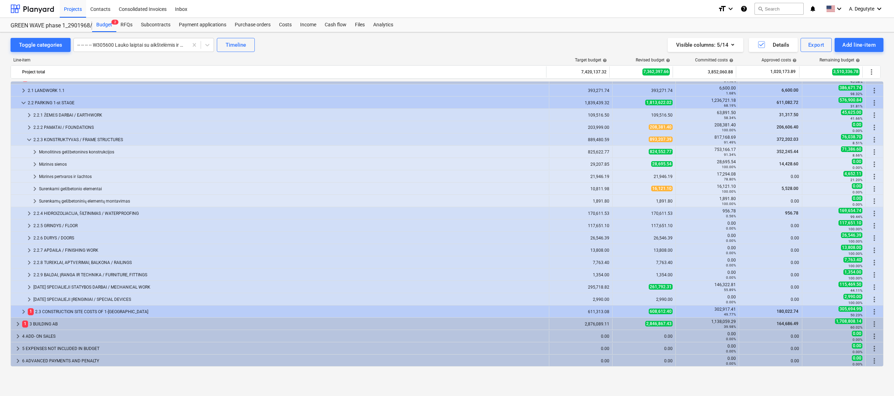
scroll to position [120, 0]
drag, startPoint x: 33, startPoint y: 203, endPoint x: 37, endPoint y: 202, distance: 4.7
click at [37, 202] on span "keyboard_arrow_right" at bounding box center [35, 201] width 8 height 8
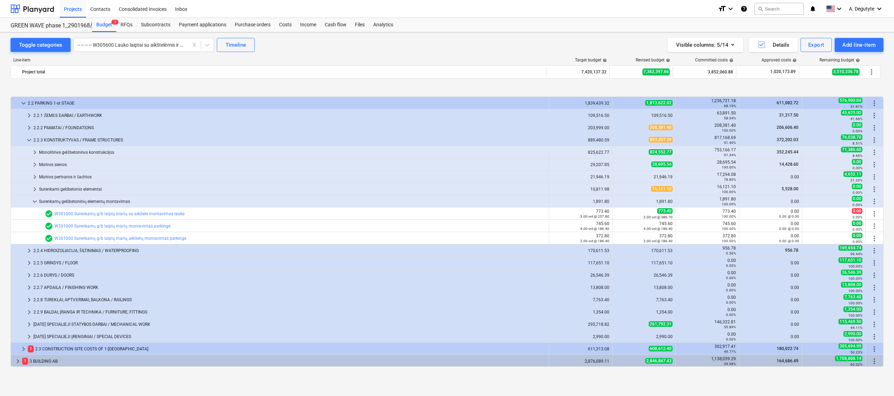
scroll to position [157, 0]
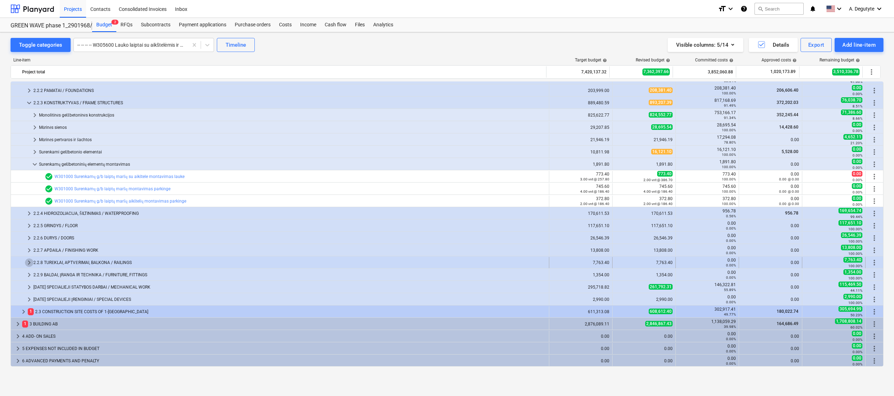
click at [26, 247] on span "keyboard_arrow_right" at bounding box center [29, 263] width 8 height 8
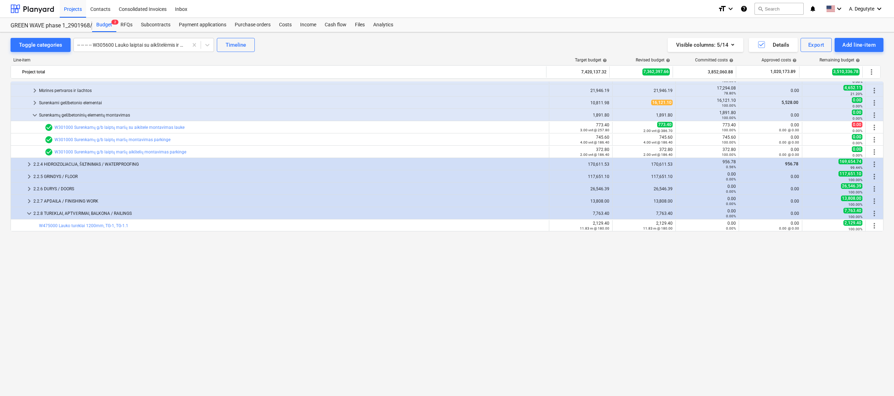
scroll to position [0, 0]
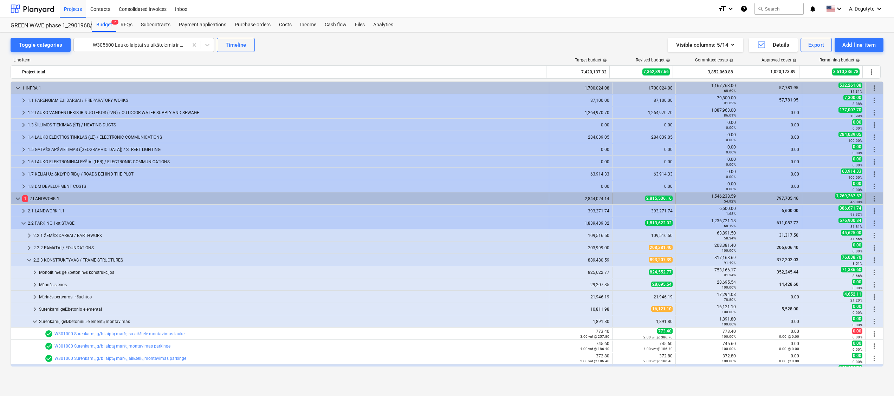
click at [13, 200] on div "keyboard_arrow_down 1 2 LANDWORK 1" at bounding box center [280, 198] width 538 height 11
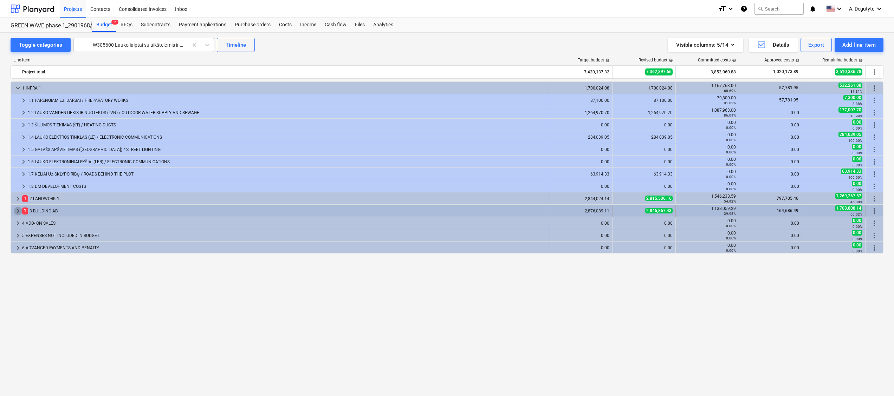
click at [14, 211] on span "keyboard_arrow_right" at bounding box center [18, 211] width 8 height 8
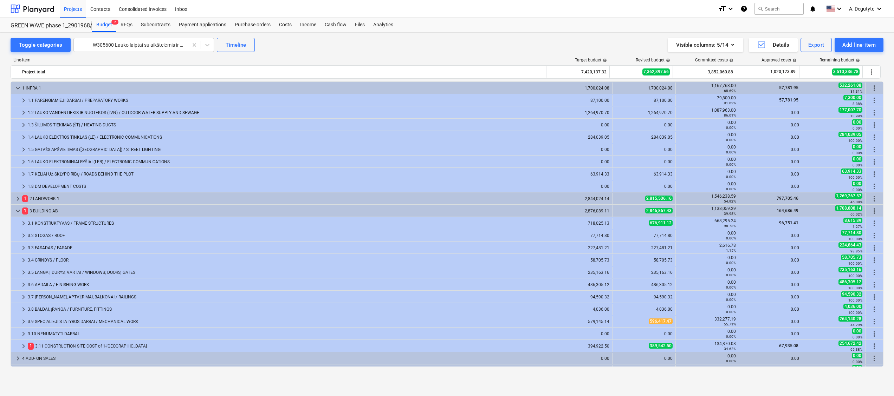
scroll to position [22, 0]
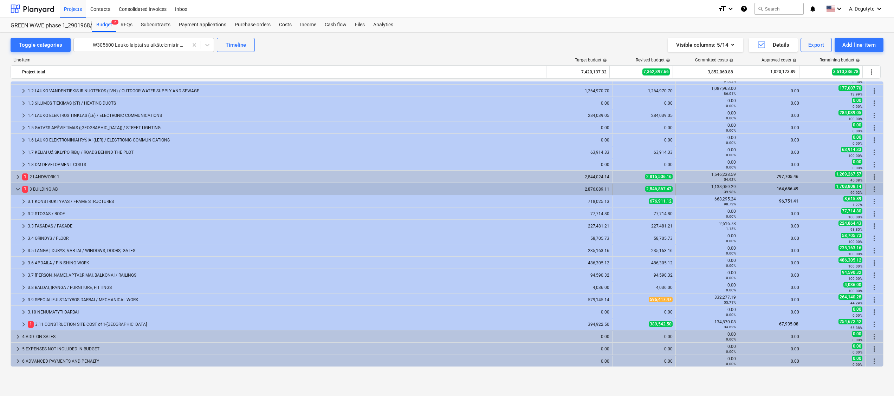
click at [15, 184] on div "keyboard_arrow_down 1 3 BUILDING AB 2,876,089.11 2,846,867.43 1,138,059.29 39.9…" at bounding box center [447, 189] width 872 height 12
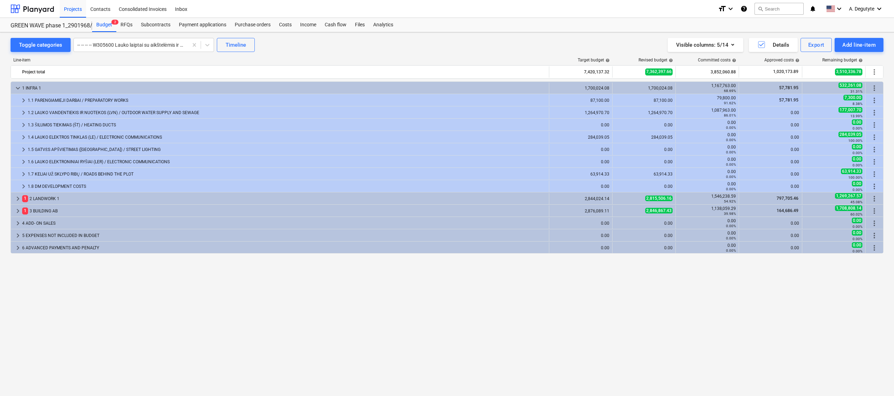
scroll to position [0, 0]
drag, startPoint x: 18, startPoint y: 197, endPoint x: 30, endPoint y: 297, distance: 100.1
click at [19, 200] on span "keyboard_arrow_right" at bounding box center [18, 199] width 8 height 8
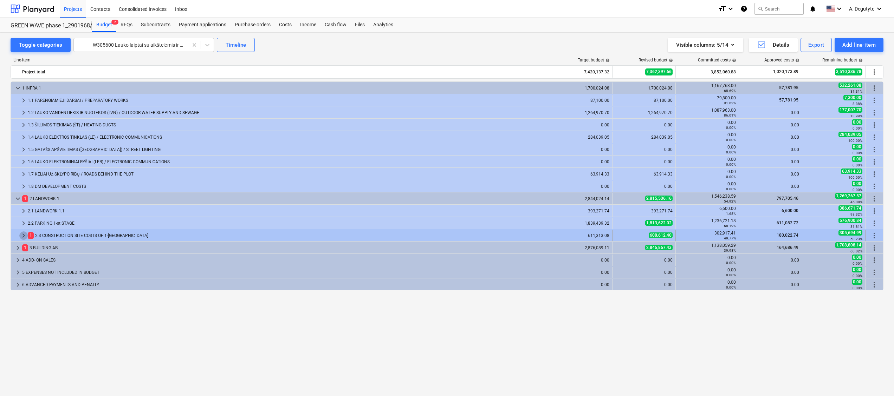
click at [22, 237] on span "keyboard_arrow_right" at bounding box center [23, 236] width 8 height 8
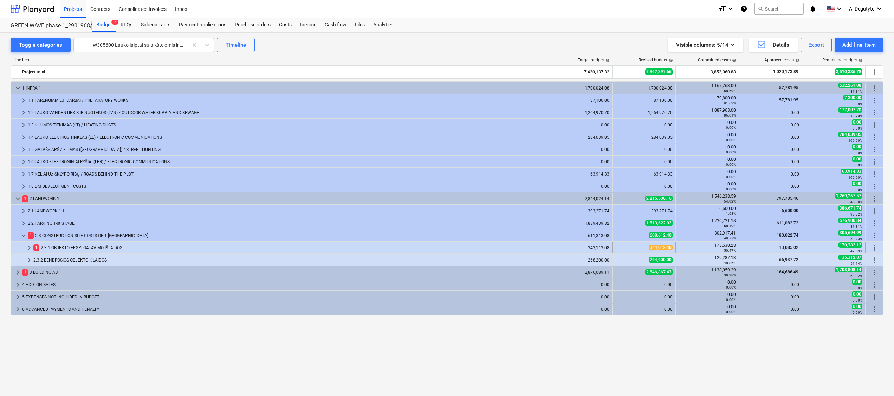
click at [31, 246] on span "keyboard_arrow_right" at bounding box center [29, 248] width 8 height 8
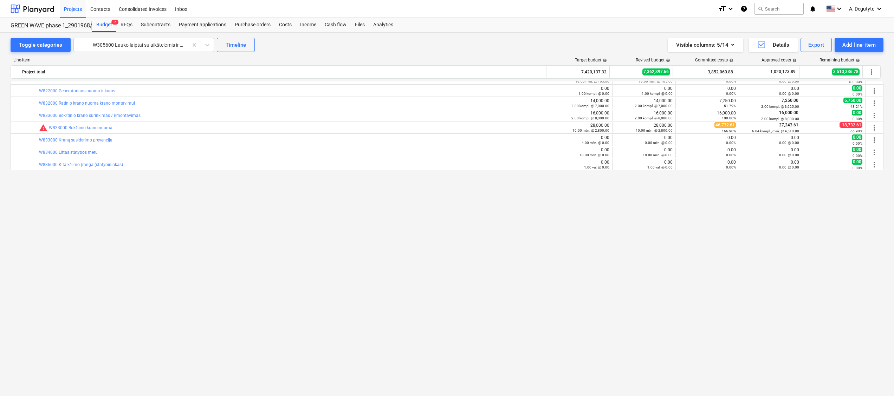
scroll to position [106, 0]
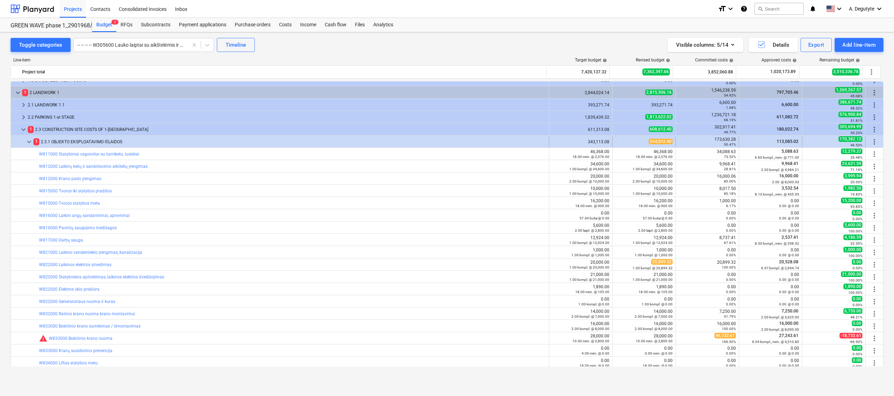
click at [30, 140] on div "keyboard_arrow_down" at bounding box center [29, 141] width 8 height 11
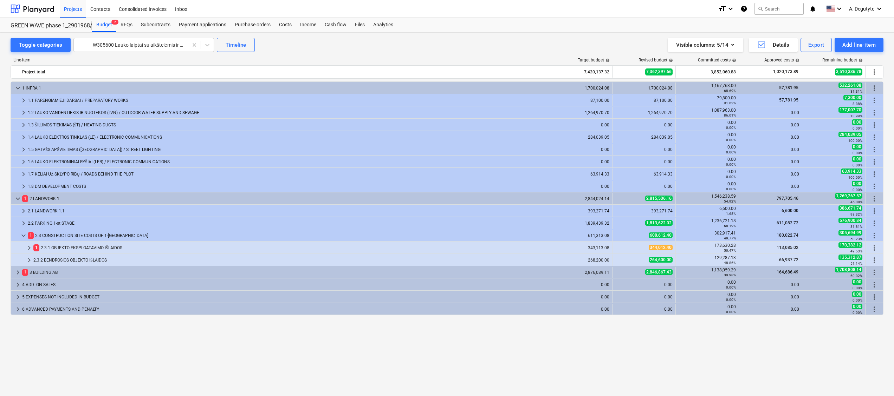
scroll to position [0, 0]
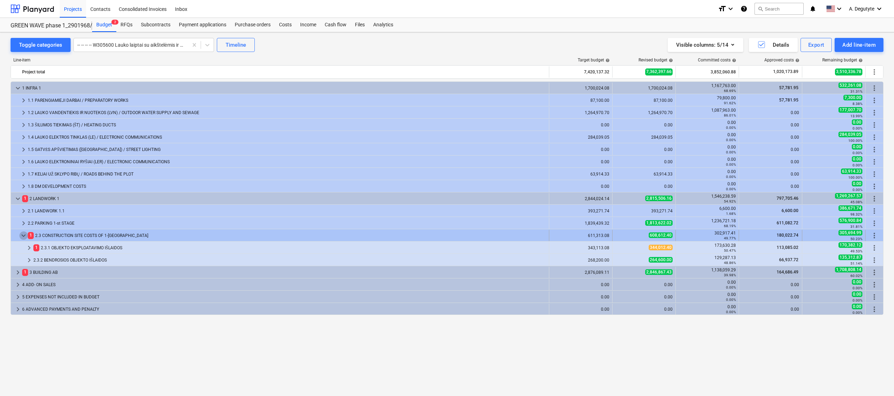
click at [26, 235] on span "keyboard_arrow_down" at bounding box center [23, 236] width 8 height 8
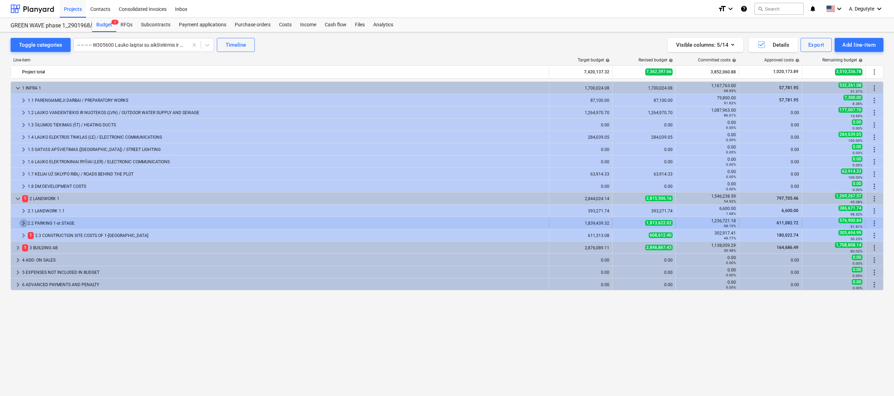
click at [25, 223] on span "keyboard_arrow_right" at bounding box center [23, 223] width 8 height 8
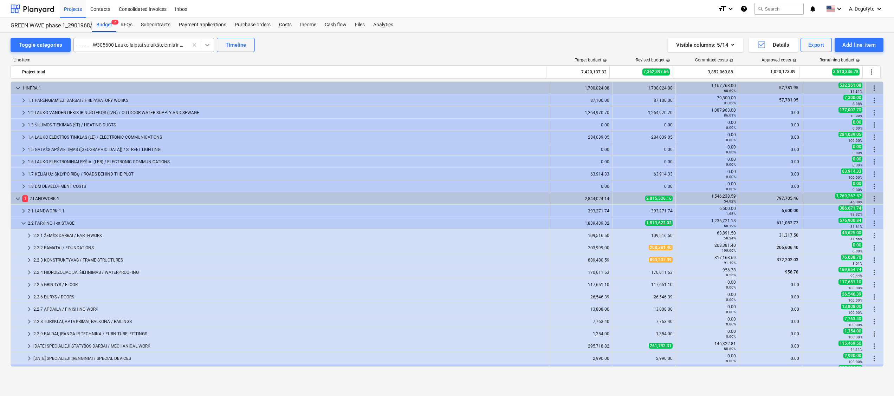
click at [204, 48] on icon at bounding box center [207, 44] width 7 height 7
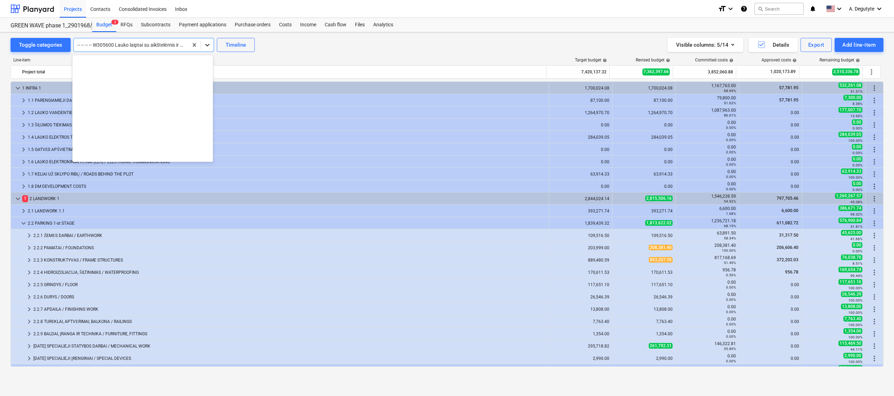
scroll to position [1733, 0]
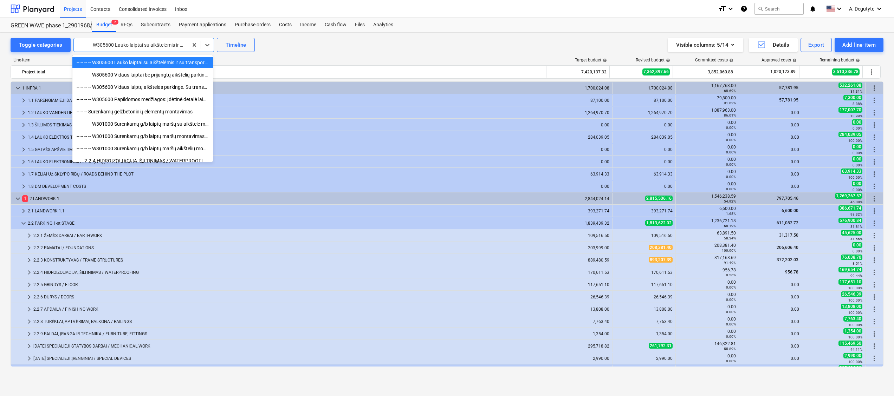
click at [172, 65] on div "-- -- -- -- W305600 Lauko laiptai su aikštelėmis ir su transportu" at bounding box center [142, 62] width 141 height 11
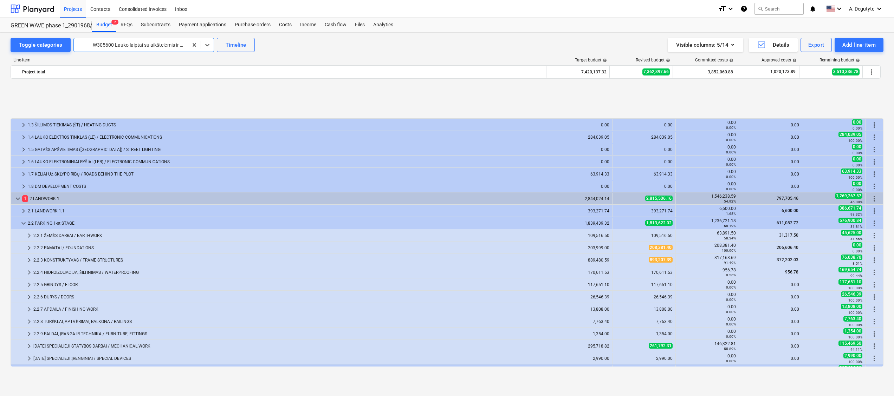
scroll to position [59, 0]
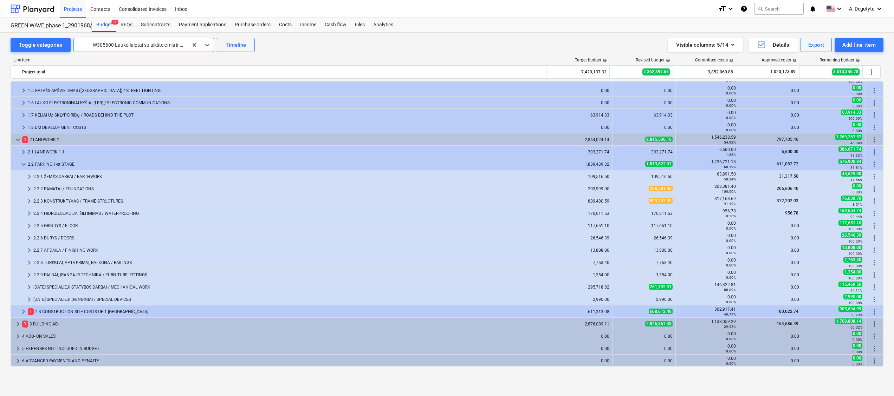
click at [156, 51] on div "-- -- -- -- W305600 Lauko laiptai su aikštelėmis ir su transportu" at bounding box center [143, 45] width 141 height 14
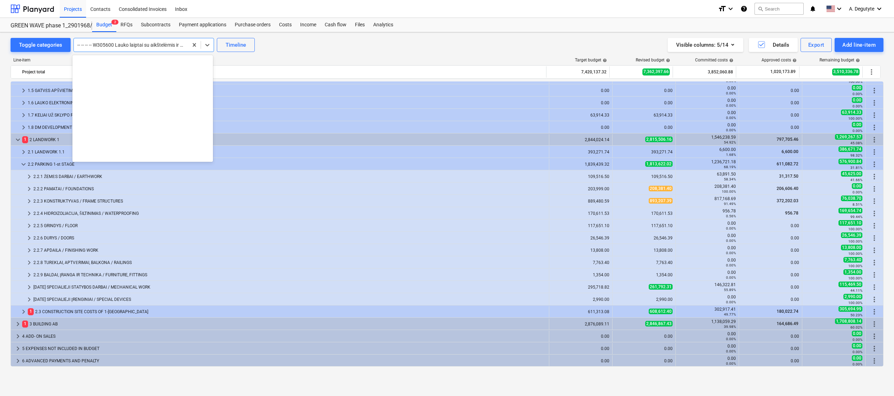
scroll to position [1733, 0]
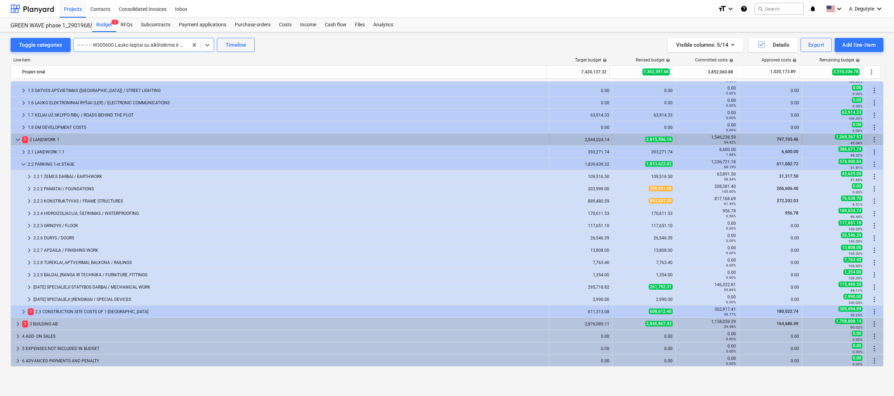
click at [20, 139] on span "keyboard_arrow_down" at bounding box center [18, 140] width 8 height 8
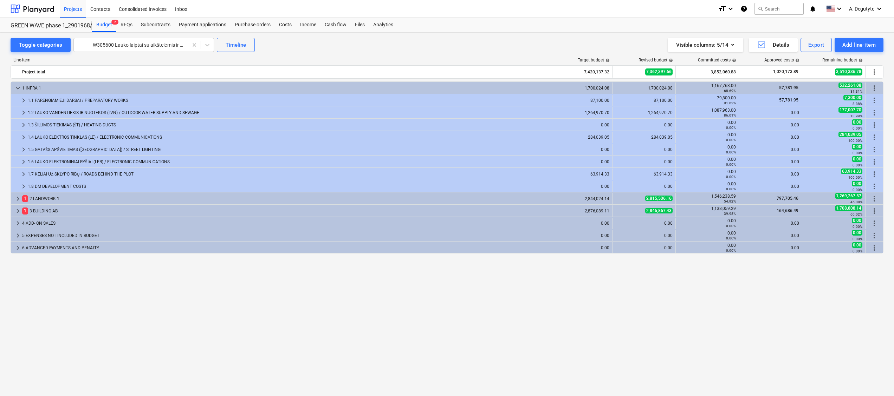
scroll to position [0, 0]
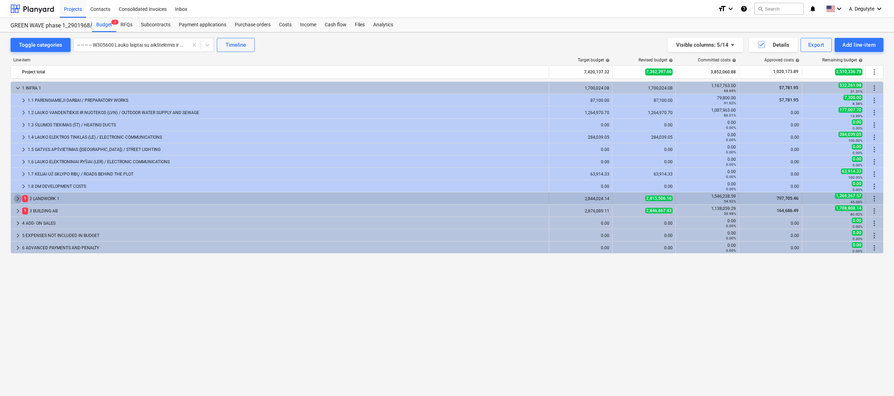
click at [20, 196] on span "keyboard_arrow_right" at bounding box center [18, 199] width 8 height 8
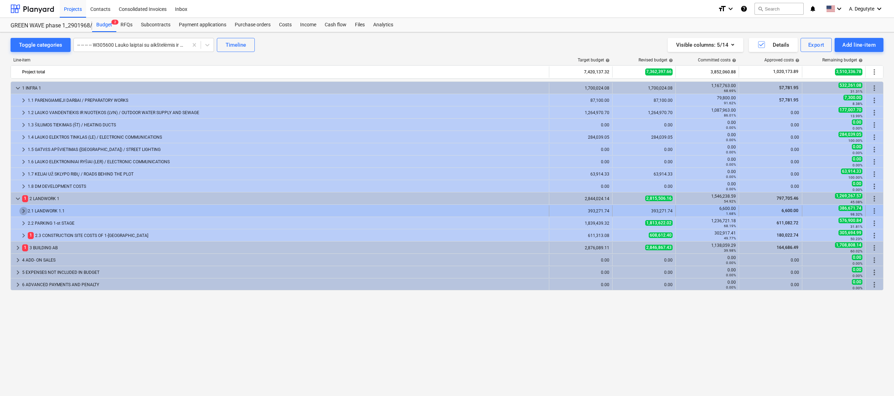
click at [24, 211] on span "keyboard_arrow_right" at bounding box center [23, 211] width 8 height 8
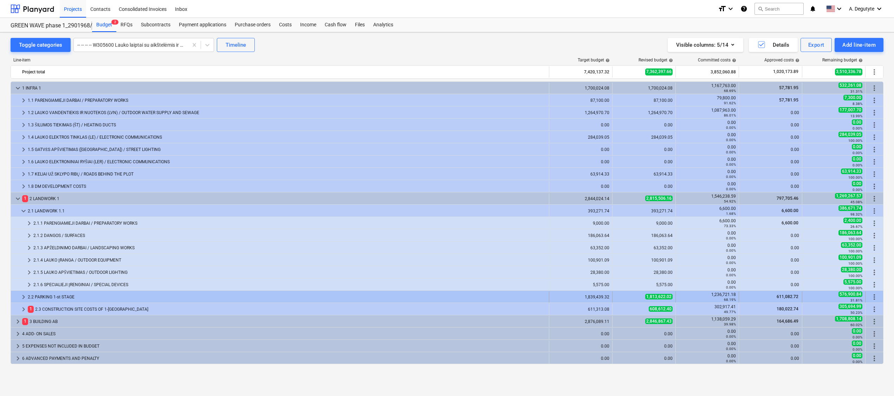
click at [18, 247] on div at bounding box center [17, 297] width 6 height 11
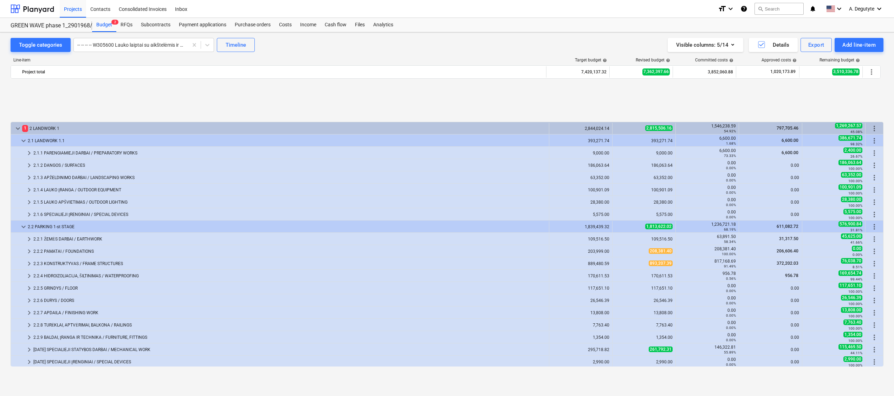
scroll to position [133, 0]
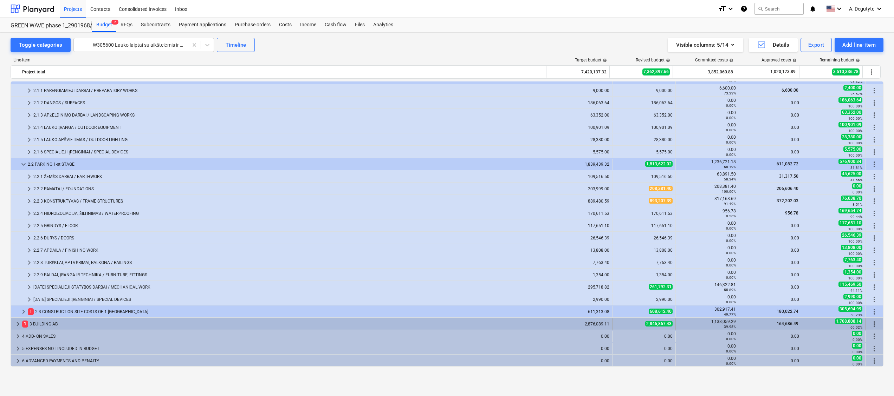
click at [15, 247] on span "keyboard_arrow_right" at bounding box center [18, 324] width 8 height 8
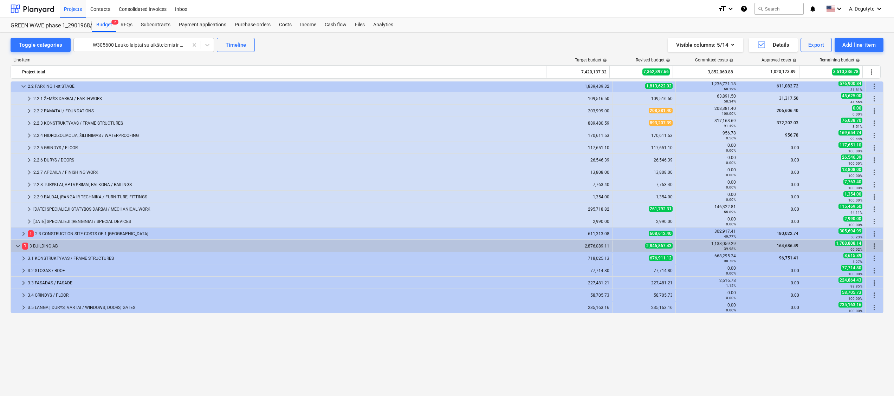
scroll to position [141, 0]
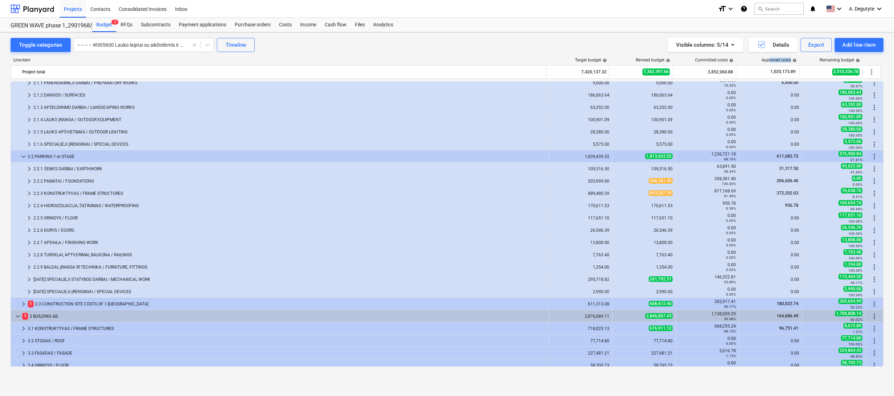
drag, startPoint x: 770, startPoint y: 60, endPoint x: 800, endPoint y: 60, distance: 29.5
click at [556, 60] on div "Line-item Target budget help Revised budget help Committed costs help Approved …" at bounding box center [447, 62] width 873 height 8
drag, startPoint x: 800, startPoint y: 60, endPoint x: 806, endPoint y: 60, distance: 6.0
click at [556, 60] on div "Line-item Target budget help Revised budget help Committed costs help Approved …" at bounding box center [447, 62] width 873 height 8
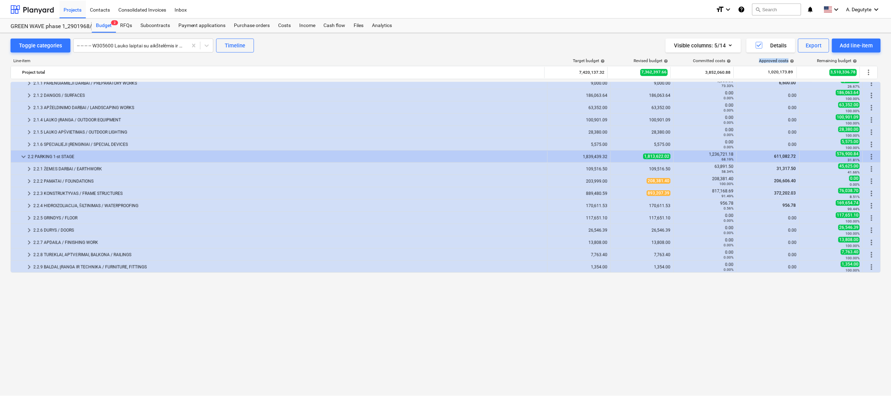
scroll to position [0, 0]
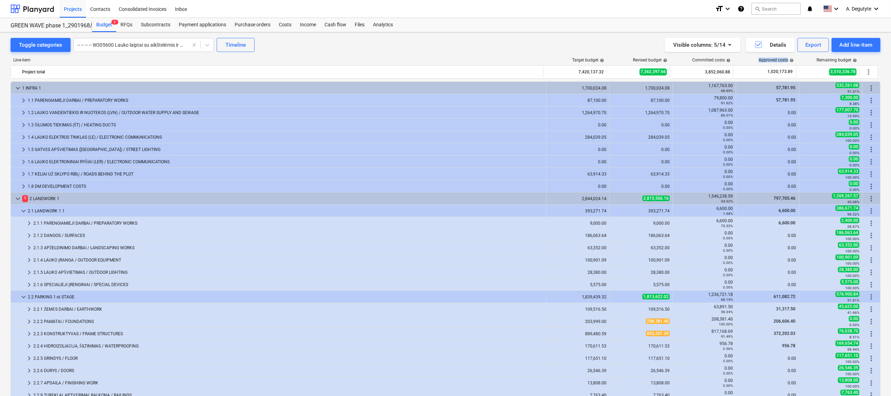
click at [0, 118] on html "Projects Contacts Consolidated Invoices Inbox format_size keyboard_arrow_down h…" at bounding box center [445, 198] width 891 height 396
drag, startPoint x: 0, startPoint y: 173, endPoint x: 25, endPoint y: 168, distance: 25.1
click at [0, 173] on html "Projects Contacts Consolidated Invoices Inbox format_size keyboard_arrow_down h…" at bounding box center [445, 198] width 891 height 396
click at [26, 224] on span "keyboard_arrow_right" at bounding box center [29, 223] width 8 height 8
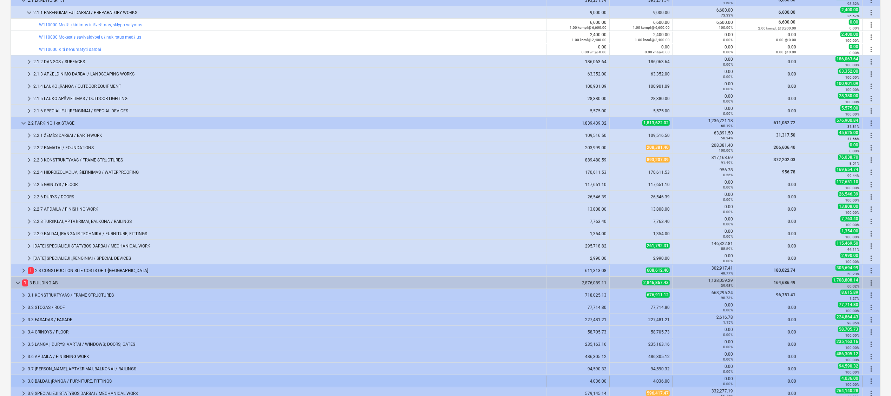
scroll to position [281, 0]
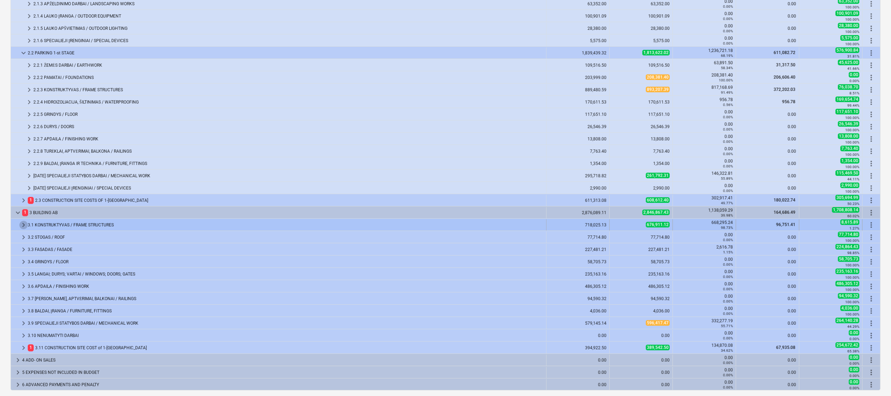
click at [22, 224] on span "keyboard_arrow_right" at bounding box center [23, 225] width 8 height 8
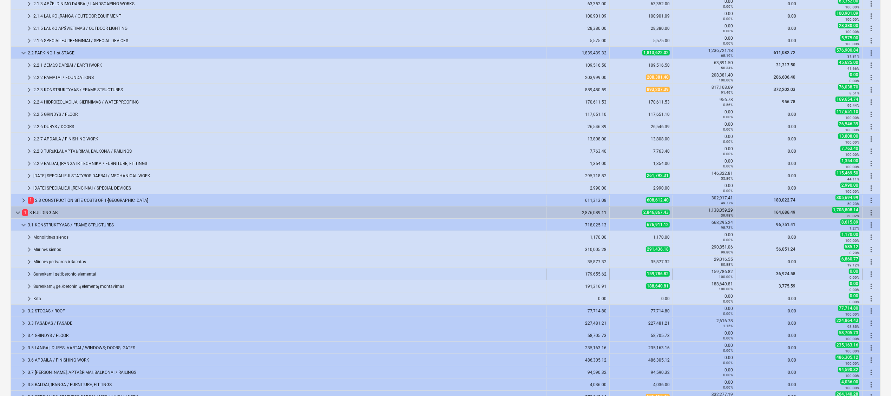
click at [30, 247] on span "keyboard_arrow_right" at bounding box center [29, 274] width 8 height 8
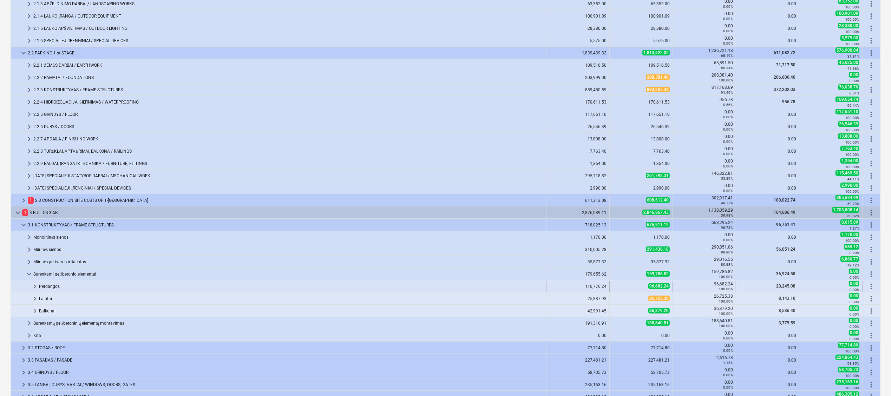
click at [38, 247] on span "keyboard_arrow_right" at bounding box center [35, 286] width 8 height 8
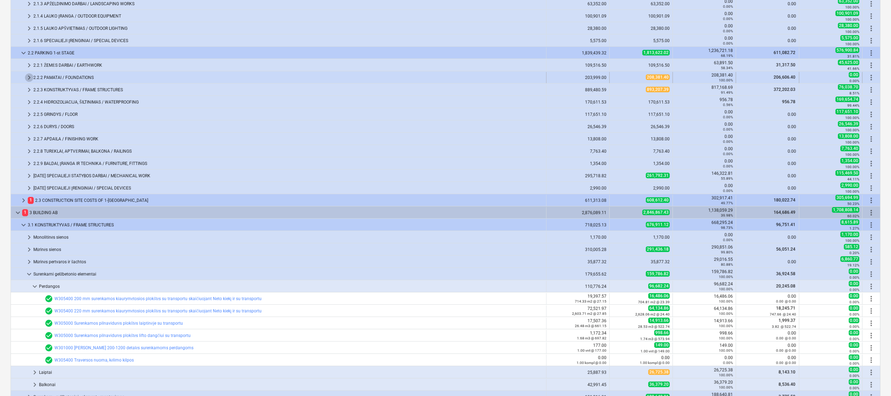
click at [27, 79] on span "keyboard_arrow_right" at bounding box center [29, 77] width 8 height 8
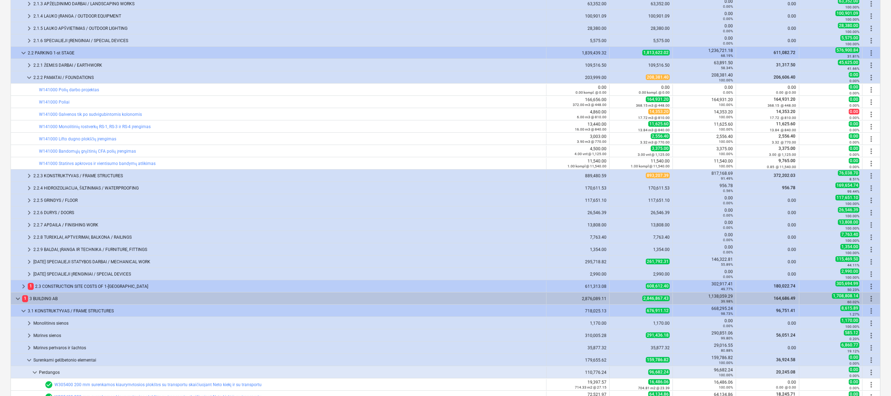
drag, startPoint x: 28, startPoint y: 77, endPoint x: -3, endPoint y: 79, distance: 31.3
click at [29, 78] on span "keyboard_arrow_down" at bounding box center [29, 77] width 8 height 8
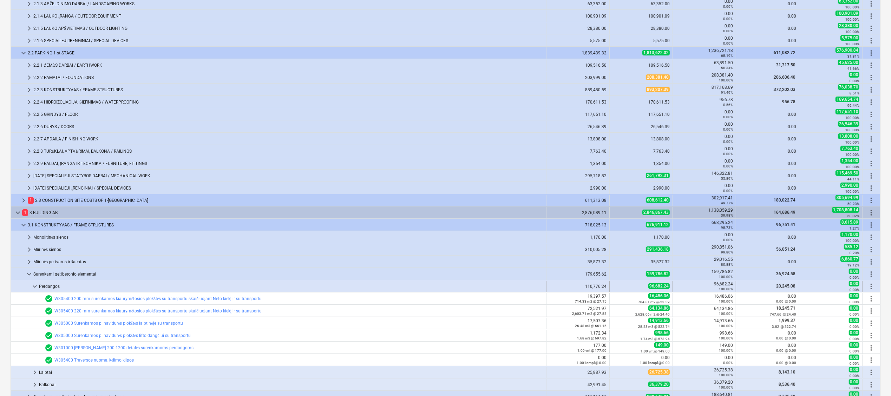
click at [33, 247] on span "keyboard_arrow_down" at bounding box center [35, 286] width 8 height 8
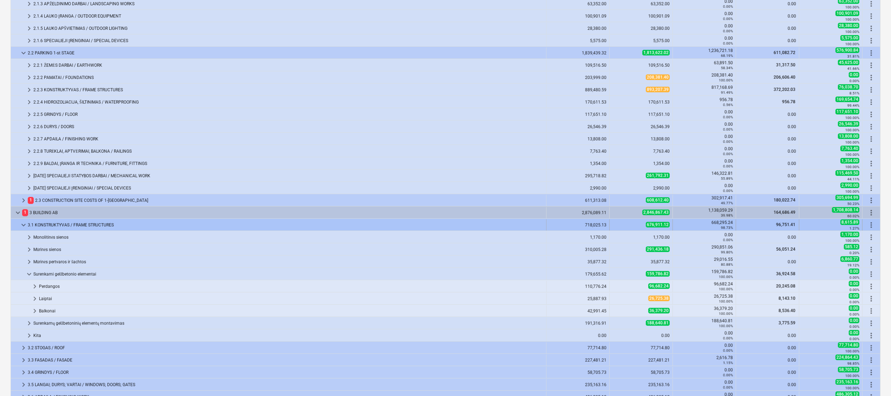
click at [18, 223] on div at bounding box center [17, 225] width 6 height 11
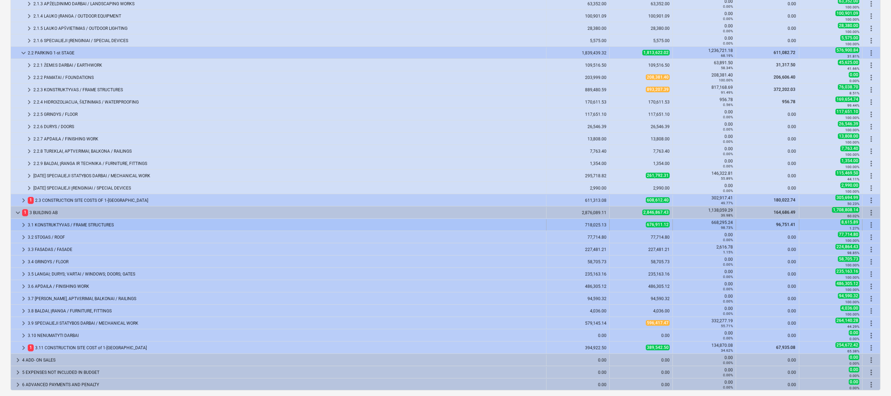
click at [30, 228] on div "3.1 KONSTRUKTYVAS / FRAME STRUCTURES" at bounding box center [286, 225] width 516 height 11
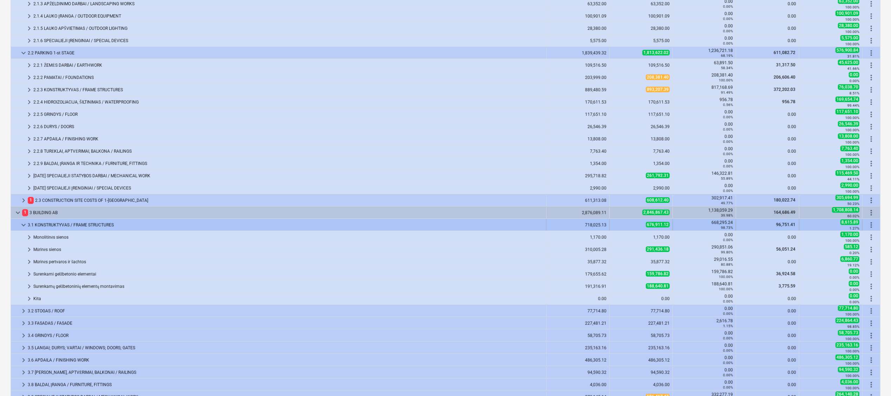
click at [17, 223] on div at bounding box center [17, 225] width 6 height 11
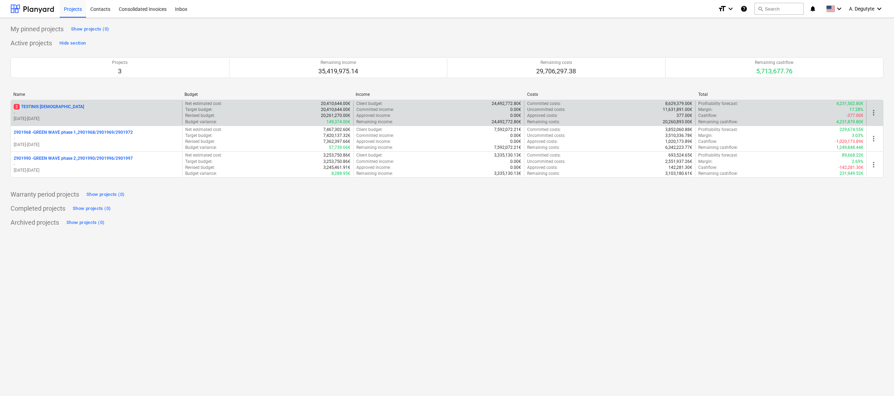
click at [129, 122] on p "20.05.2024 - 30.09.2025" at bounding box center [96, 119] width 165 height 6
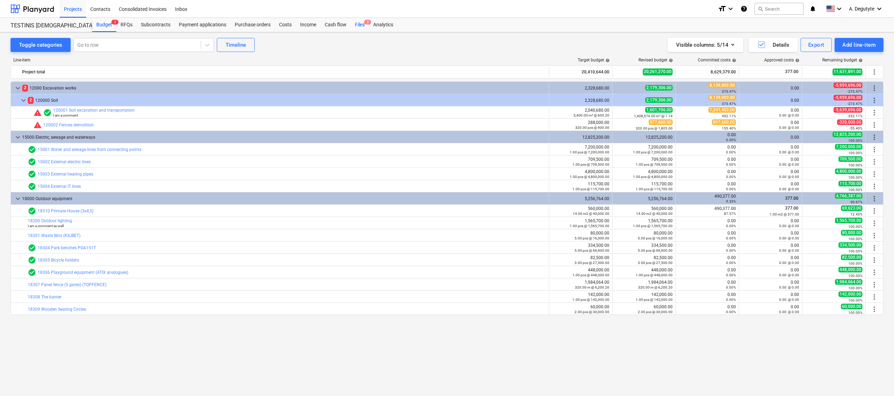
click at [355, 27] on div "Files 2" at bounding box center [360, 25] width 18 height 14
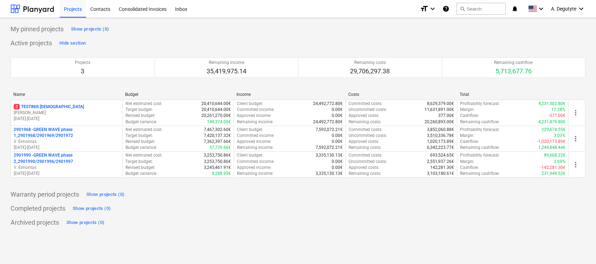
drag, startPoint x: 85, startPoint y: 107, endPoint x: 91, endPoint y: 107, distance: 6.3
click at [85, 107] on div "2 TESTINIS MOKYMAMS" at bounding box center [67, 107] width 106 height 6
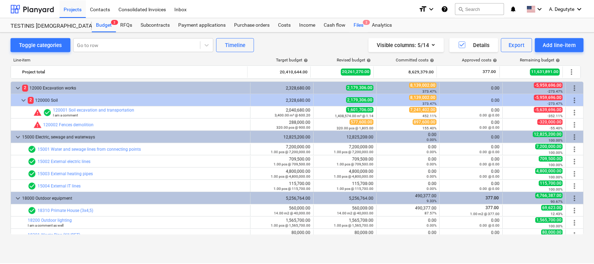
scroll to position [80, 0]
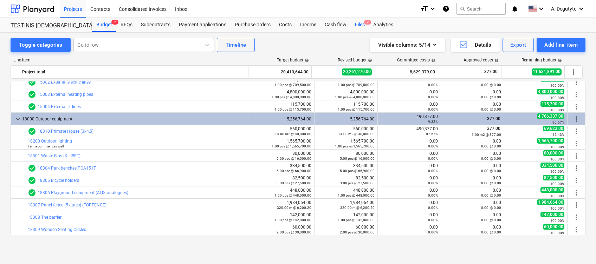
click at [356, 22] on div "Files 2" at bounding box center [360, 25] width 18 height 14
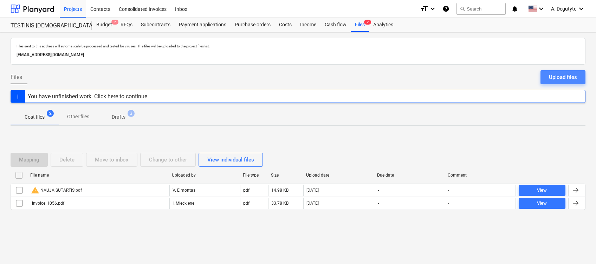
click at [568, 77] on div "Upload files" at bounding box center [563, 77] width 28 height 9
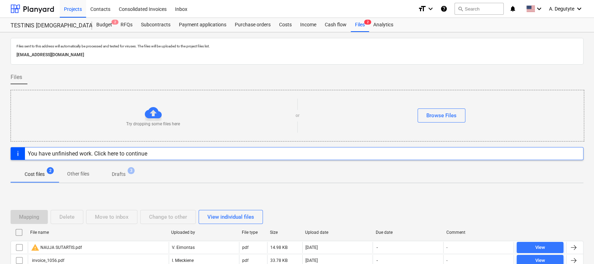
click at [85, 177] on p "Other files" at bounding box center [78, 173] width 22 height 7
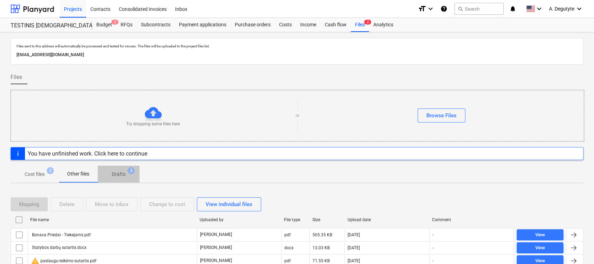
click at [125, 177] on p "Drafts" at bounding box center [119, 174] width 14 height 7
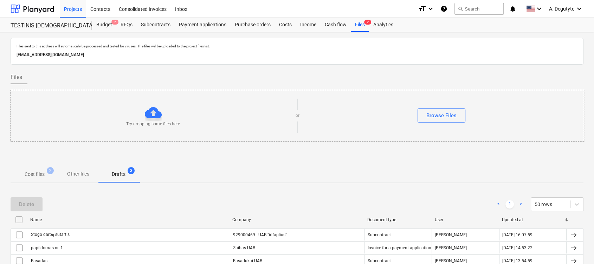
click at [32, 172] on p "Cost files" at bounding box center [35, 174] width 20 height 7
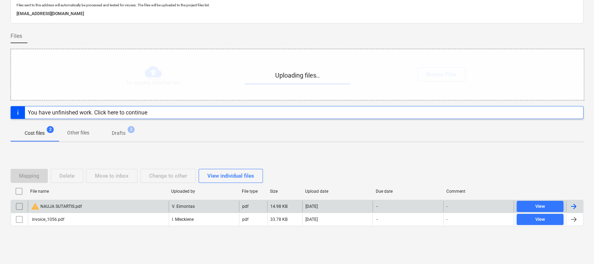
click at [105, 206] on div "warning NAUJA SUTARTIS.pdf" at bounding box center [98, 206] width 141 height 11
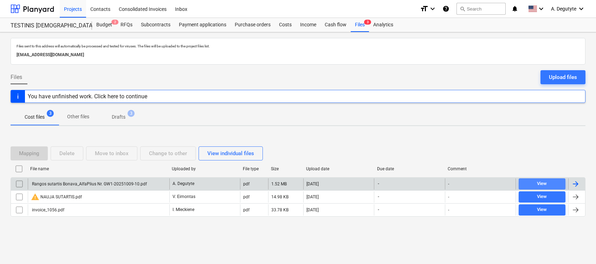
click at [543, 183] on div "View" at bounding box center [542, 184] width 10 height 8
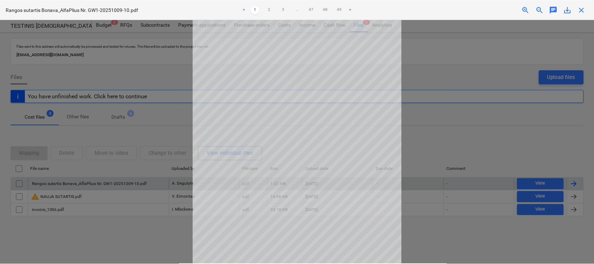
scroll to position [53, 0]
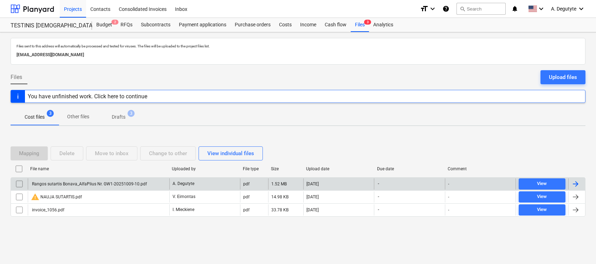
click at [575, 183] on div at bounding box center [575, 184] width 8 height 8
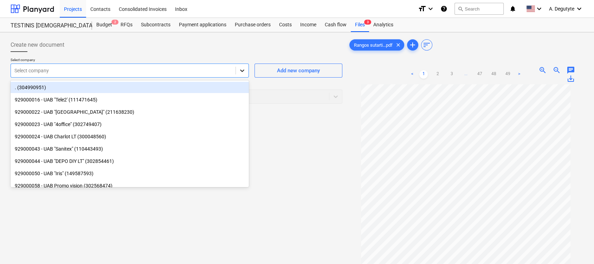
click at [243, 72] on icon at bounding box center [242, 70] width 7 height 7
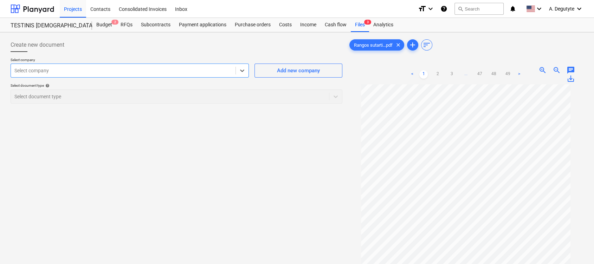
drag, startPoint x: 74, startPoint y: 99, endPoint x: 128, endPoint y: 96, distance: 53.9
click at [74, 99] on div "Select document type help Select document type" at bounding box center [177, 93] width 332 height 20
click at [163, 22] on div "Subcontracts" at bounding box center [156, 25] width 38 height 14
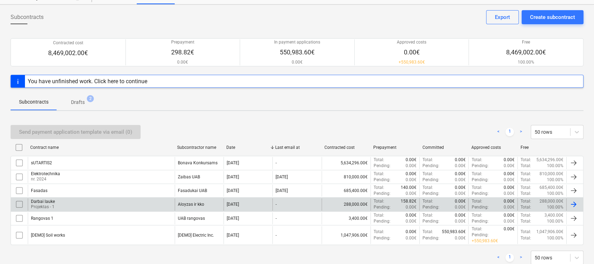
scroll to position [42, 0]
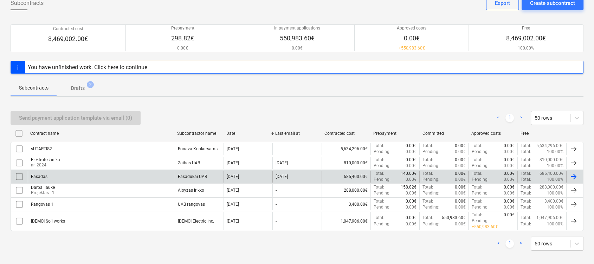
click at [161, 174] on div "Fasadas" at bounding box center [101, 177] width 147 height 12
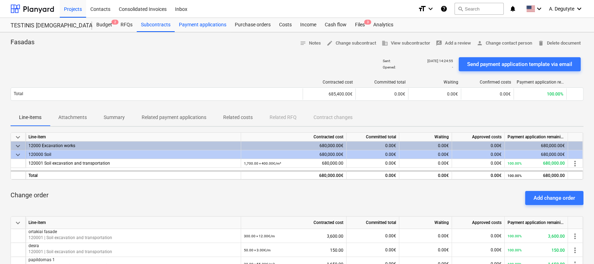
click at [219, 20] on div "Payment applications" at bounding box center [203, 25] width 56 height 14
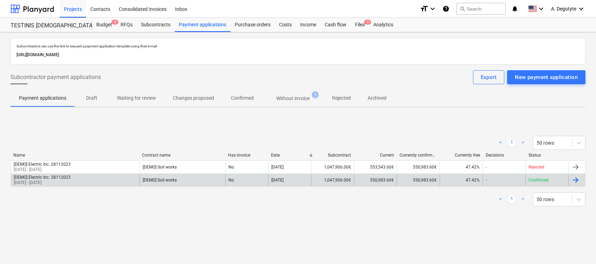
click at [200, 178] on div "[DEMO] Soil works" at bounding box center [182, 180] width 86 height 11
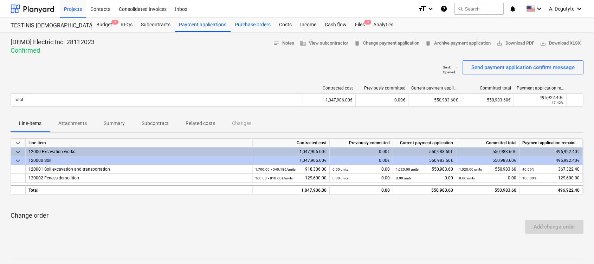
click at [248, 26] on div "Purchase orders" at bounding box center [252, 25] width 44 height 14
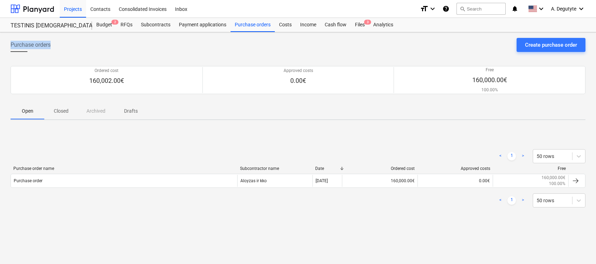
drag, startPoint x: 66, startPoint y: 41, endPoint x: -2, endPoint y: 41, distance: 68.5
click at [0, 41] on html "Projects Contacts Consolidated Invoices Inbox format_size keyboard_arrow_down h…" at bounding box center [298, 132] width 596 height 264
copy span "Purchase orders"
click at [554, 43] on div "Create purchase order" at bounding box center [551, 44] width 52 height 9
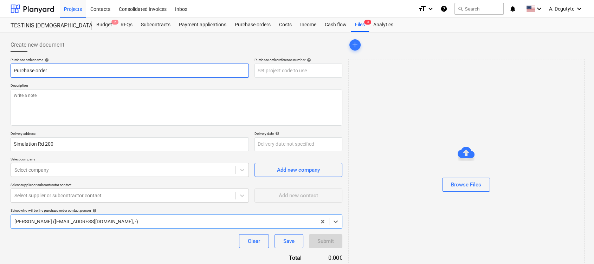
click at [87, 68] on input "Purchase order" at bounding box center [130, 71] width 238 height 14
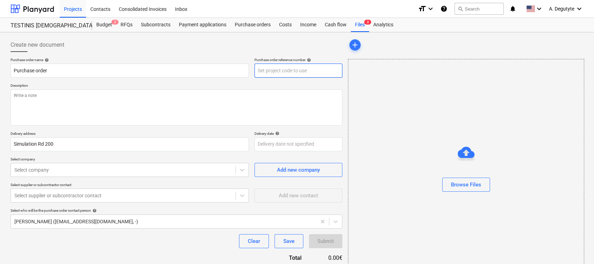
click at [310, 65] on input "text" at bounding box center [298, 71] width 88 height 14
type textarea "x"
click at [285, 24] on div "Costs" at bounding box center [285, 25] width 21 height 14
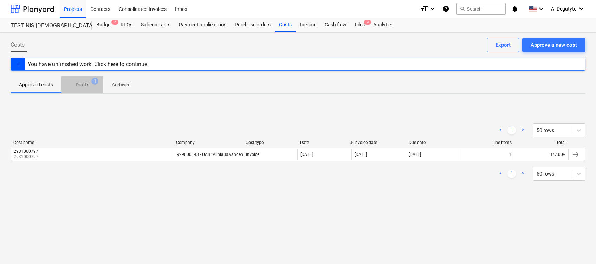
click at [72, 85] on span "Drafts 1" at bounding box center [82, 84] width 25 height 7
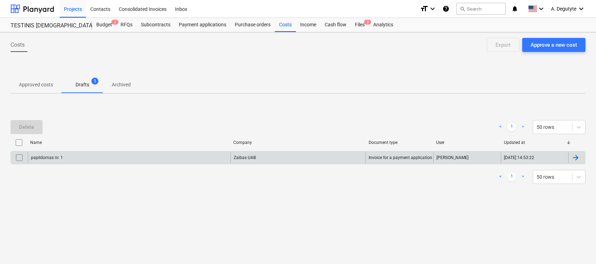
click at [281, 157] on div "Zaibas UAB" at bounding box center [297, 157] width 135 height 11
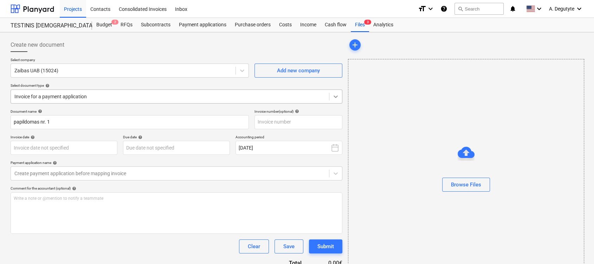
click at [337, 93] on icon at bounding box center [335, 96] width 7 height 7
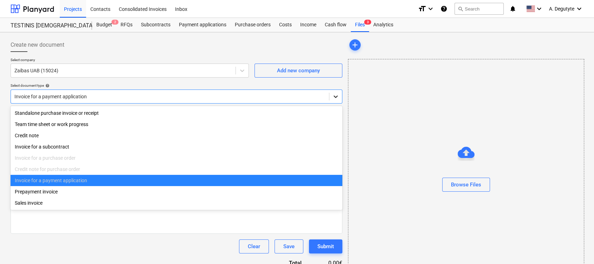
click at [337, 93] on icon at bounding box center [335, 96] width 7 height 7
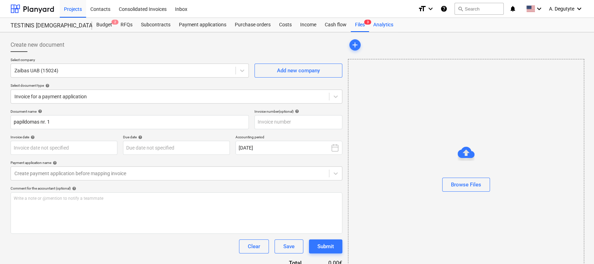
click at [383, 24] on div "Analytics" at bounding box center [383, 25] width 28 height 14
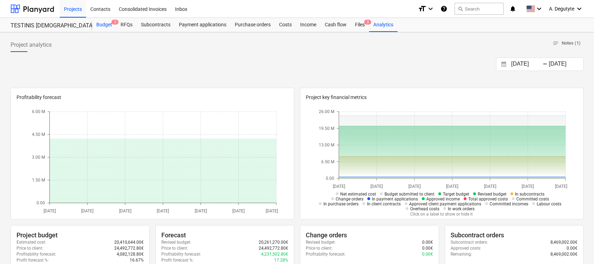
click at [99, 25] on div "Budget 2" at bounding box center [104, 25] width 24 height 14
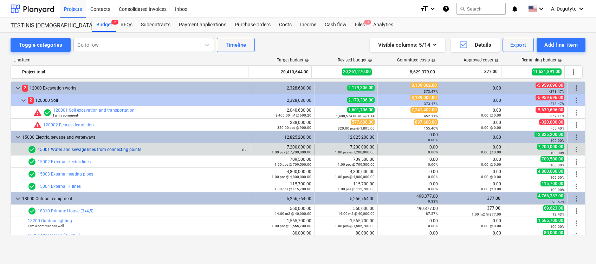
click at [85, 150] on link "15001 Water and sewage lines from connecting points" at bounding box center [90, 149] width 104 height 5
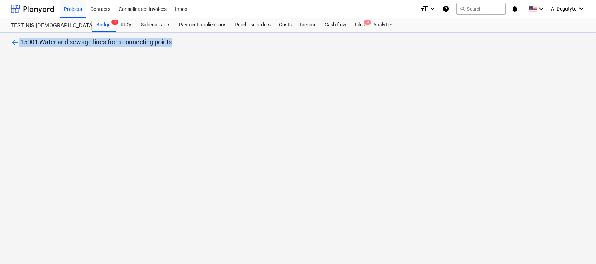
click at [85, 150] on div "arrow_back 15001 Water and sewage lines from connecting points" at bounding box center [298, 148] width 596 height 232
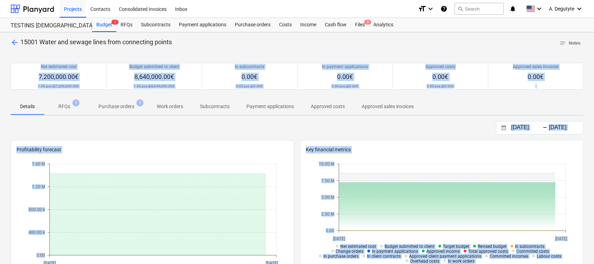
click at [385, 120] on div "arrow_back 15001 Water and sewage lines from connecting points notes Notes Net …" at bounding box center [297, 249] width 594 height 435
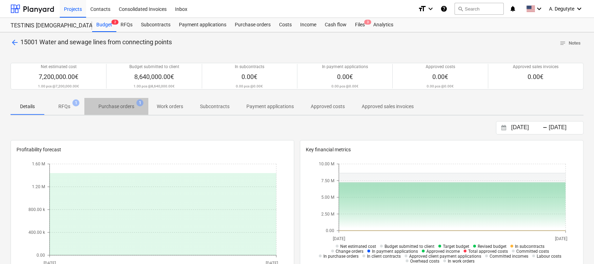
click at [125, 103] on p "Purchase orders" at bounding box center [116, 106] width 36 height 7
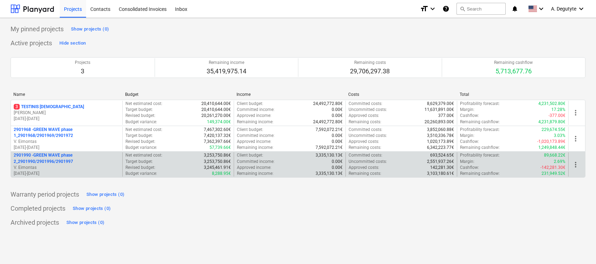
click at [88, 165] on p "V. Eimontas" at bounding box center [67, 168] width 106 height 6
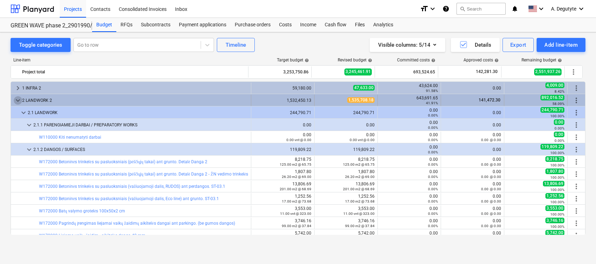
click at [19, 100] on span "keyboard_arrow_down" at bounding box center [18, 100] width 8 height 8
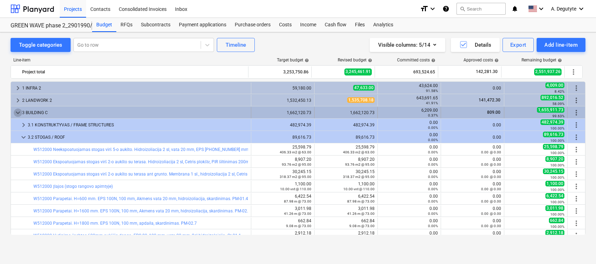
click at [20, 111] on span "keyboard_arrow_down" at bounding box center [18, 113] width 8 height 8
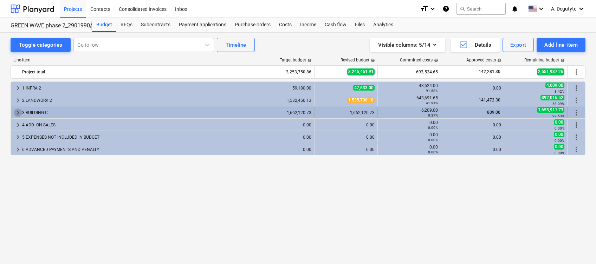
click at [21, 110] on span "keyboard_arrow_right" at bounding box center [18, 113] width 8 height 8
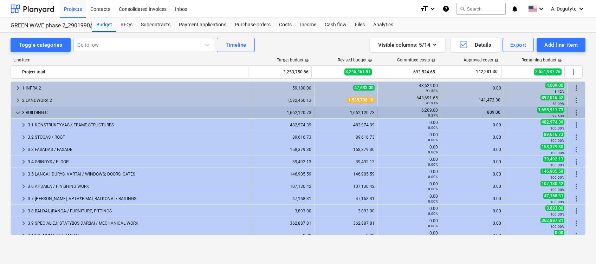
click at [18, 112] on span "keyboard_arrow_down" at bounding box center [18, 113] width 8 height 8
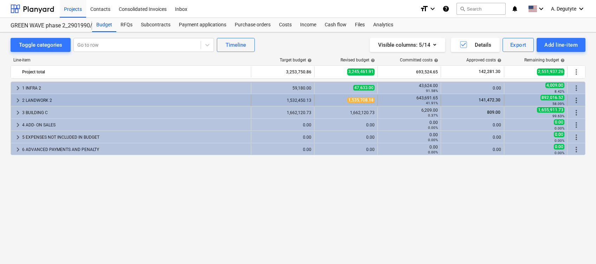
click at [15, 98] on span "keyboard_arrow_right" at bounding box center [18, 100] width 8 height 8
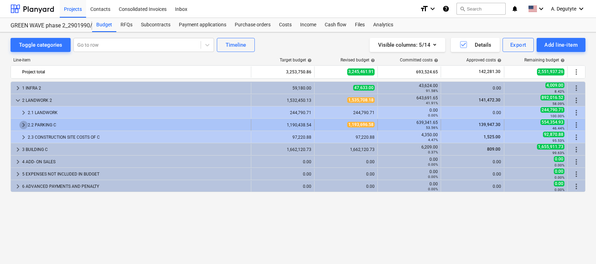
click at [26, 126] on span "keyboard_arrow_right" at bounding box center [23, 125] width 8 height 8
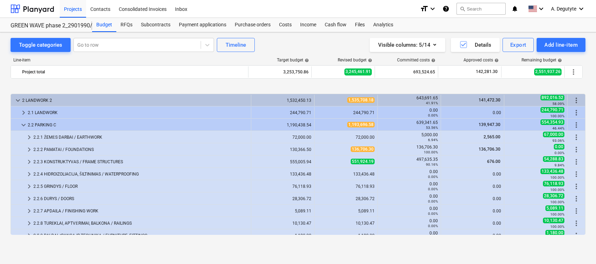
scroll to position [47, 0]
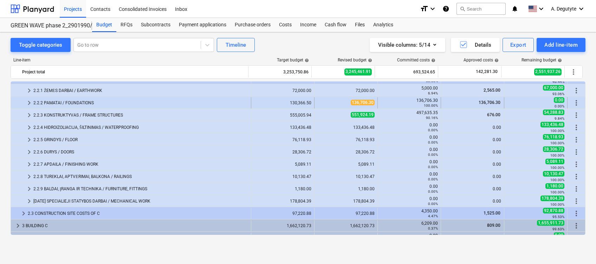
click at [28, 102] on span "keyboard_arrow_right" at bounding box center [29, 103] width 8 height 8
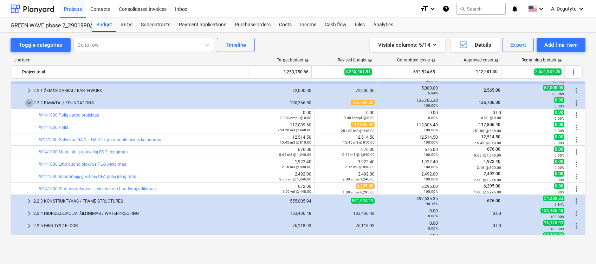
click at [28, 102] on span "keyboard_arrow_down" at bounding box center [29, 103] width 8 height 8
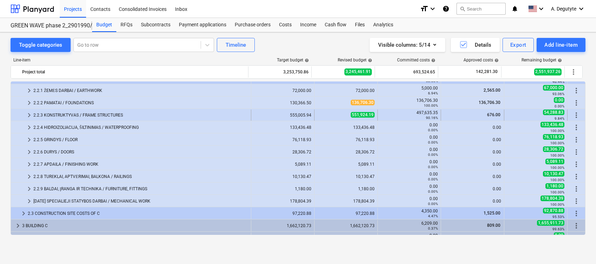
click at [25, 113] on span "keyboard_arrow_right" at bounding box center [29, 115] width 8 height 8
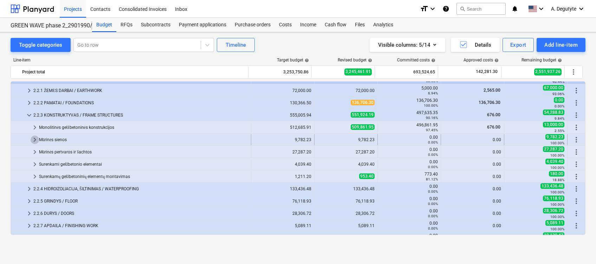
click at [37, 136] on span "keyboard_arrow_right" at bounding box center [35, 140] width 8 height 8
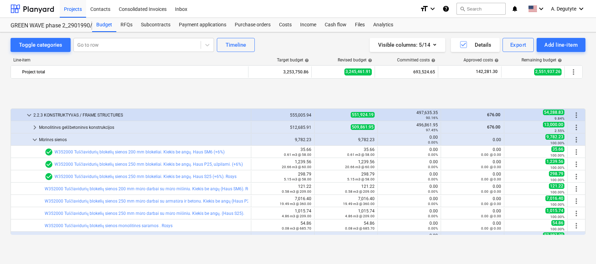
scroll to position [93, 0]
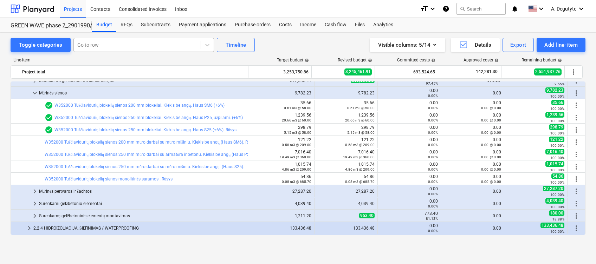
click at [109, 40] on div "Go to row" at bounding box center [137, 45] width 127 height 10
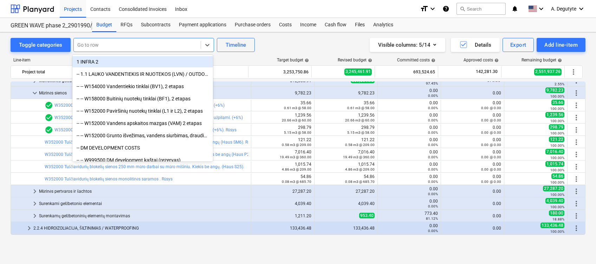
paste input "Tuščiavidurių blokelių sienos 200 mm mūro darbai su mūro mišiniu. Kiekis be ang…"
type input "Tuščiavidurių blokelių sienos 200 mm mūro darbai su mūro mišiniu. Kiekis be ang…"
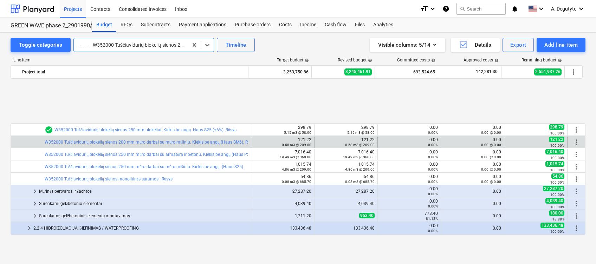
scroll to position [0, 0]
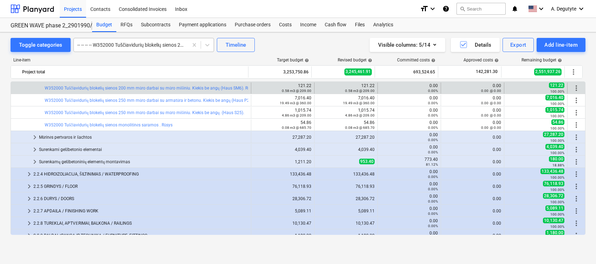
click at [180, 46] on div at bounding box center [130, 44] width 107 height 7
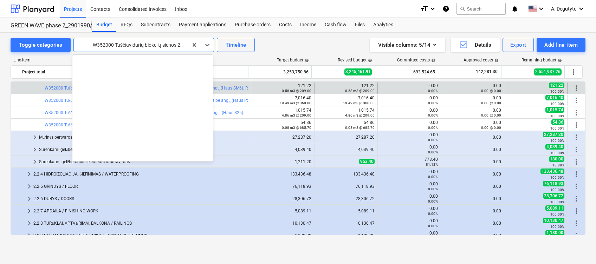
scroll to position [1230, 0]
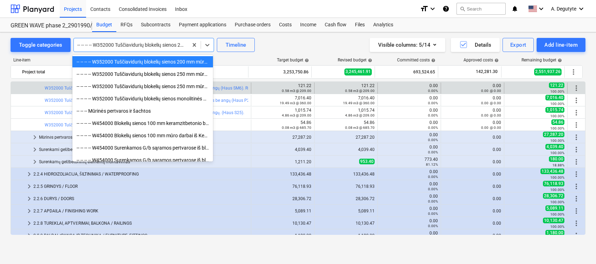
click at [175, 44] on div at bounding box center [130, 44] width 107 height 7
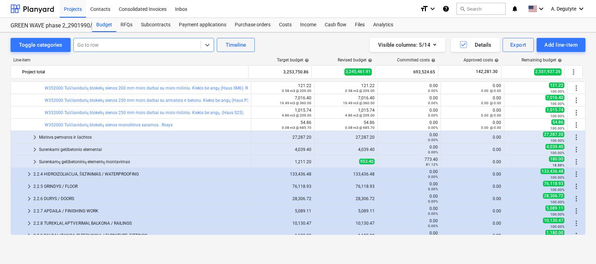
paste input "Tuščiavidurių blokelių sienos 250 mm mūro darbai su armatūra ir betonu. Kiekis …"
type input "Tuščiavidurių blokelių sienos 250 mm mūro darbai su armatūra ir betonu. Kiekis …"
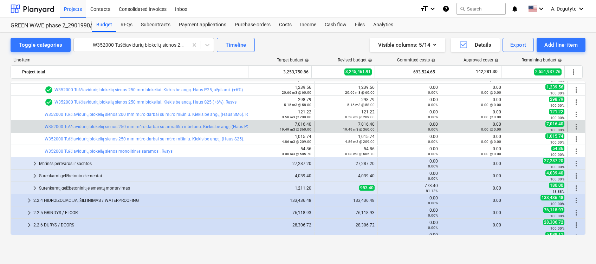
scroll to position [113, 0]
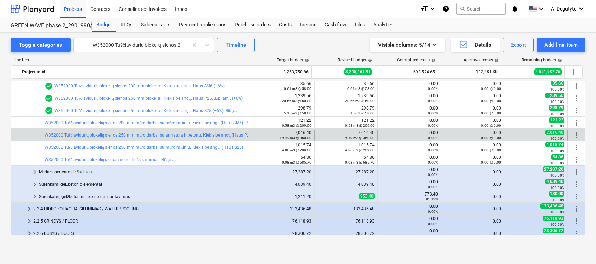
drag, startPoint x: 192, startPoint y: 45, endPoint x: 165, endPoint y: 46, distance: 27.4
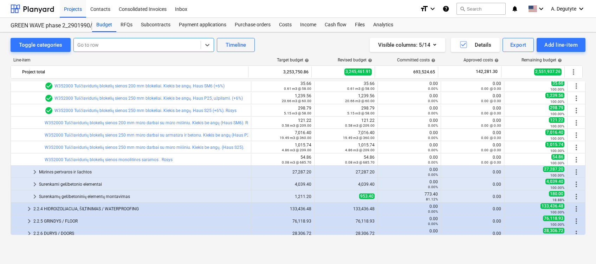
paste input "Blokelių sienos 100 mm mūro darbai iš Keramzito blokelių - kiekis be angų. Kain…"
type input "Blokelių sienos 100 mm mūro darbai iš Keramzito blokelių - kiekis be angų. Kain…"
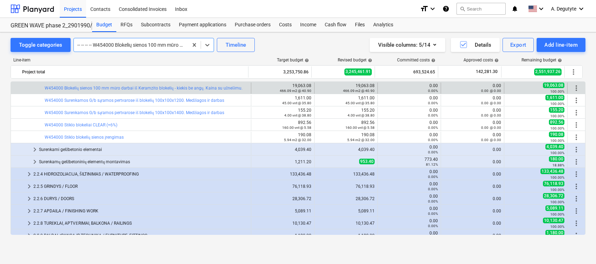
scroll to position [0, 0]
click at [180, 42] on div at bounding box center [130, 44] width 107 height 7
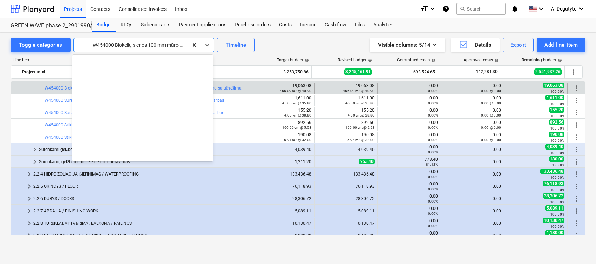
scroll to position [1303, 0]
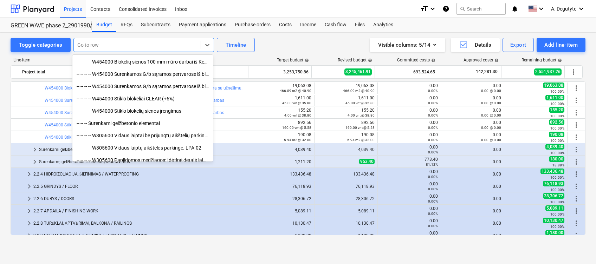
paste input "Surenkamos G/b sąramos pertvarose iš blokelių 100x100x1100. TIk darbas"
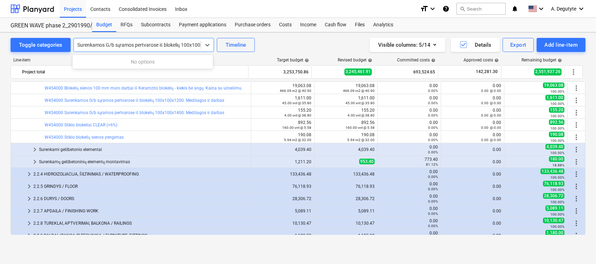
scroll to position [0, 41]
type input "Surenkamos G/b sąramos pertvarose iš blokelių 100x100x1100. TIk darbas"
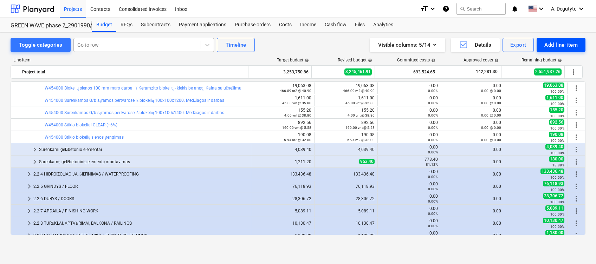
scroll to position [0, 0]
click at [176, 39] on div "Go to row" at bounding box center [143, 45] width 141 height 14
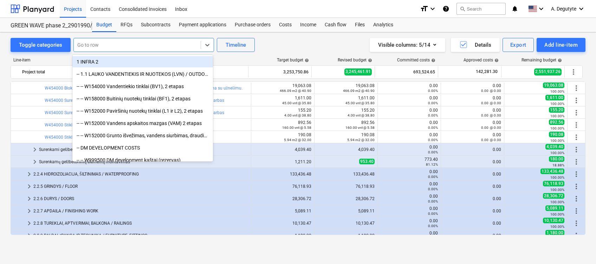
paste input "Surenkamos G/b sąramos pertvarose iš blokelių 100x100x1200. Tik darbas"
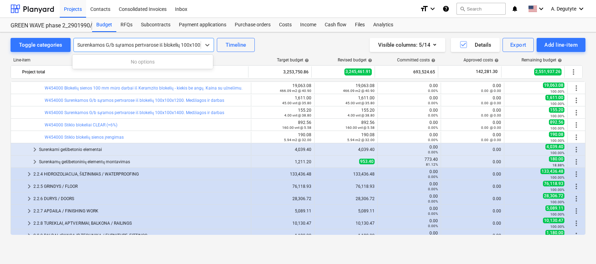
scroll to position [0, 41]
type input "Surenkamos G/b sąramos pertvarose iš blokelių 100x100x1200. Tik darbas"
click at [125, 38] on div "Go to row" at bounding box center [143, 45] width 141 height 14
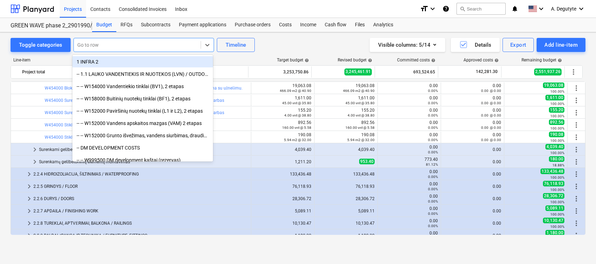
paste input "Tuščiavidurių blokelių sienos 200 mm mūro darbai su mūro mišiniu. Kiekis be ang…"
type input "Tuščiavidurių blokelių sienos 200 mm mūro darbai su mūro mišiniu. Kiekis be ang…"
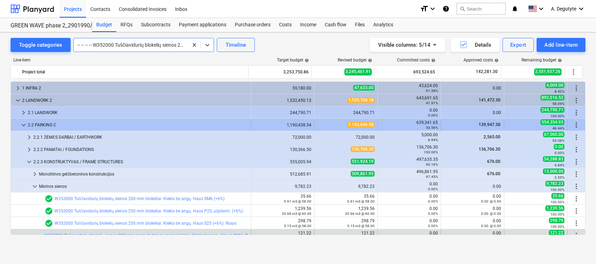
click at [21, 124] on span "keyboard_arrow_down" at bounding box center [23, 125] width 8 height 8
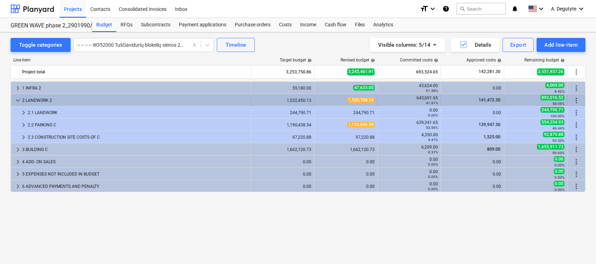
click at [18, 99] on span "keyboard_arrow_down" at bounding box center [18, 100] width 8 height 8
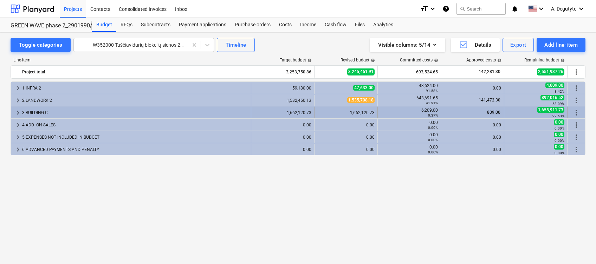
drag, startPoint x: 18, startPoint y: 112, endPoint x: 21, endPoint y: 114, distance: 3.6
click at [21, 114] on span "keyboard_arrow_right" at bounding box center [18, 113] width 8 height 8
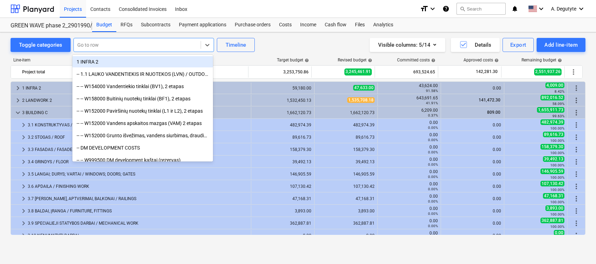
click at [149, 42] on div at bounding box center [137, 44] width 120 height 7
paste input "Tuščiavidurių blokelių sienos 200 mm mūro darbai su mūro mišiniu. Kiekis be ang…"
type input "Tuščiavidurių blokelių sienos 200 mm mūro darbai su mūro mišiniu. Kiekis be ang…"
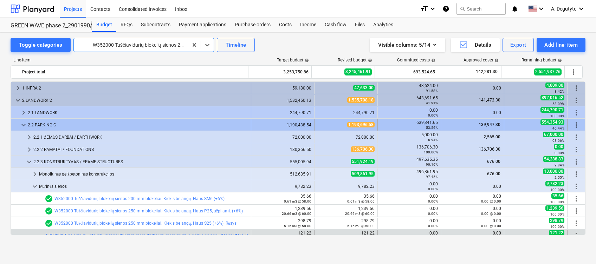
click at [21, 123] on span "keyboard_arrow_down" at bounding box center [23, 125] width 8 height 8
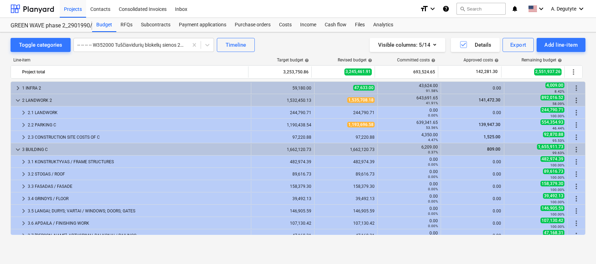
scroll to position [47, 0]
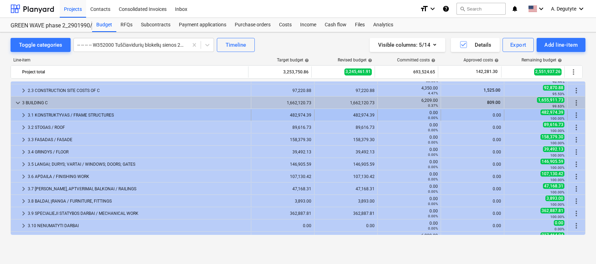
click at [24, 113] on span "keyboard_arrow_right" at bounding box center [23, 115] width 8 height 8
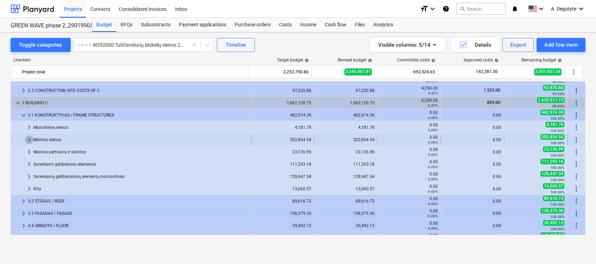
click at [29, 138] on span "keyboard_arrow_right" at bounding box center [29, 140] width 8 height 8
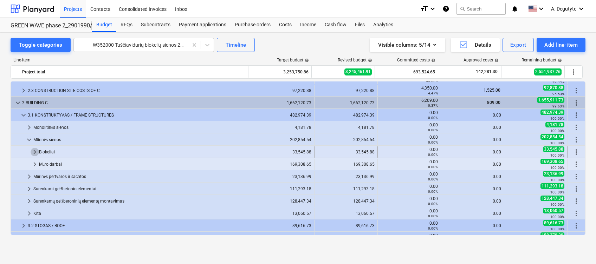
click at [37, 151] on span "keyboard_arrow_right" at bounding box center [35, 152] width 8 height 8
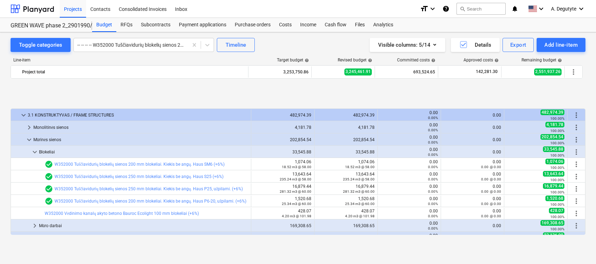
scroll to position [93, 0]
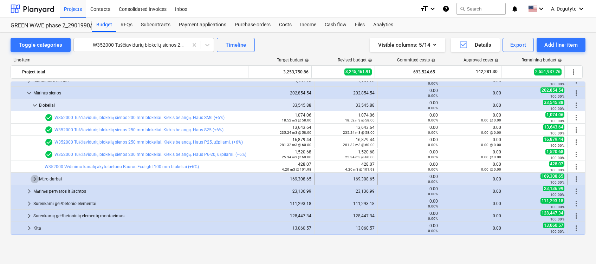
click at [33, 182] on span "keyboard_arrow_right" at bounding box center [35, 179] width 8 height 8
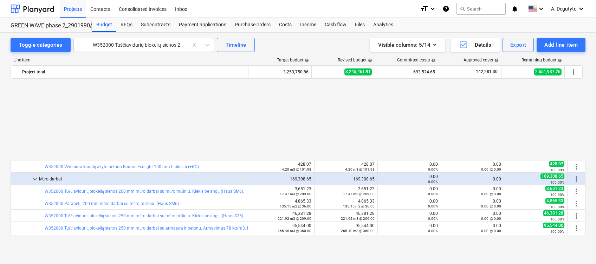
scroll to position [187, 0]
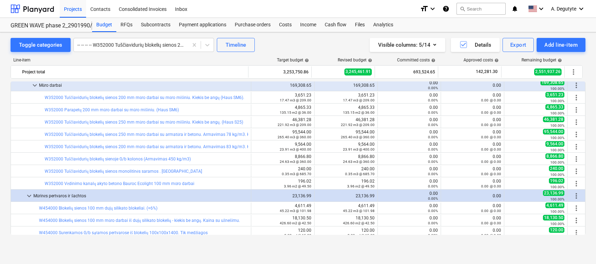
click at [27, 196] on span "keyboard_arrow_down" at bounding box center [29, 196] width 8 height 8
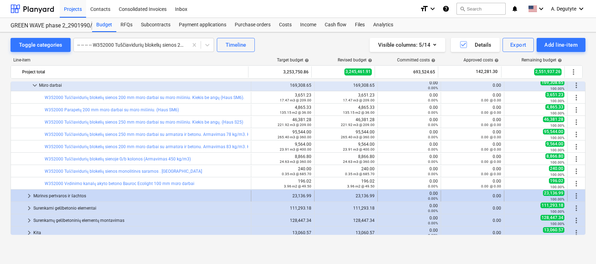
click at [31, 195] on span "keyboard_arrow_right" at bounding box center [29, 196] width 8 height 8
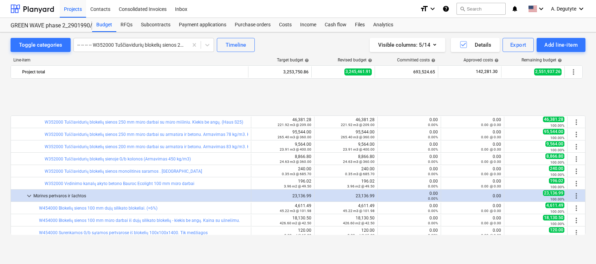
scroll to position [281, 0]
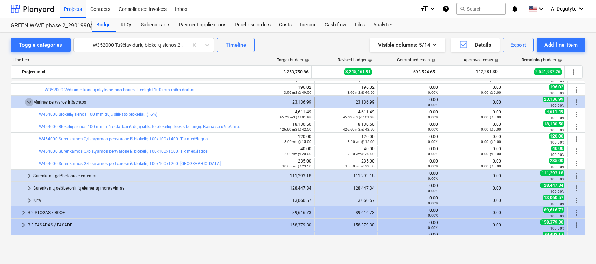
click at [30, 103] on span "keyboard_arrow_down" at bounding box center [29, 102] width 8 height 8
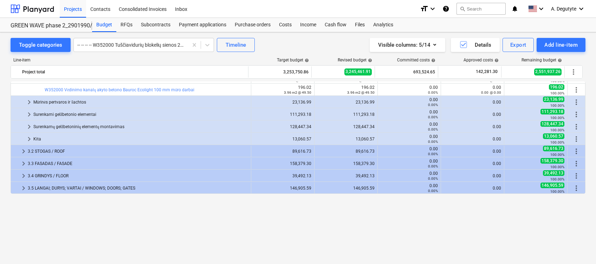
scroll to position [187, 0]
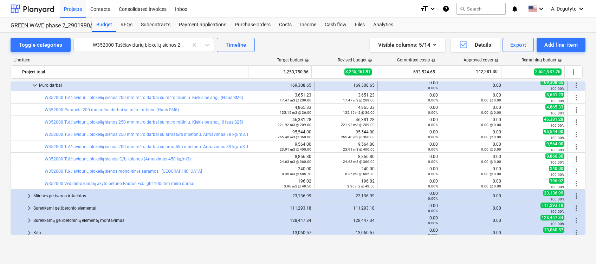
click at [39, 85] on div "Mūro darbai" at bounding box center [143, 85] width 209 height 11
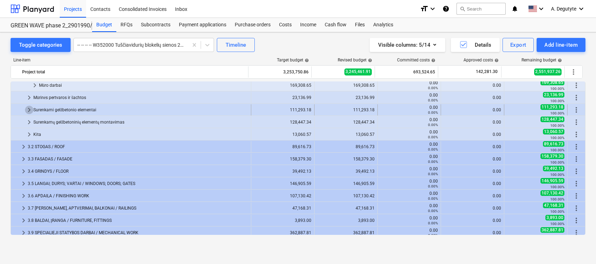
click at [27, 109] on span "keyboard_arrow_right" at bounding box center [29, 110] width 8 height 8
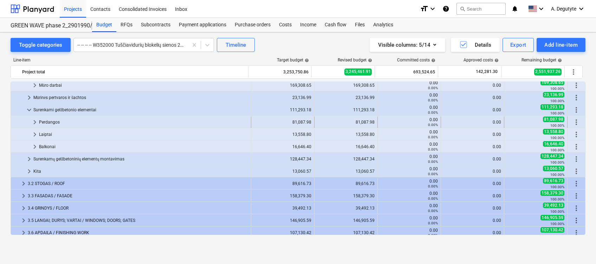
click at [37, 121] on span "keyboard_arrow_right" at bounding box center [35, 122] width 8 height 8
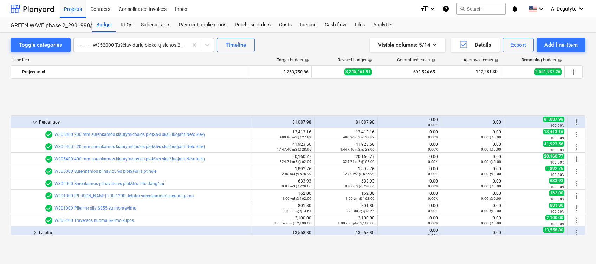
scroll to position [234, 0]
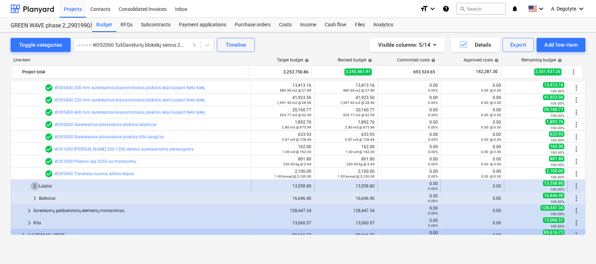
click at [32, 184] on span "keyboard_arrow_right" at bounding box center [35, 186] width 8 height 8
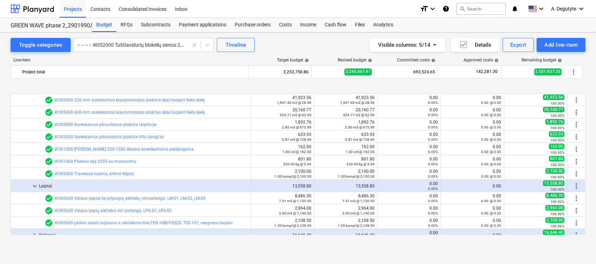
scroll to position [328, 0]
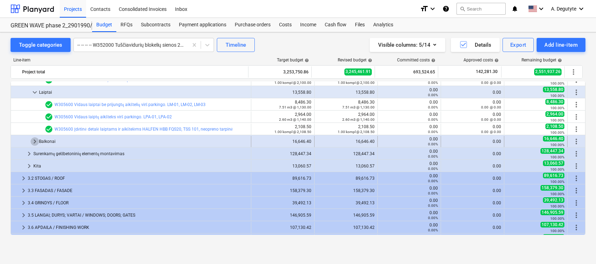
click at [32, 140] on span "keyboard_arrow_right" at bounding box center [35, 141] width 8 height 8
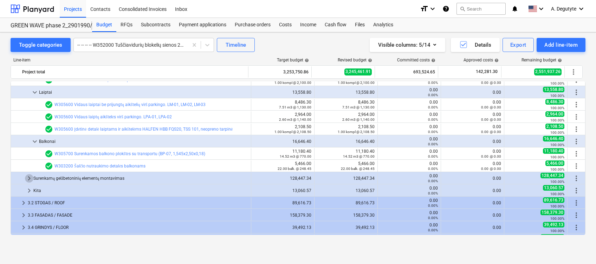
drag, startPoint x: 31, startPoint y: 178, endPoint x: 27, endPoint y: 179, distance: 4.2
click at [28, 178] on span "keyboard_arrow_right" at bounding box center [29, 178] width 8 height 8
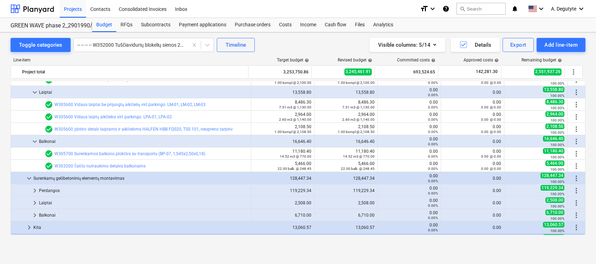
scroll to position [374, 0]
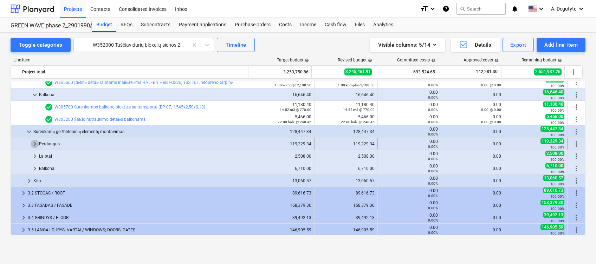
click at [34, 142] on span "keyboard_arrow_right" at bounding box center [35, 144] width 8 height 8
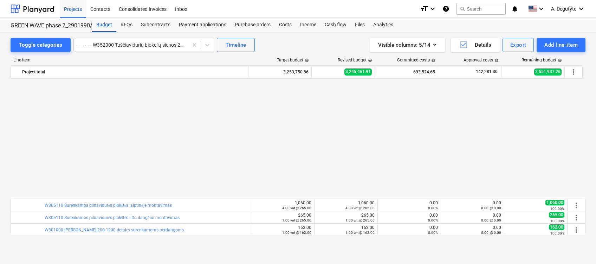
scroll to position [515, 0]
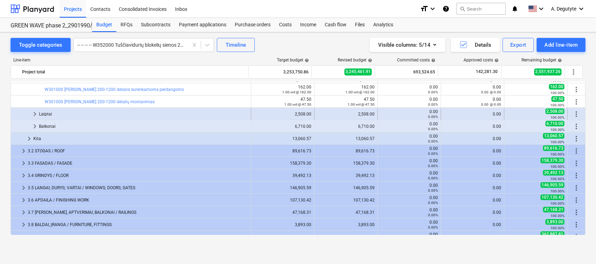
click at [35, 112] on span "keyboard_arrow_right" at bounding box center [35, 114] width 8 height 8
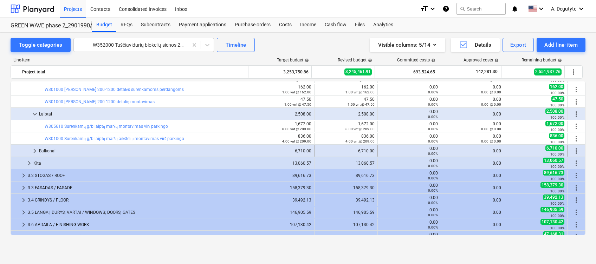
click at [36, 151] on span "keyboard_arrow_right" at bounding box center [35, 151] width 8 height 8
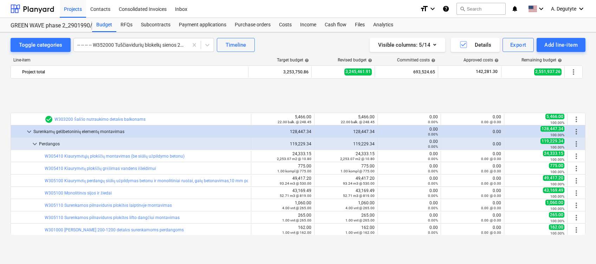
scroll to position [468, 0]
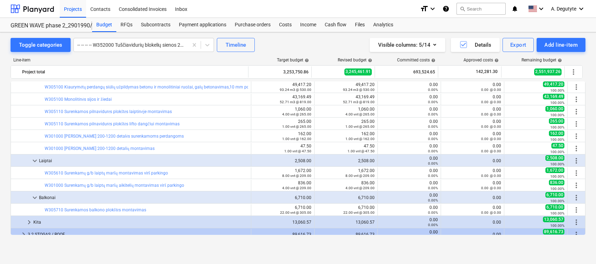
click at [0, 114] on html "Projects Contacts Consolidated Invoices Inbox format_size keyboard_arrow_down h…" at bounding box center [298, 132] width 596 height 264
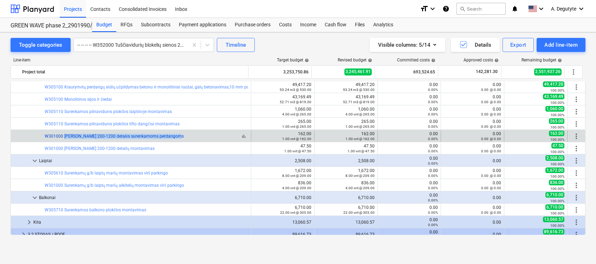
copy link "Peikko Petra 200-1200 detalės surenkamoms perdangoms"
drag, startPoint x: 70, startPoint y: 134, endPoint x: 64, endPoint y: 137, distance: 6.6
click at [64, 137] on div "bar_chart W301000 Peikko Petra 200-1200 detalės surenkamoms perdangoms" at bounding box center [146, 136] width 203 height 11
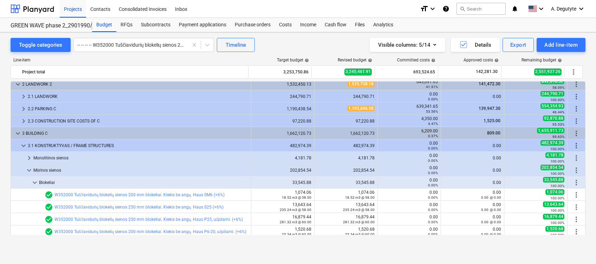
scroll to position [0, 0]
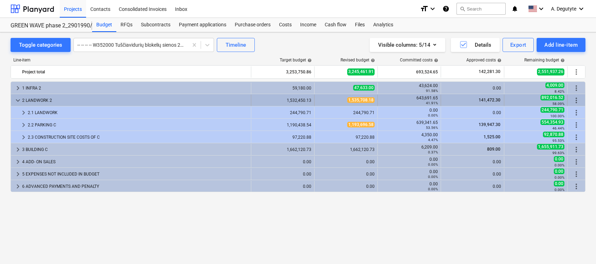
click at [20, 97] on span "keyboard_arrow_down" at bounding box center [18, 100] width 8 height 8
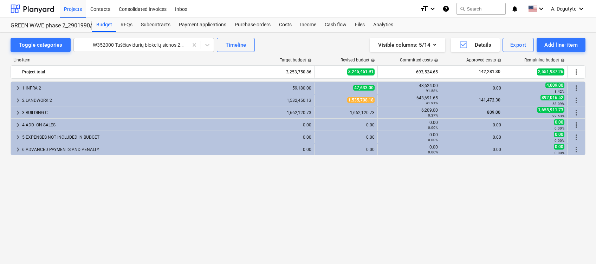
click at [15, 97] on span "keyboard_arrow_right" at bounding box center [18, 100] width 8 height 8
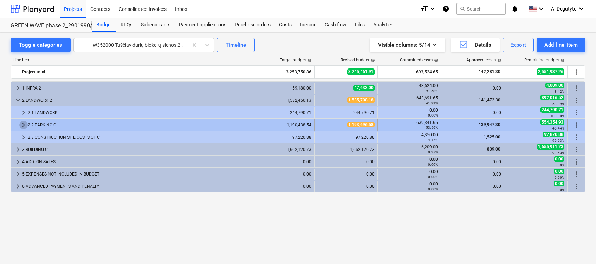
click at [27, 125] on span "keyboard_arrow_right" at bounding box center [23, 125] width 8 height 8
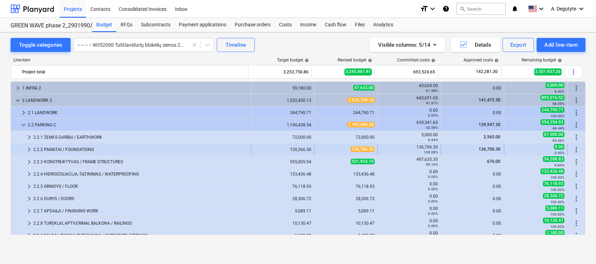
click at [35, 151] on div "2.2.2 PAMATAI / FOUNDATIONS" at bounding box center [140, 149] width 215 height 11
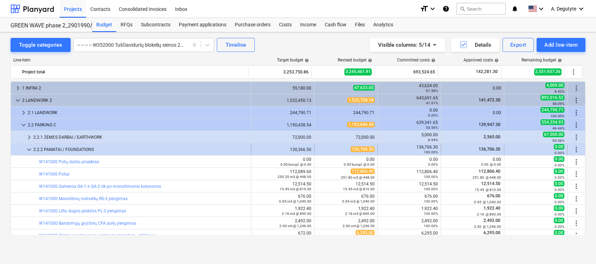
click at [28, 149] on span "keyboard_arrow_down" at bounding box center [29, 149] width 8 height 8
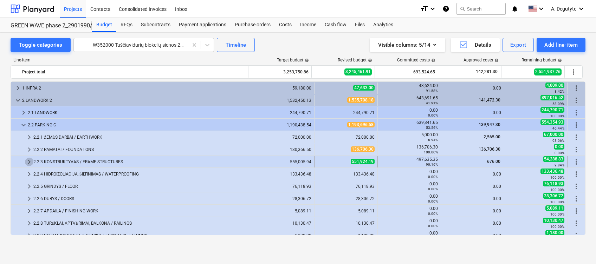
click at [33, 163] on span "keyboard_arrow_right" at bounding box center [29, 162] width 8 height 8
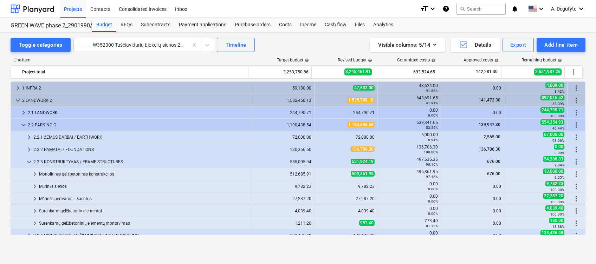
scroll to position [47, 0]
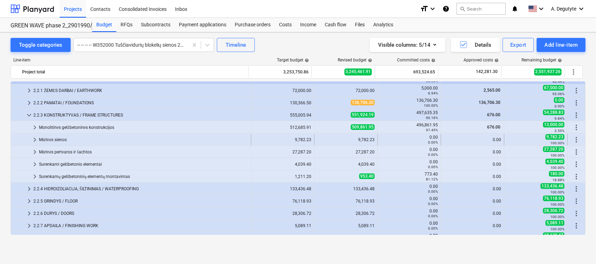
click at [34, 139] on span "keyboard_arrow_right" at bounding box center [35, 140] width 8 height 8
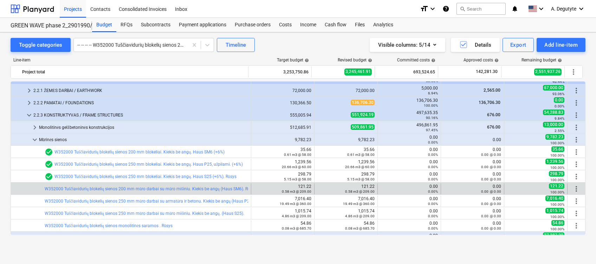
scroll to position [93, 0]
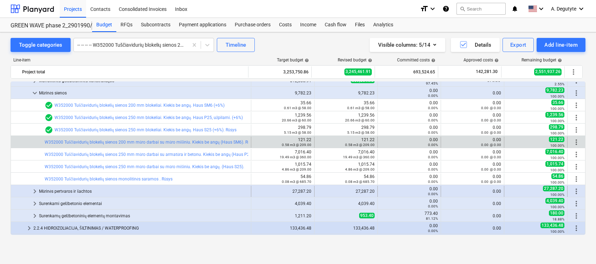
click at [34, 191] on span "keyboard_arrow_right" at bounding box center [35, 191] width 8 height 8
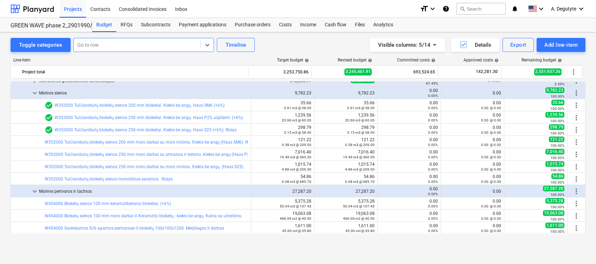
click at [142, 42] on div at bounding box center [137, 44] width 120 height 7
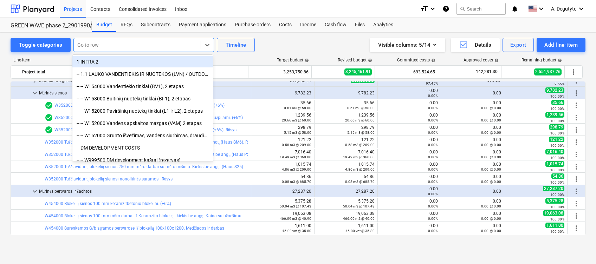
paste input "Tuščiavidurių blokelių sienos 200 mm mūro darbai su mūro mišiniu. Kiekis be ang…"
type input "Tuščiavidurių blokelių sienos 200 mm mūro darbai su mūro mišiniu. Kiekis be ang…"
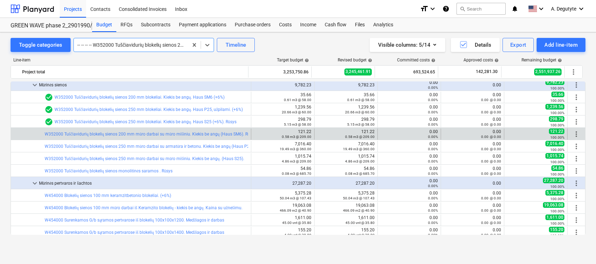
scroll to position [101, 0]
click at [245, 135] on link "W352000 Tuščiavidurių blokelių sienos 200 mm mūro darbai su mūro mišiniu. Kieki…" at bounding box center [150, 134] width 211 height 5
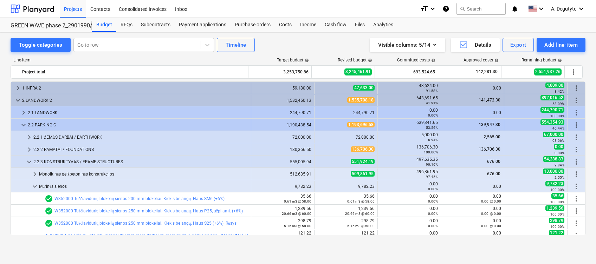
scroll to position [101, 0]
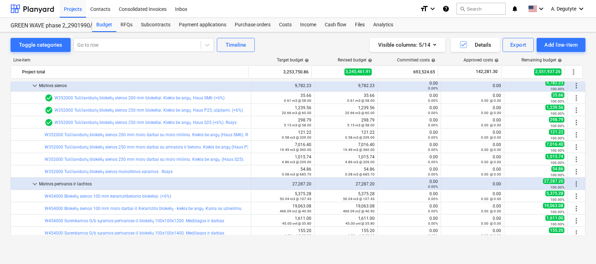
click at [0, 154] on html "Projects Contacts Consolidated Invoices Inbox format_size keyboard_arrow_down h…" at bounding box center [298, 132] width 596 height 264
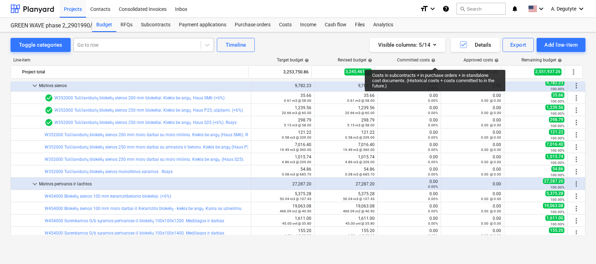
click at [163, 44] on div at bounding box center [137, 44] width 120 height 7
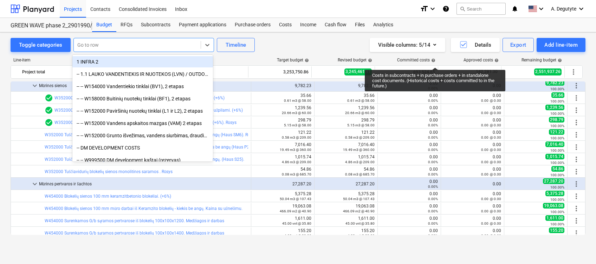
paste input "Tuščiavidurių blokelių sienos 250 mm mūro darbai su armatūra ir betonu. Kiekis …"
type input "Tuščiavidurių blokelių sienos 250 mm mūro darbai su armatūra ir betonu. Kiekis …"
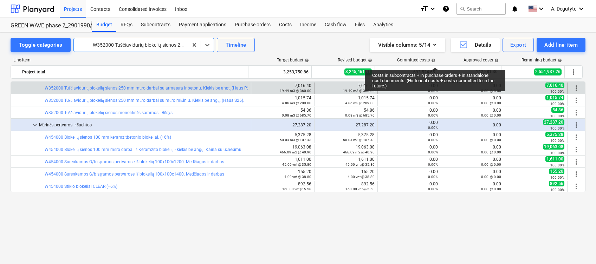
scroll to position [66, 0]
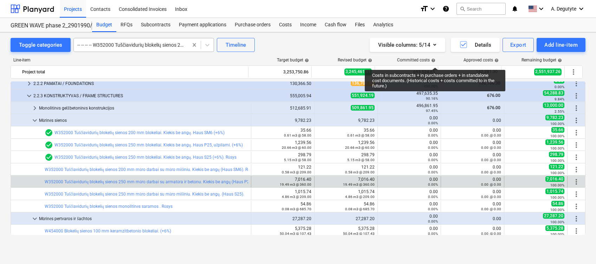
drag, startPoint x: 194, startPoint y: 46, endPoint x: 161, endPoint y: 47, distance: 33.4
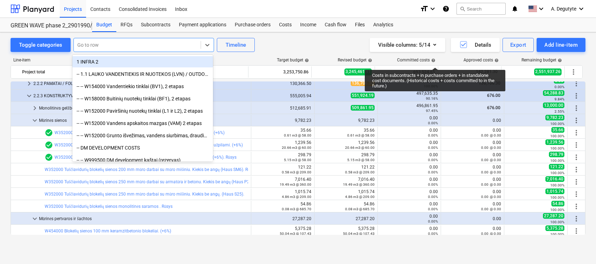
click at [161, 46] on div at bounding box center [137, 44] width 120 height 7
paste input "Blokelių sienos 100 mm mūro darbai iš Keramzito blokelių - kiekis be angų. Kain…"
type input "Blokelių sienos 100 mm mūro darbai iš Keramzito blokelių - kiekis be angų. Kain…"
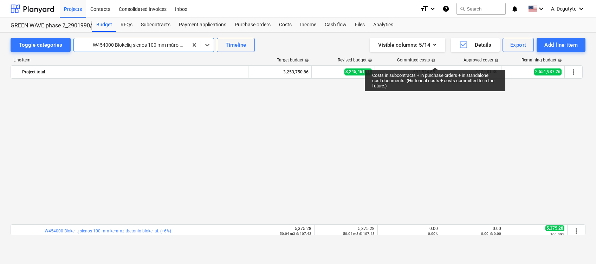
scroll to position [0, 0]
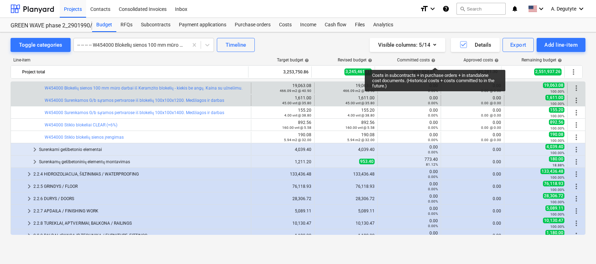
drag, startPoint x: 223, startPoint y: 101, endPoint x: 30, endPoint y: 102, distance: 192.9
drag, startPoint x: 230, startPoint y: 99, endPoint x: 63, endPoint y: 100, distance: 166.9
click at [63, 100] on div "bar_chart W454000 Surenkamos G/b sąramos pertvarose iš blokelių 100x100x1200. M…" at bounding box center [146, 100] width 203 height 5
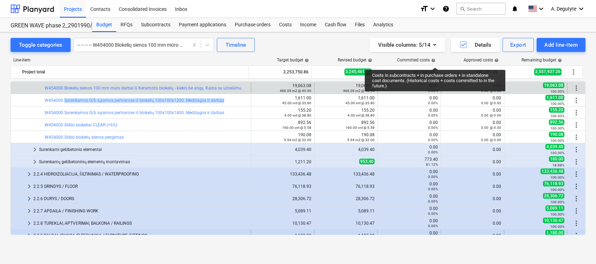
copy link "Surenkamos G/b sąramos pertvarose iš blokelių 100x100x1200. Medžiagos ir darbas"
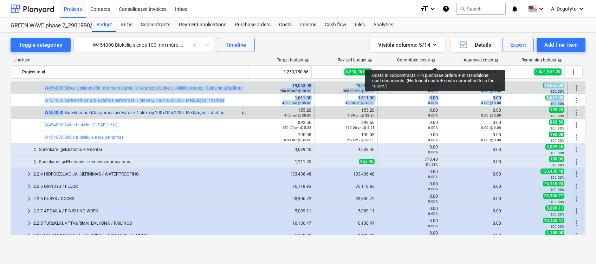
drag, startPoint x: 229, startPoint y: 112, endPoint x: 62, endPoint y: 115, distance: 166.9
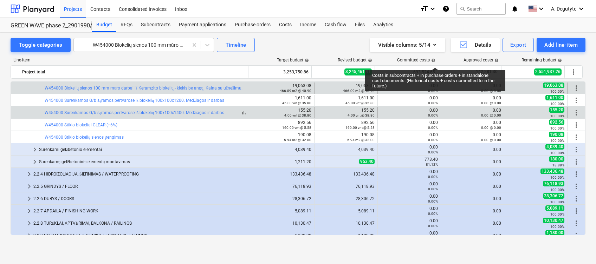
click at [227, 112] on div "bar_chart W454000 Surenkamos G/b sąramos pertvarose iš blokelių 100x100x1400. M…" at bounding box center [146, 112] width 203 height 5
click at [63, 114] on div "bar_chart W454000 Surenkamos G/b sąramos pertvarose iš blokelių 100x100x1400. M…" at bounding box center [146, 112] width 203 height 11
copy link "Surenkamos G/b sąramos pertvarose iš blokelių 100x100x1400. Medžiagos ir darbas"
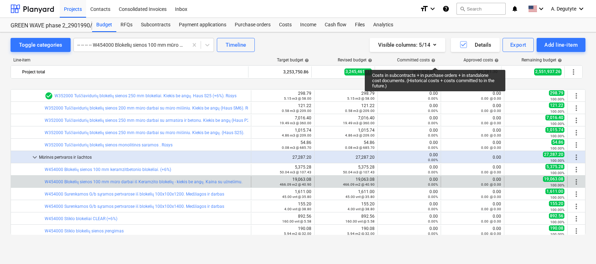
scroll to position [174, 0]
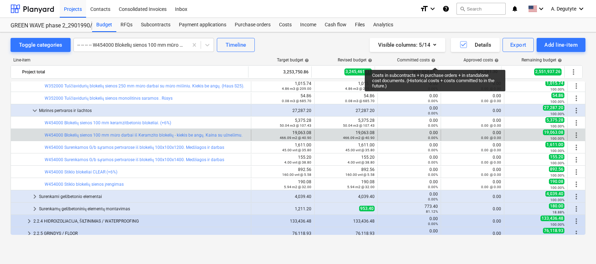
click at [3, 140] on div "Toggle categories -- -- -- -- W454000 Blokelių sienos 100 mm mūro darbai iš Ker…" at bounding box center [298, 140] width 596 height 217
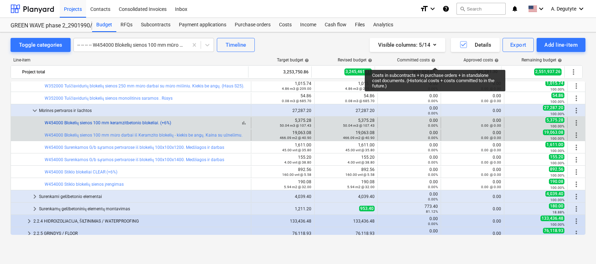
click at [160, 121] on link "W454000 Blokelių sienos 100 mm keramzitbetonio blokeliai. (+6%)" at bounding box center [108, 122] width 126 height 5
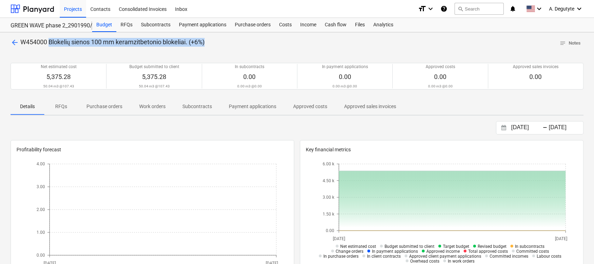
drag, startPoint x: 224, startPoint y: 45, endPoint x: 49, endPoint y: 43, distance: 175.0
click at [49, 43] on div "arrow_back W454000 Blokelių sienos 100 mm keramzitbetonio blokeliai. (+6%) note…" at bounding box center [297, 43] width 573 height 11
copy span "Blokelių sienos 100 mm keramzitbetonio blokeliai. (+6%)"
drag, startPoint x: 12, startPoint y: 41, endPoint x: 444, endPoint y: 8, distance: 433.0
click at [12, 41] on span "arrow_back" at bounding box center [15, 42] width 8 height 8
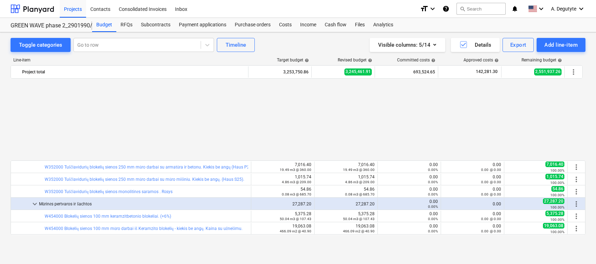
scroll to position [174, 0]
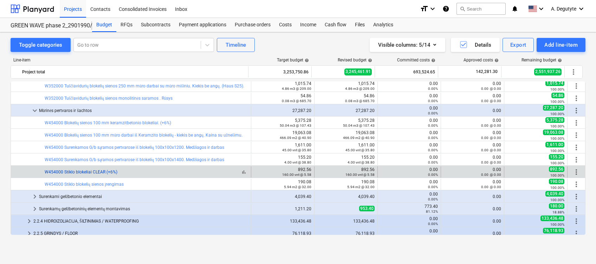
click at [78, 173] on link "W454000 Stiklo blokeliai CLEAR (+6%)" at bounding box center [81, 172] width 73 height 5
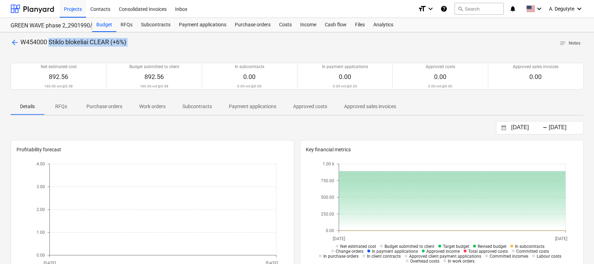
drag, startPoint x: 170, startPoint y: 51, endPoint x: 50, endPoint y: 45, distance: 121.0
click at [50, 45] on div "arrow_back W454000 Stiklo blokeliai CLEAR (+6%) notes Notes Net estimated cost …" at bounding box center [297, 249] width 594 height 435
copy div "Stiklo blokeliai CLEAR (+6%) notes Notes"
click at [11, 42] on span "arrow_back" at bounding box center [15, 42] width 8 height 8
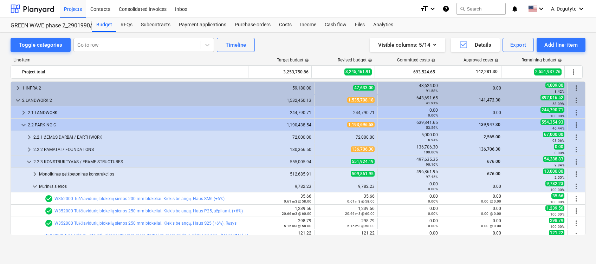
scroll to position [174, 0]
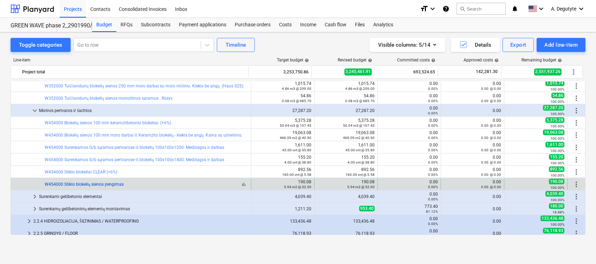
click at [95, 184] on link "W454000 Stiklo blokelių sienos įrengimas" at bounding box center [84, 184] width 79 height 5
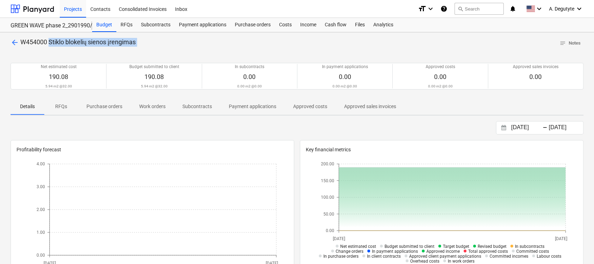
drag, startPoint x: 171, startPoint y: 51, endPoint x: 48, endPoint y: 43, distance: 123.2
click at [48, 43] on div "arrow_back W454000 Stiklo blokelių sienos įrengimas notes Notes Net estimated c…" at bounding box center [297, 249] width 594 height 435
copy div "Stiklo blokelių sienos įrengimas notes Notes"
click at [13, 37] on div "arrow_back W454000 Stiklo blokelių sienos įrengimas notes Notes Net estimated c…" at bounding box center [297, 249] width 594 height 435
click at [13, 41] on span "arrow_back" at bounding box center [15, 42] width 8 height 8
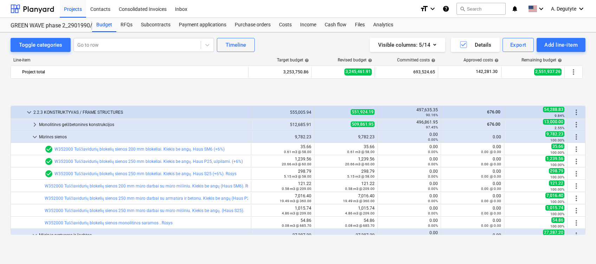
scroll to position [93, 0]
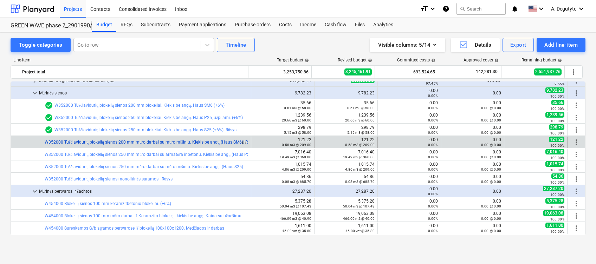
click at [239, 143] on link "W352000 Tuščiavidurių blokelių sienos 200 mm mūro darbai su mūro mišiniu. Kieki…" at bounding box center [150, 142] width 211 height 5
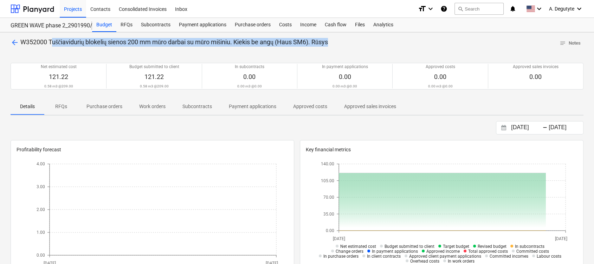
click at [52, 43] on div "arrow_back W352000 Tuščiavidurių blokelių sienos 200 mm mūro darbai su mūro miš…" at bounding box center [297, 43] width 573 height 11
click at [366, 44] on div "arrow_back W352000 Tuščiavidurių blokelių sienos 200 mm mūro darbai su mūro miš…" at bounding box center [297, 43] width 573 height 11
drag, startPoint x: 376, startPoint y: 42, endPoint x: 50, endPoint y: 38, distance: 326.0
click at [50, 38] on div "arrow_back W352000 Tuščiavidurių blokelių sienos 200 mm mūro darbai su mūro miš…" at bounding box center [297, 43] width 573 height 11
copy span "Tuščiavidurių blokelių sienos 200 mm mūro darbai su mūro mišiniu. Kiekis be ang…"
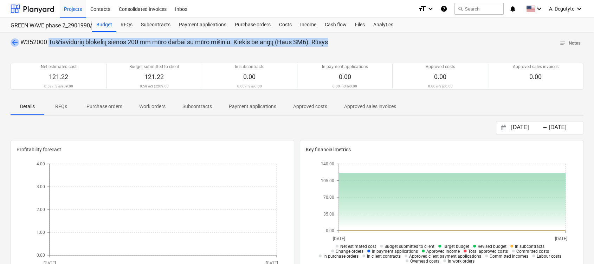
click at [13, 42] on span "arrow_back" at bounding box center [15, 42] width 8 height 8
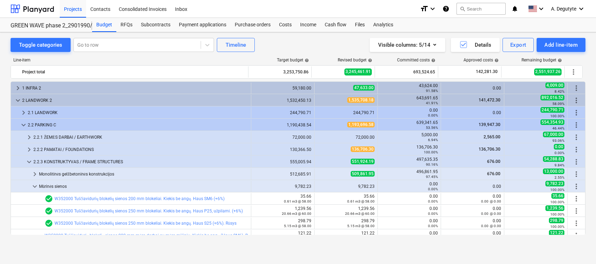
scroll to position [93, 0]
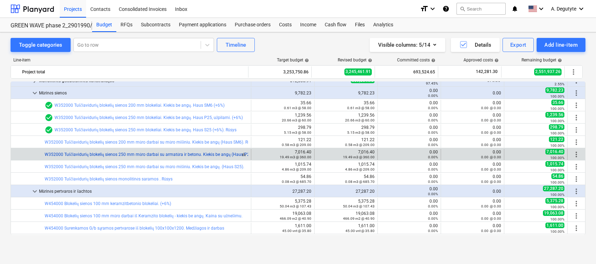
click at [139, 155] on link "W352000 Tuščiavidurių blokelių sienos 250 mm mūro darbai su armatūra ir betonu.…" at bounding box center [158, 154] width 227 height 5
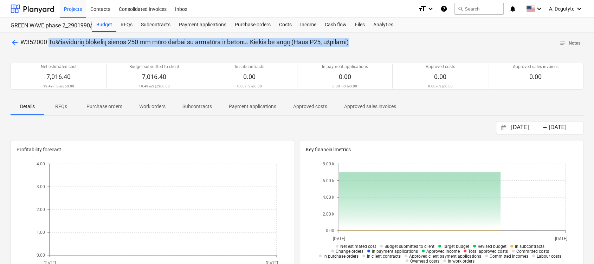
drag, startPoint x: 50, startPoint y: 39, endPoint x: 432, endPoint y: 46, distance: 382.3
click at [432, 46] on div "arrow_back W352000 Tuščiavidurių blokelių sienos 250 mm mūro darbai su armatūra…" at bounding box center [297, 43] width 573 height 11
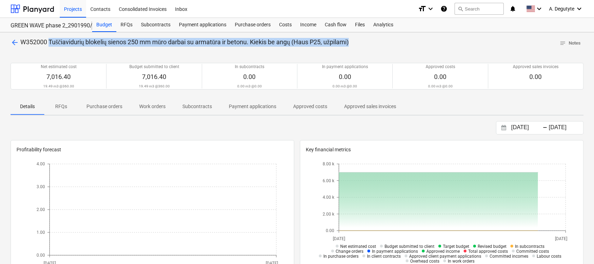
copy span "Tuščiavidurių blokelių sienos 250 mm mūro darbai su armatūra ir betonu. Kiekis …"
click at [13, 46] on span "arrow_back" at bounding box center [15, 42] width 8 height 8
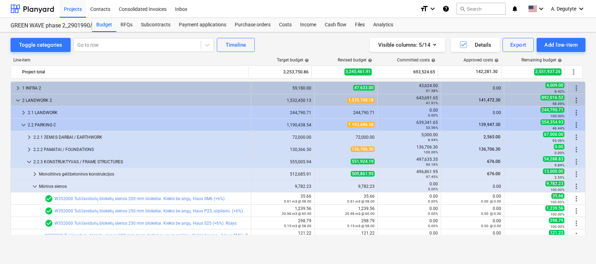
scroll to position [93, 0]
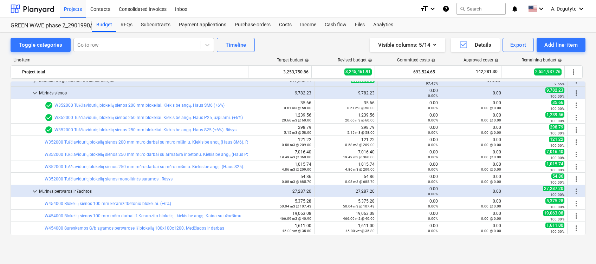
click at [140, 166] on link "W352000 Tuščiavidurių blokelių sienos 250 mm mūro darbai su mūro mišiniu. Kieki…" at bounding box center [145, 166] width 200 height 5
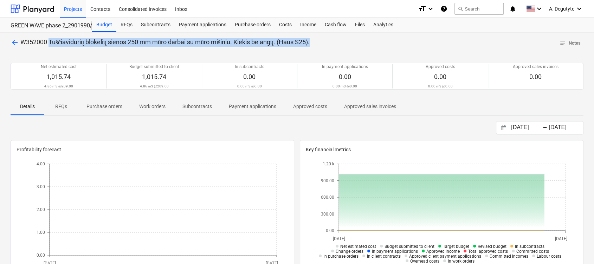
drag, startPoint x: 357, startPoint y: 40, endPoint x: 49, endPoint y: 40, distance: 307.4
click at [49, 40] on div "arrow_back W352000 Tuščiavidurių blokelių sienos 250 mm mūro darbai su mūro miš…" at bounding box center [297, 43] width 573 height 11
copy span "Tuščiavidurių blokelių sienos 250 mm mūro darbai su mūro mišiniu. Kiekis be ang…"
click at [18, 40] on span "arrow_back" at bounding box center [15, 42] width 8 height 8
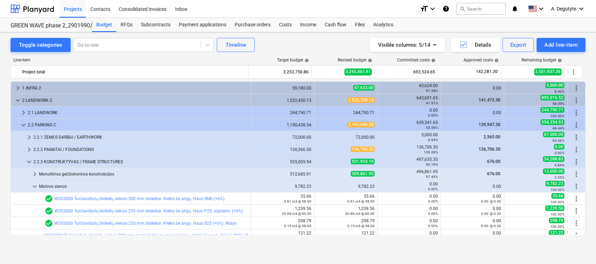
scroll to position [93, 0]
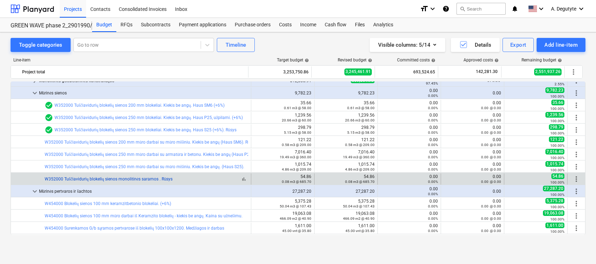
click at [145, 178] on link "W352000 Tuščiavidurių blokelių sienos monolitinės saramos . Rūsys" at bounding box center [109, 179] width 128 height 5
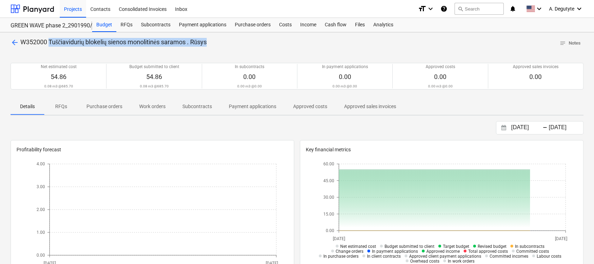
drag, startPoint x: 236, startPoint y: 42, endPoint x: 49, endPoint y: 43, distance: 187.2
click at [49, 43] on div "arrow_back W352000 Tuščiavidurių blokelių sienos monolitinės saramos . Rūsys no…" at bounding box center [297, 43] width 573 height 11
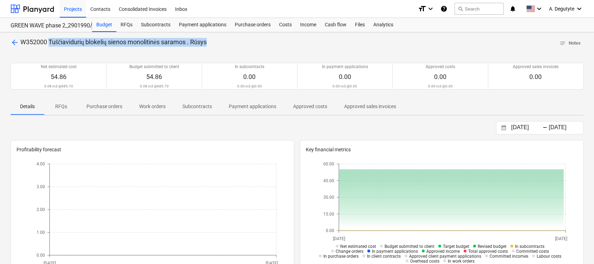
copy span "Tuščiavidurių blokelių sienos monolitinės saramos . Rūsys"
click at [15, 45] on span "arrow_back" at bounding box center [15, 42] width 8 height 8
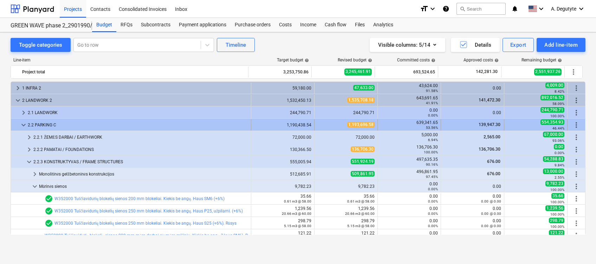
click at [24, 124] on span "keyboard_arrow_down" at bounding box center [23, 125] width 8 height 8
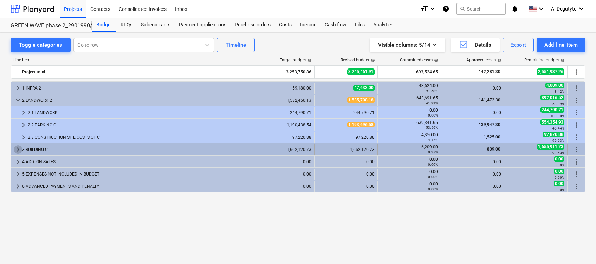
click at [17, 149] on span "keyboard_arrow_right" at bounding box center [18, 149] width 8 height 8
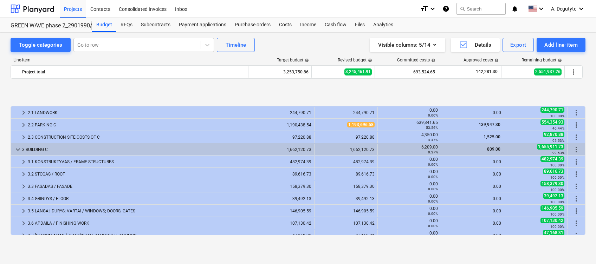
scroll to position [47, 0]
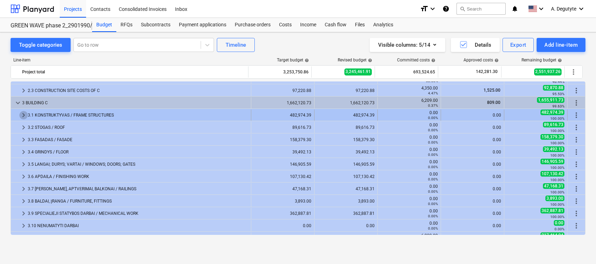
click at [22, 114] on span "keyboard_arrow_right" at bounding box center [23, 115] width 8 height 8
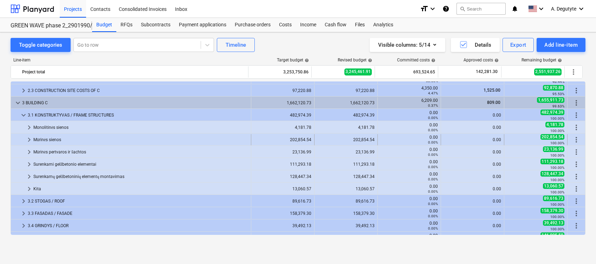
click at [28, 141] on span "keyboard_arrow_right" at bounding box center [29, 140] width 8 height 8
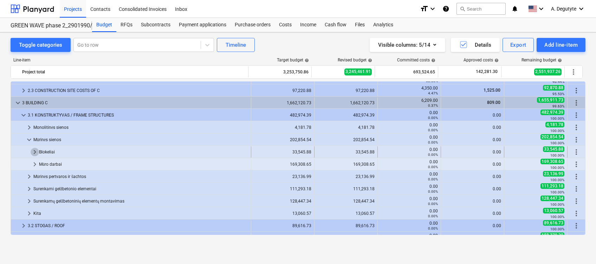
click at [38, 155] on span "keyboard_arrow_right" at bounding box center [35, 152] width 8 height 8
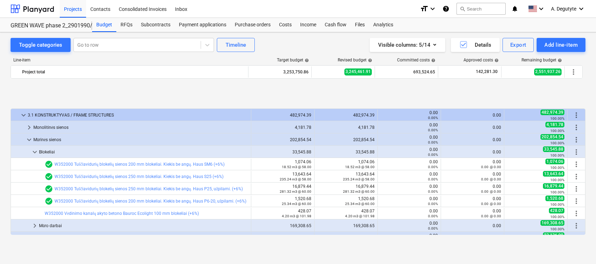
scroll to position [93, 0]
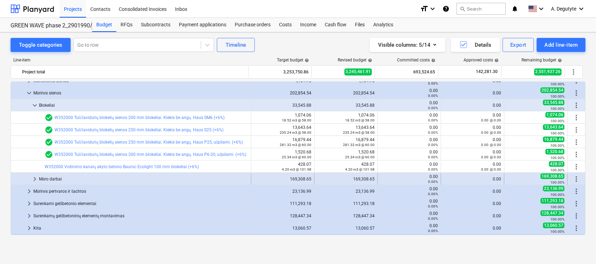
click at [38, 178] on span "keyboard_arrow_right" at bounding box center [35, 179] width 8 height 8
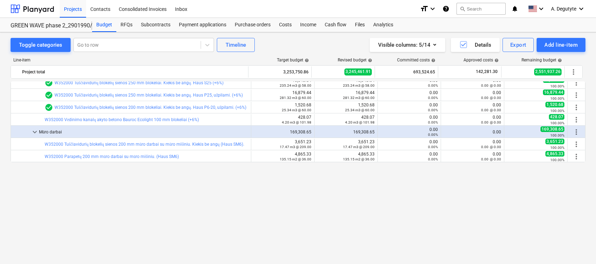
scroll to position [47, 0]
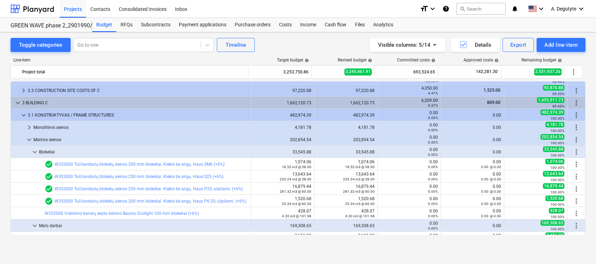
drag, startPoint x: 37, startPoint y: 153, endPoint x: 52, endPoint y: 149, distance: 15.3
click at [52, 149] on div "Blokeliai" at bounding box center [143, 151] width 209 height 11
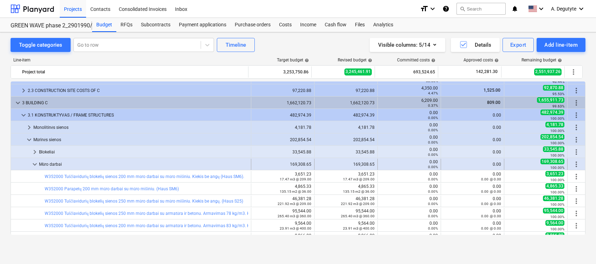
click at [59, 168] on div "Mūro darbai" at bounding box center [143, 164] width 209 height 11
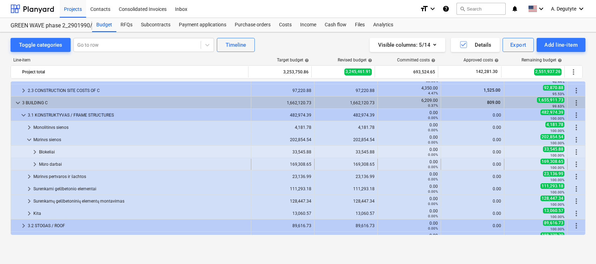
click at [61, 166] on div "Mūro darbai" at bounding box center [143, 164] width 209 height 11
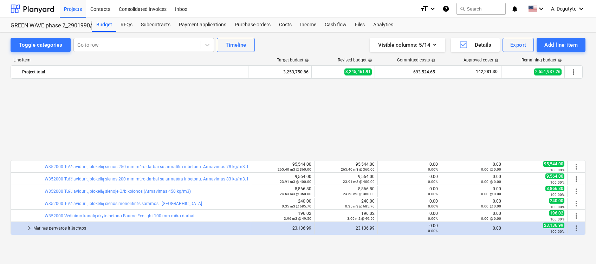
scroll to position [187, 0]
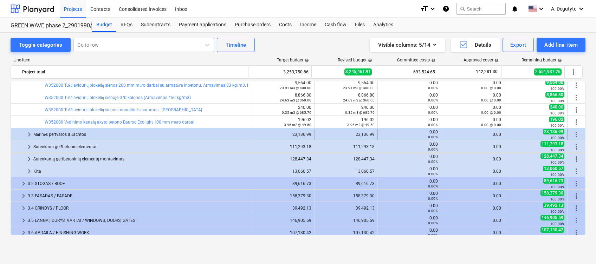
click at [24, 130] on div at bounding box center [19, 134] width 11 height 11
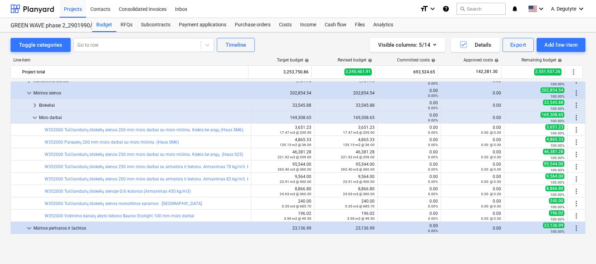
scroll to position [0, 0]
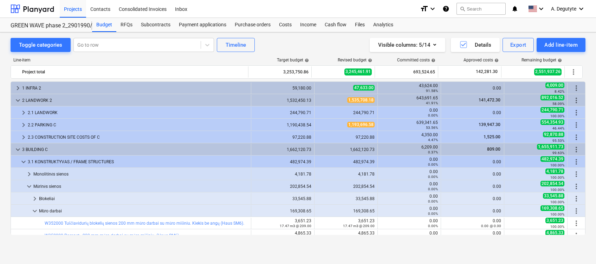
click at [23, 124] on span "keyboard_arrow_right" at bounding box center [23, 125] width 8 height 8
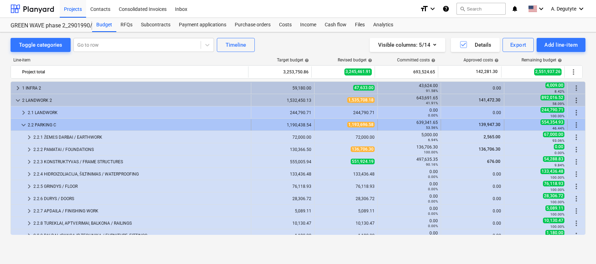
click at [21, 122] on span "keyboard_arrow_down" at bounding box center [23, 125] width 8 height 8
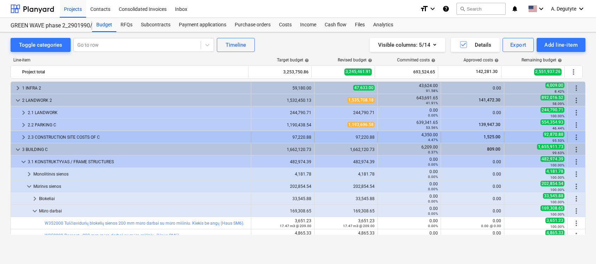
click at [23, 135] on span "keyboard_arrow_right" at bounding box center [23, 137] width 8 height 8
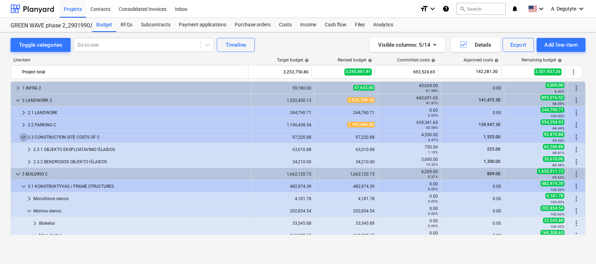
click at [23, 135] on span "keyboard_arrow_down" at bounding box center [23, 137] width 8 height 8
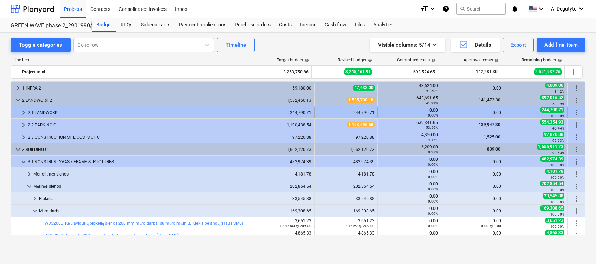
click at [24, 115] on span "keyboard_arrow_right" at bounding box center [23, 113] width 8 height 8
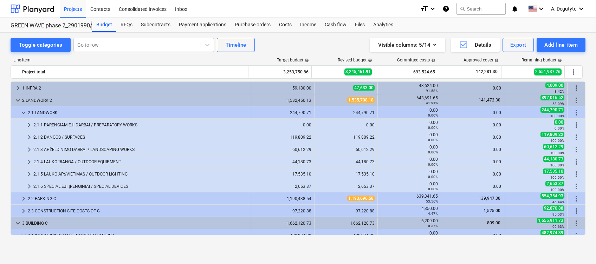
click at [24, 115] on span "keyboard_arrow_down" at bounding box center [23, 113] width 8 height 8
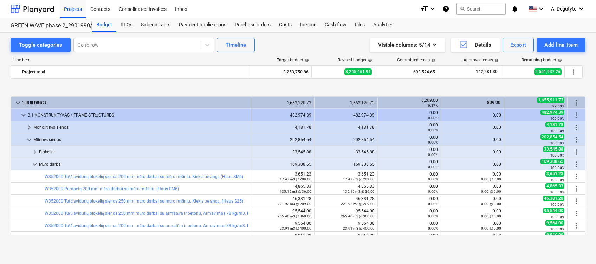
scroll to position [93, 0]
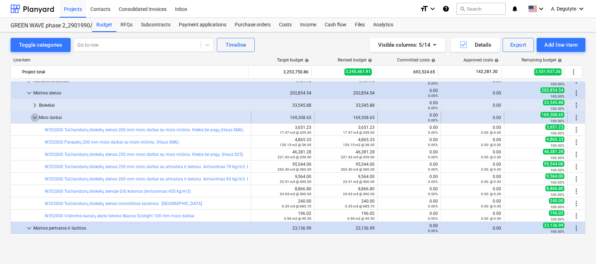
click at [36, 117] on span "keyboard_arrow_down" at bounding box center [35, 117] width 8 height 8
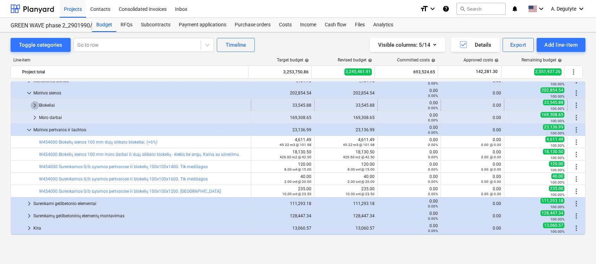
click at [35, 103] on span "keyboard_arrow_right" at bounding box center [35, 105] width 8 height 8
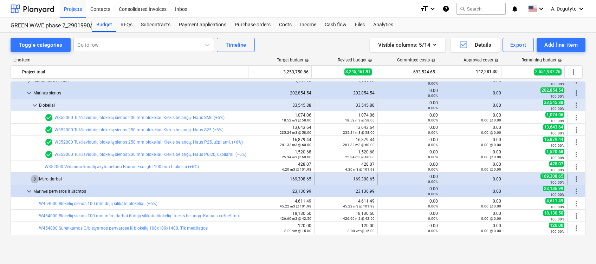
click at [35, 180] on span "keyboard_arrow_right" at bounding box center [35, 179] width 8 height 8
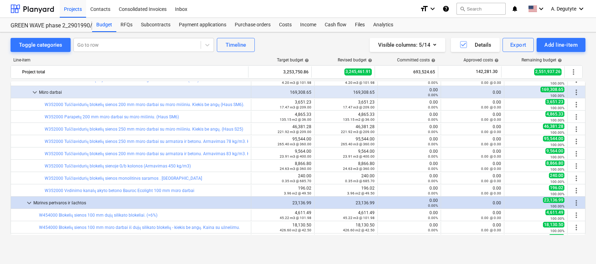
scroll to position [177, 0]
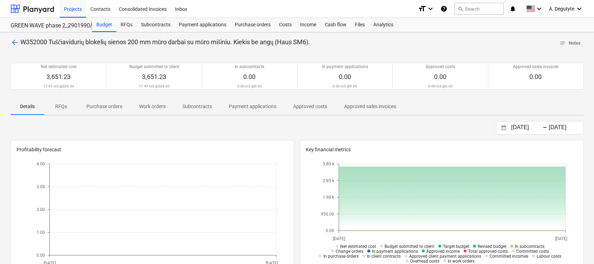
click at [11, 38] on p "arrow_back W352000 Tuščiavidurių blokelių sienos 200 mm mūro darbai su mūro miš…" at bounding box center [160, 42] width 299 height 9
click at [13, 41] on span "arrow_back" at bounding box center [15, 42] width 8 height 8
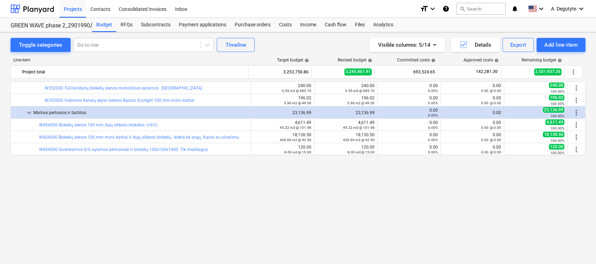
scroll to position [177, 0]
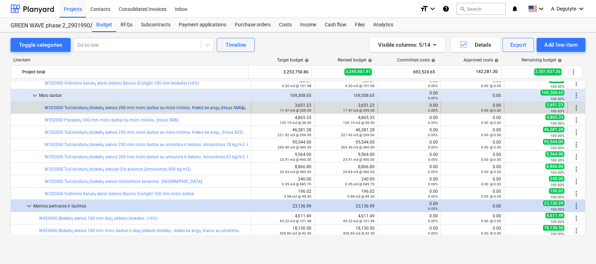
click at [185, 110] on link "W352000 Tuščiavidurių blokelių sienos 200 mm mūro darbai su mūro mišiniu. Kieki…" at bounding box center [145, 107] width 200 height 5
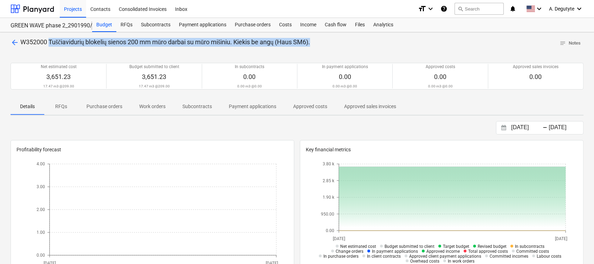
drag, startPoint x: 113, startPoint y: 43, endPoint x: 50, endPoint y: 47, distance: 64.1
click at [50, 47] on div "arrow_back W352000 Tuščiavidurių blokelių sienos 200 mm mūro darbai su mūro miš…" at bounding box center [297, 43] width 573 height 11
click at [12, 44] on span "arrow_back" at bounding box center [15, 42] width 8 height 8
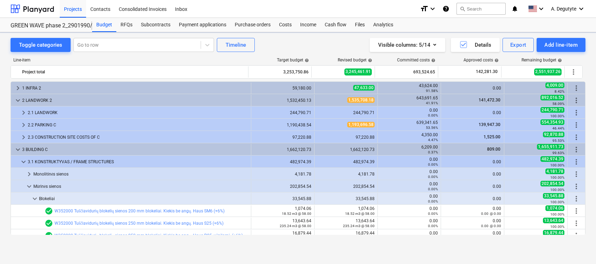
scroll to position [177, 0]
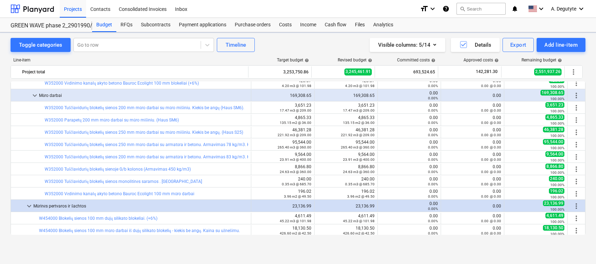
click at [153, 122] on link "W352000 Parapetų 200 mm mūro darbai su mūro mišiniu. (Haus SM6)" at bounding box center [112, 120] width 134 height 5
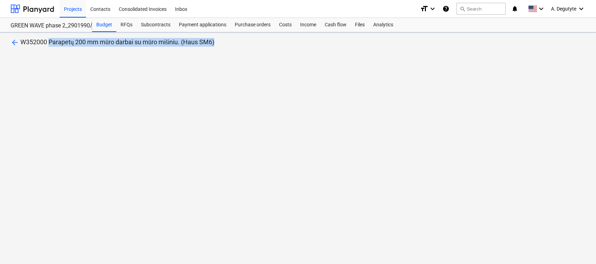
drag, startPoint x: 275, startPoint y: 44, endPoint x: 50, endPoint y: 44, distance: 225.2
click at [50, 44] on p "arrow_back W352000 Parapetų 200 mm mūro darbai su mūro mišiniu. (Haus SM6)" at bounding box center [298, 42] width 575 height 9
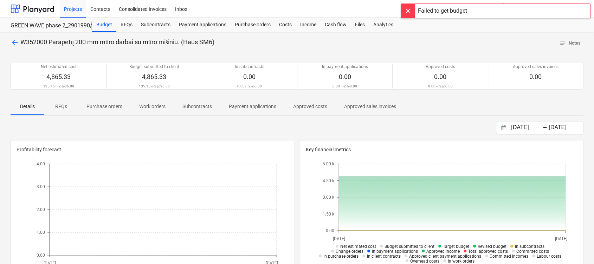
click at [17, 41] on span "arrow_back" at bounding box center [15, 42] width 8 height 8
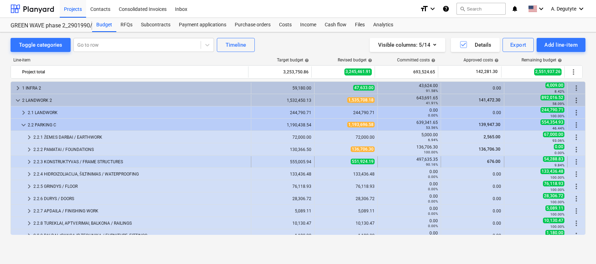
click at [30, 164] on span "keyboard_arrow_right" at bounding box center [29, 162] width 8 height 8
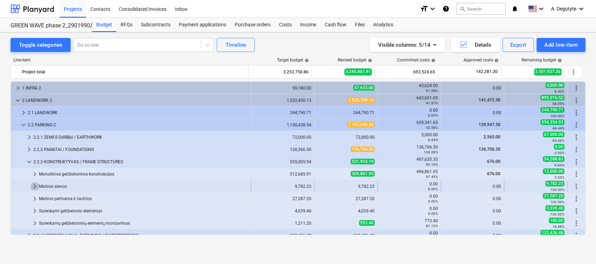
click at [34, 183] on span "keyboard_arrow_right" at bounding box center [35, 186] width 8 height 8
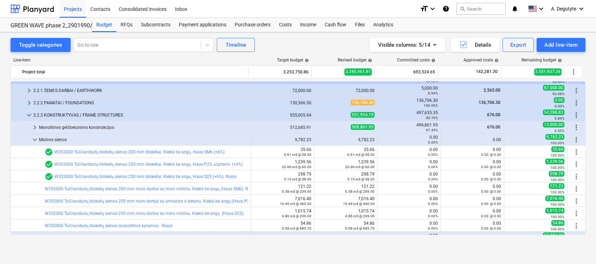
scroll to position [93, 0]
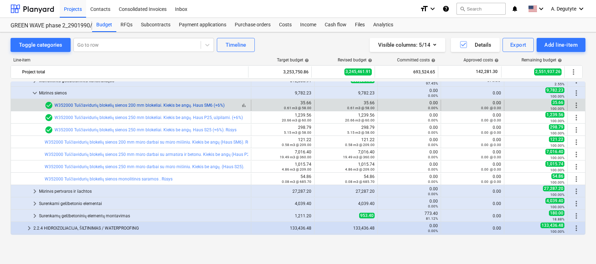
click at [171, 106] on div "bar_chart check_circle W352000 Tuščiavidurių blokelių sienos 200 mm blokeliai. …" at bounding box center [146, 105] width 203 height 8
drag, startPoint x: 227, startPoint y: 106, endPoint x: 73, endPoint y: 108, distance: 153.5
click at [73, 108] on div "bar_chart check_circle W352000 Tuščiavidurių blokelių sienos 200 mm blokeliai. …" at bounding box center [146, 105] width 203 height 8
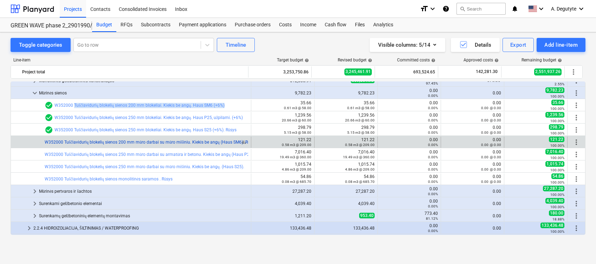
click at [224, 142] on link "W352000 Tuščiavidurių blokelių sienos 200 mm mūro darbai su mūro mišiniu. Kieki…" at bounding box center [150, 142] width 211 height 5
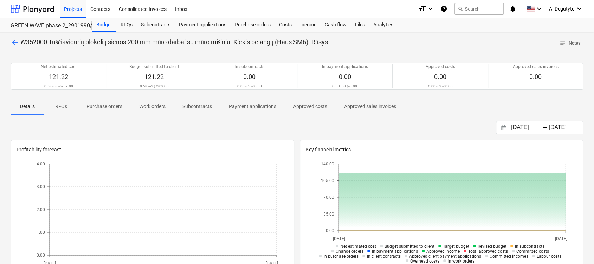
click at [11, 40] on span "arrow_back" at bounding box center [15, 42] width 8 height 8
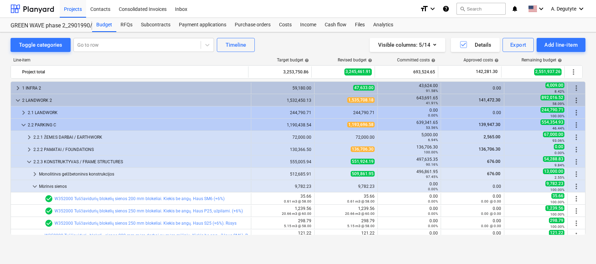
scroll to position [93, 0]
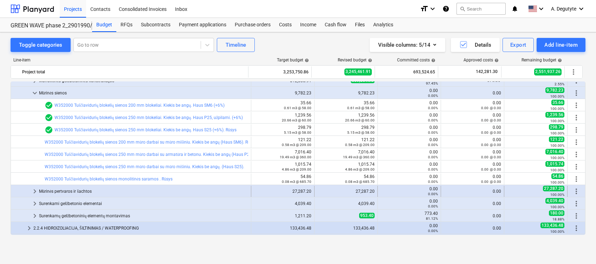
drag, startPoint x: 247, startPoint y: 141, endPoint x: 33, endPoint y: 194, distance: 220.0
click at [33, 194] on span "keyboard_arrow_right" at bounding box center [35, 191] width 8 height 8
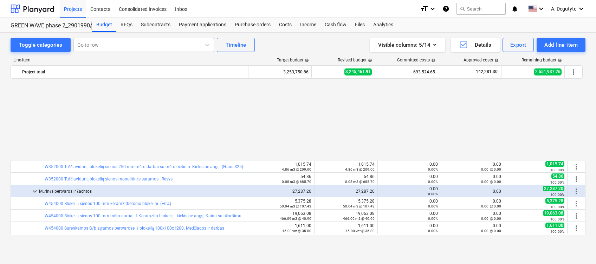
scroll to position [187, 0]
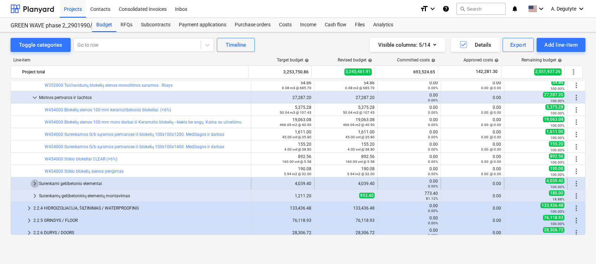
click at [38, 182] on span "keyboard_arrow_right" at bounding box center [35, 184] width 8 height 8
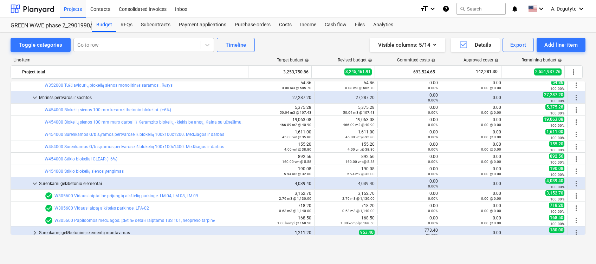
scroll to position [281, 0]
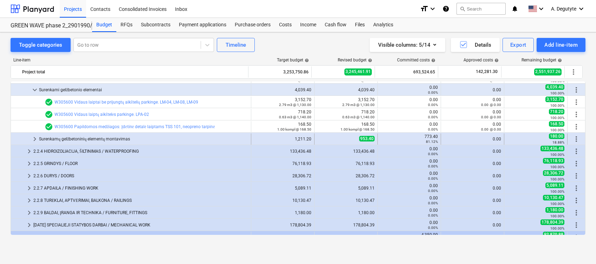
click at [35, 137] on span "keyboard_arrow_right" at bounding box center [35, 139] width 8 height 8
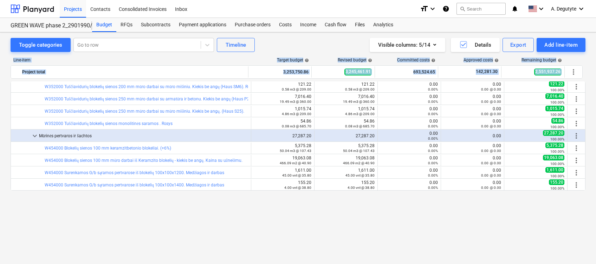
scroll to position [86, 0]
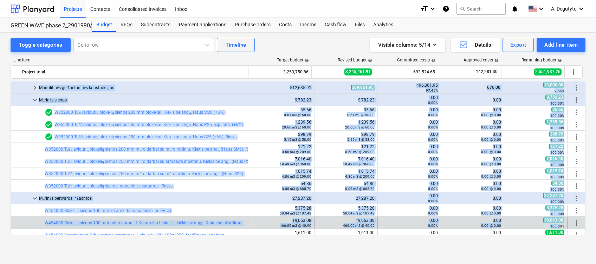
drag, startPoint x: 33, startPoint y: 150, endPoint x: 558, endPoint y: 224, distance: 530.4
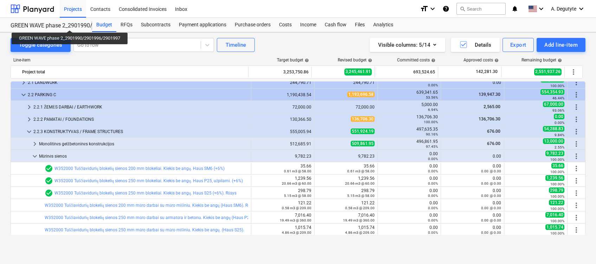
scroll to position [0, 0]
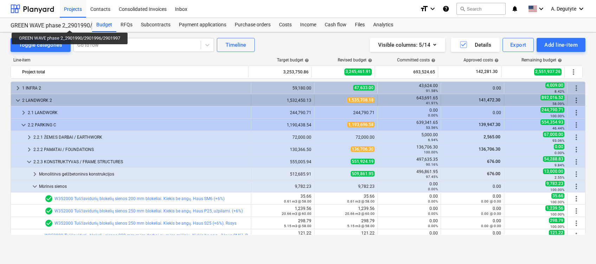
click at [18, 100] on span "keyboard_arrow_down" at bounding box center [18, 100] width 8 height 8
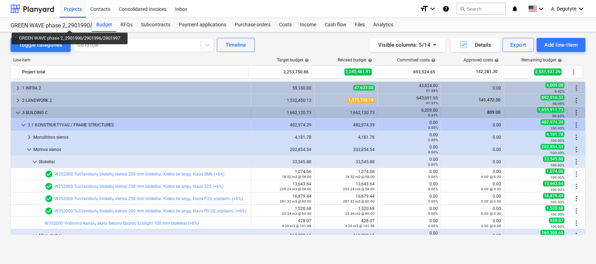
click at [19, 111] on span "keyboard_arrow_down" at bounding box center [18, 113] width 8 height 8
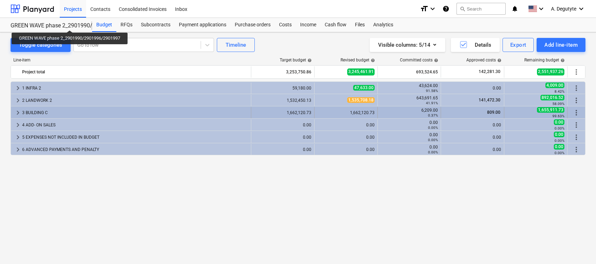
click at [19, 111] on span "keyboard_arrow_right" at bounding box center [18, 113] width 8 height 8
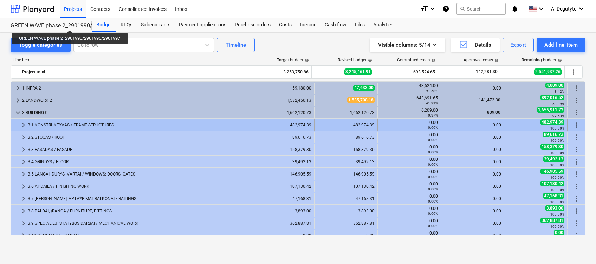
click at [24, 123] on span "keyboard_arrow_right" at bounding box center [23, 125] width 8 height 8
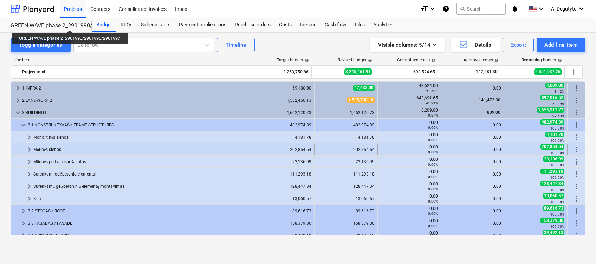
click at [29, 149] on span "keyboard_arrow_right" at bounding box center [29, 149] width 8 height 8
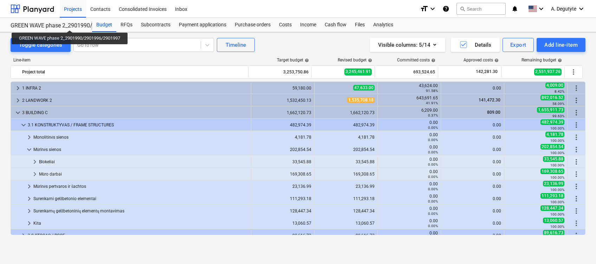
scroll to position [47, 0]
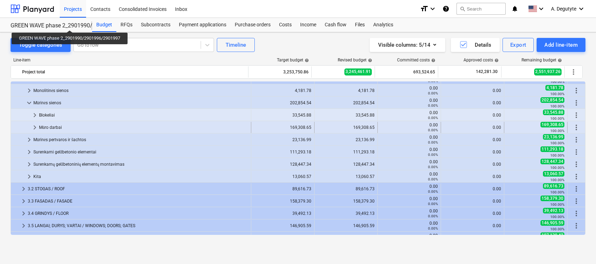
click at [37, 125] on span "keyboard_arrow_right" at bounding box center [35, 127] width 8 height 8
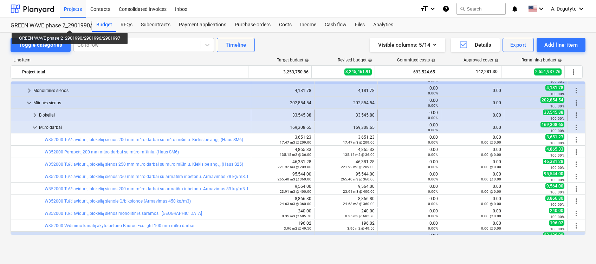
click at [37, 115] on span "keyboard_arrow_right" at bounding box center [35, 115] width 8 height 8
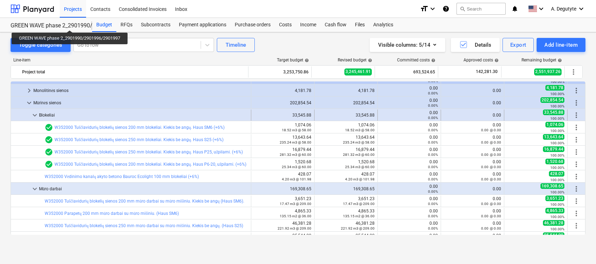
click at [37, 114] on span "keyboard_arrow_down" at bounding box center [35, 115] width 8 height 8
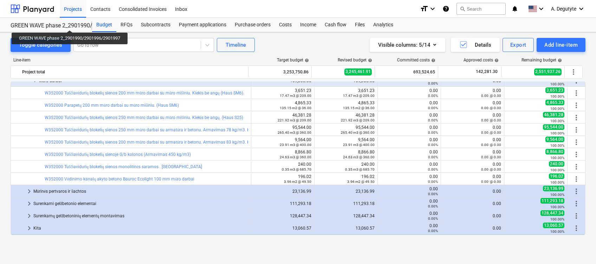
scroll to position [141, 0]
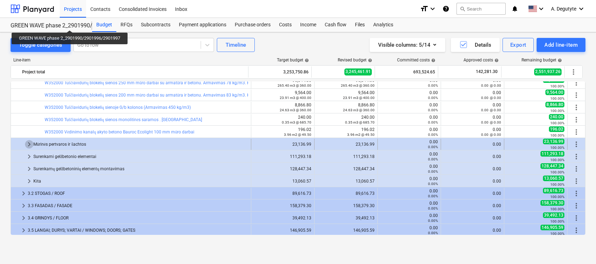
click at [28, 144] on span "keyboard_arrow_right" at bounding box center [29, 144] width 8 height 8
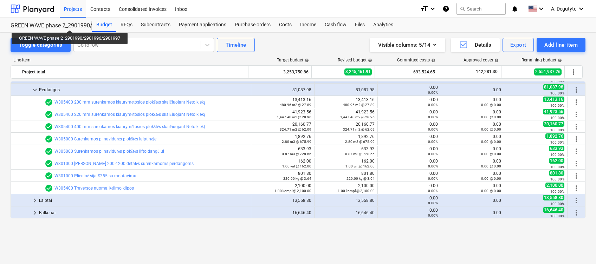
scroll to position [234, 0]
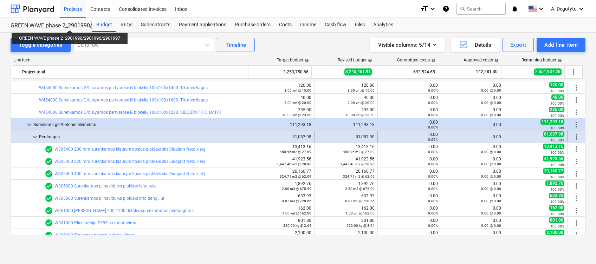
click at [33, 135] on span "keyboard_arrow_down" at bounding box center [35, 137] width 8 height 8
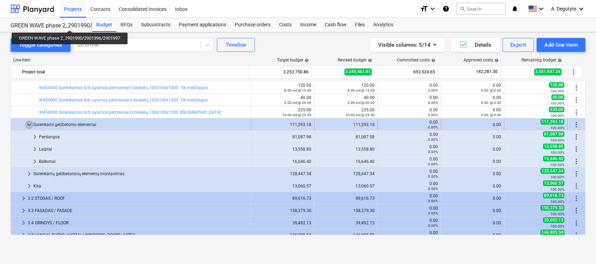
click at [29, 124] on span "keyboard_arrow_down" at bounding box center [29, 124] width 8 height 8
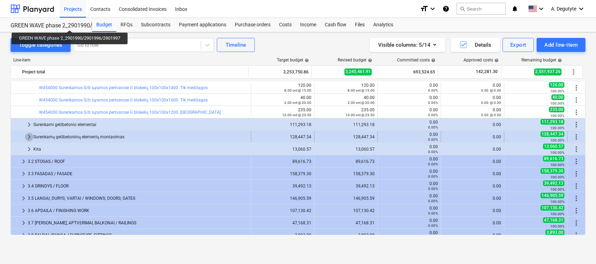
click at [31, 136] on span "keyboard_arrow_right" at bounding box center [29, 137] width 8 height 8
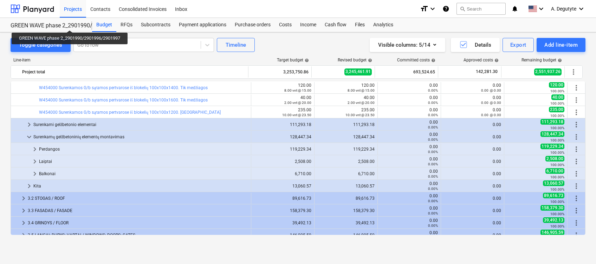
scroll to position [281, 0]
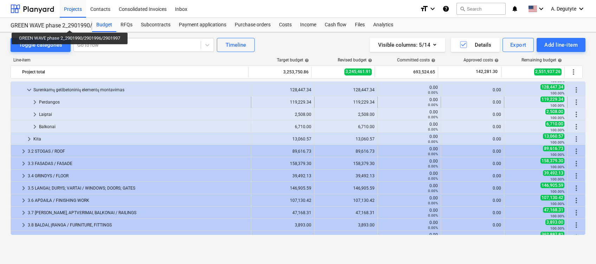
click at [32, 101] on span "keyboard_arrow_right" at bounding box center [35, 102] width 8 height 8
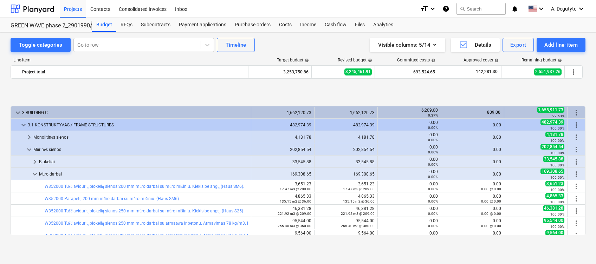
scroll to position [281, 0]
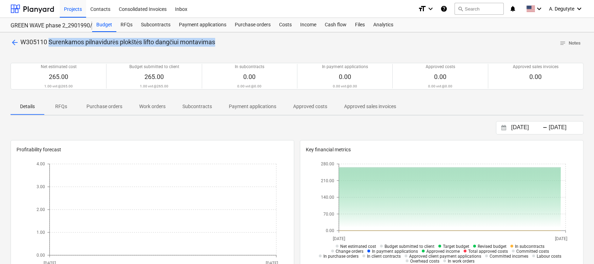
drag, startPoint x: 248, startPoint y: 42, endPoint x: 50, endPoint y: 42, distance: 197.4
click at [50, 42] on div "arrow_back W305110 Surenkamos pilnavidurės plokštės lifto dangčiui montavimas n…" at bounding box center [297, 43] width 573 height 11
click at [14, 44] on span "arrow_back" at bounding box center [15, 42] width 8 height 8
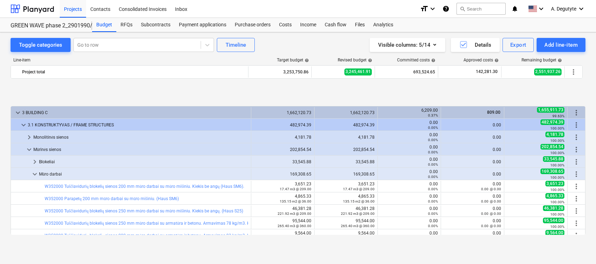
scroll to position [281, 0]
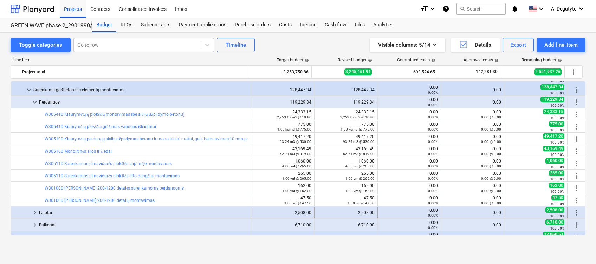
click at [42, 212] on div "Laiptai" at bounding box center [143, 212] width 209 height 11
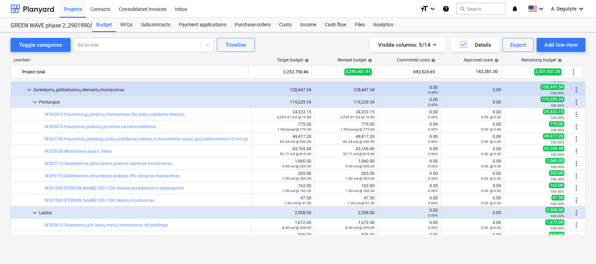
scroll to position [374, 0]
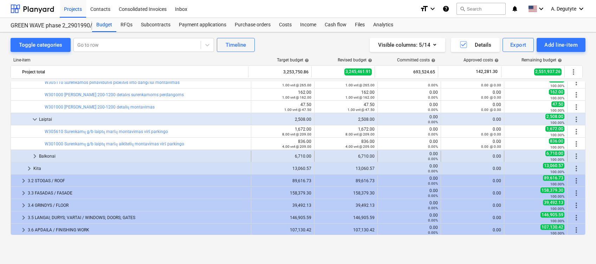
click at [40, 157] on div "Balkonai" at bounding box center [143, 156] width 209 height 11
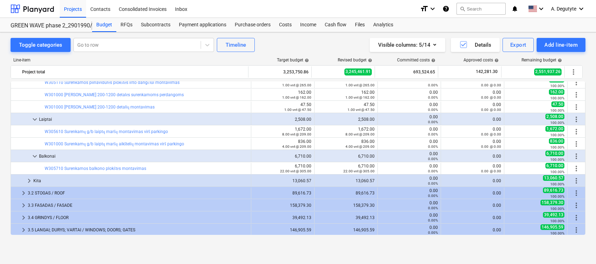
scroll to position [328, 0]
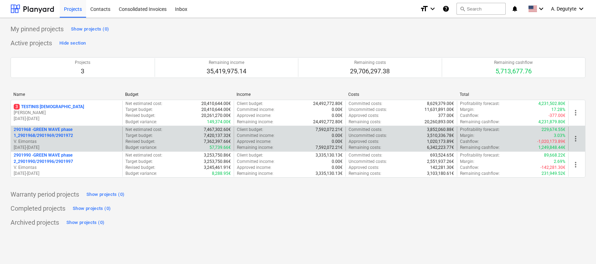
click at [115, 127] on p "2901968 - GREEN WAVE phase 1_2901968/2901969/2901972" at bounding box center [67, 133] width 106 height 12
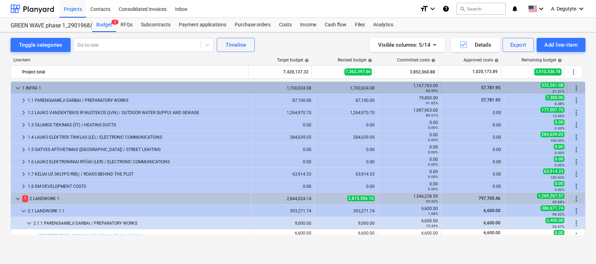
click at [16, 87] on span "keyboard_arrow_down" at bounding box center [18, 88] width 8 height 8
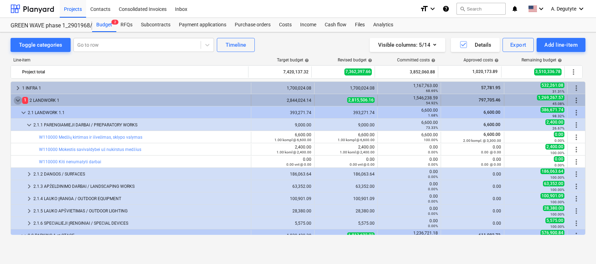
click at [15, 98] on span "keyboard_arrow_down" at bounding box center [18, 100] width 8 height 8
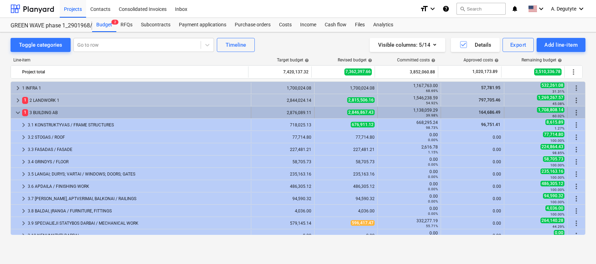
click at [20, 112] on span "keyboard_arrow_down" at bounding box center [18, 113] width 8 height 8
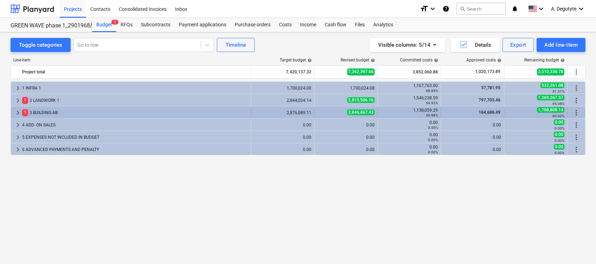
click at [19, 115] on span "keyboard_arrow_right" at bounding box center [18, 113] width 8 height 8
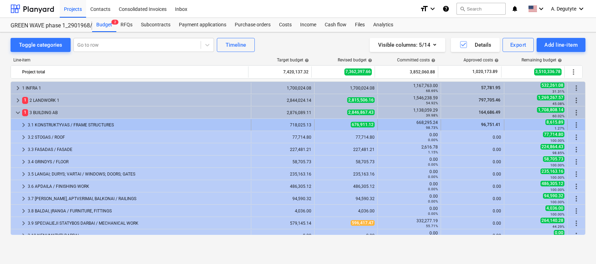
click at [23, 122] on span "keyboard_arrow_right" at bounding box center [23, 125] width 8 height 8
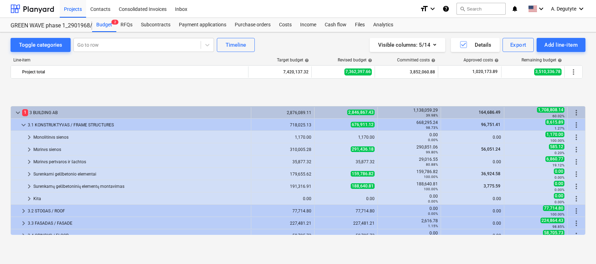
scroll to position [47, 0]
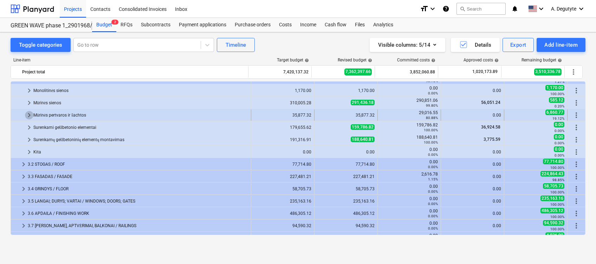
click at [28, 118] on span "keyboard_arrow_right" at bounding box center [29, 115] width 8 height 8
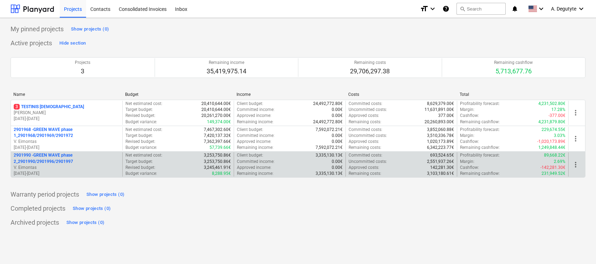
click at [79, 171] on p "[DATE] - [DATE]" at bounding box center [67, 174] width 106 height 6
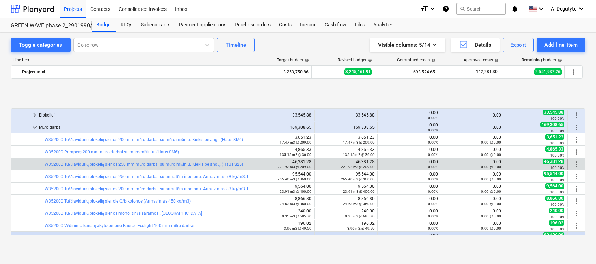
scroll to position [93, 0]
